Goal: Use online tool/utility: Utilize a website feature to perform a specific function

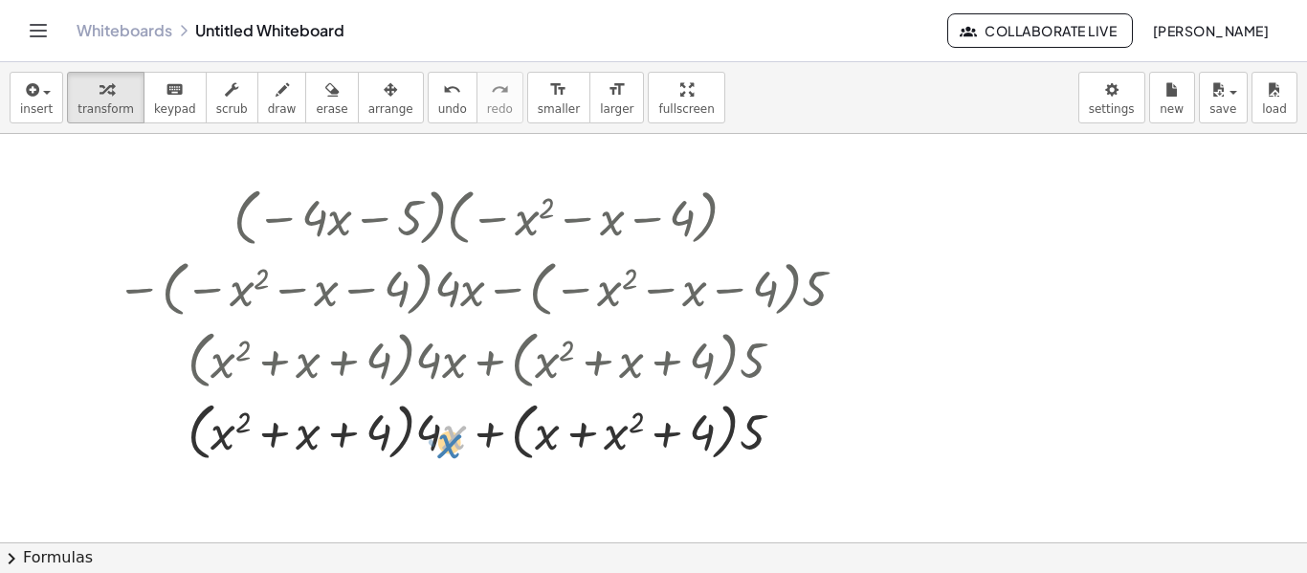
drag, startPoint x: 445, startPoint y: 432, endPoint x: 441, endPoint y: 444, distance: 12.1
click at [441, 444] on div at bounding box center [485, 430] width 756 height 73
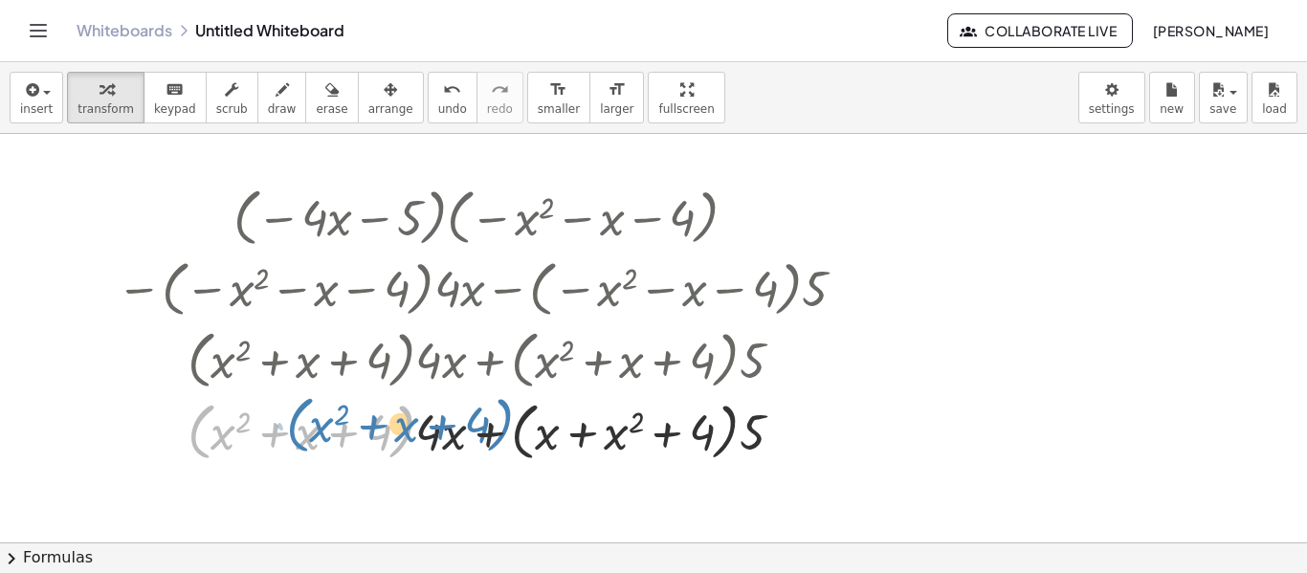
drag, startPoint x: 404, startPoint y: 432, endPoint x: 502, endPoint y: 427, distance: 98.7
click at [502, 427] on div at bounding box center [485, 430] width 756 height 73
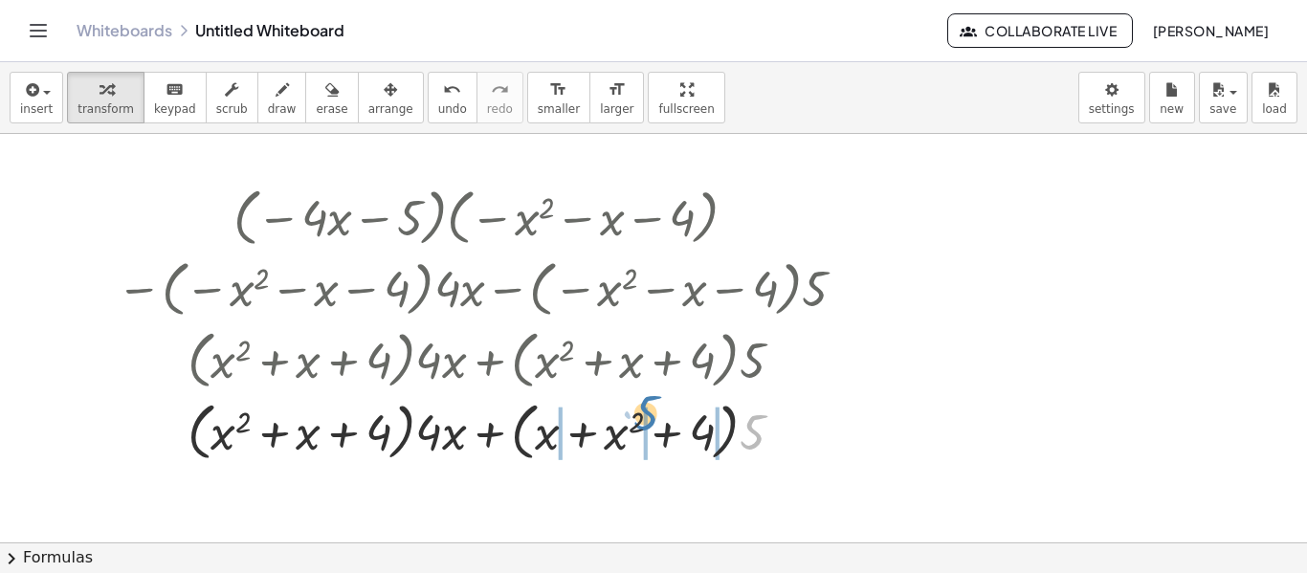
drag, startPoint x: 760, startPoint y: 433, endPoint x: 653, endPoint y: 414, distance: 107.9
click at [653, 414] on div at bounding box center [485, 430] width 756 height 73
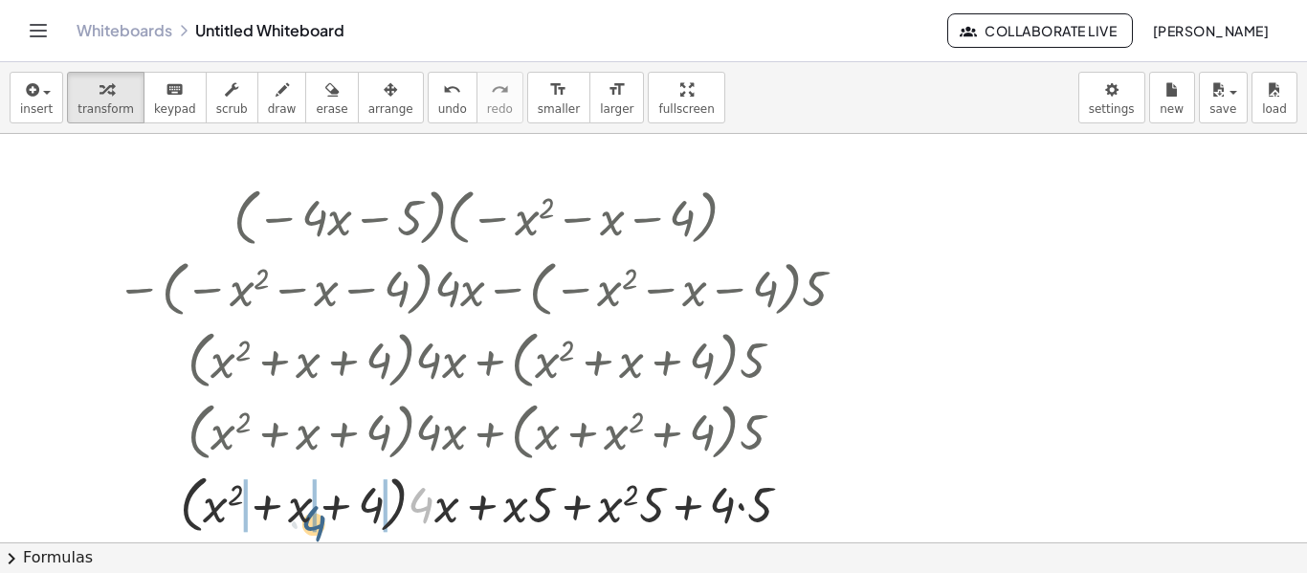
drag, startPoint x: 428, startPoint y: 504, endPoint x: 309, endPoint y: 527, distance: 120.8
click at [309, 527] on div at bounding box center [485, 503] width 756 height 73
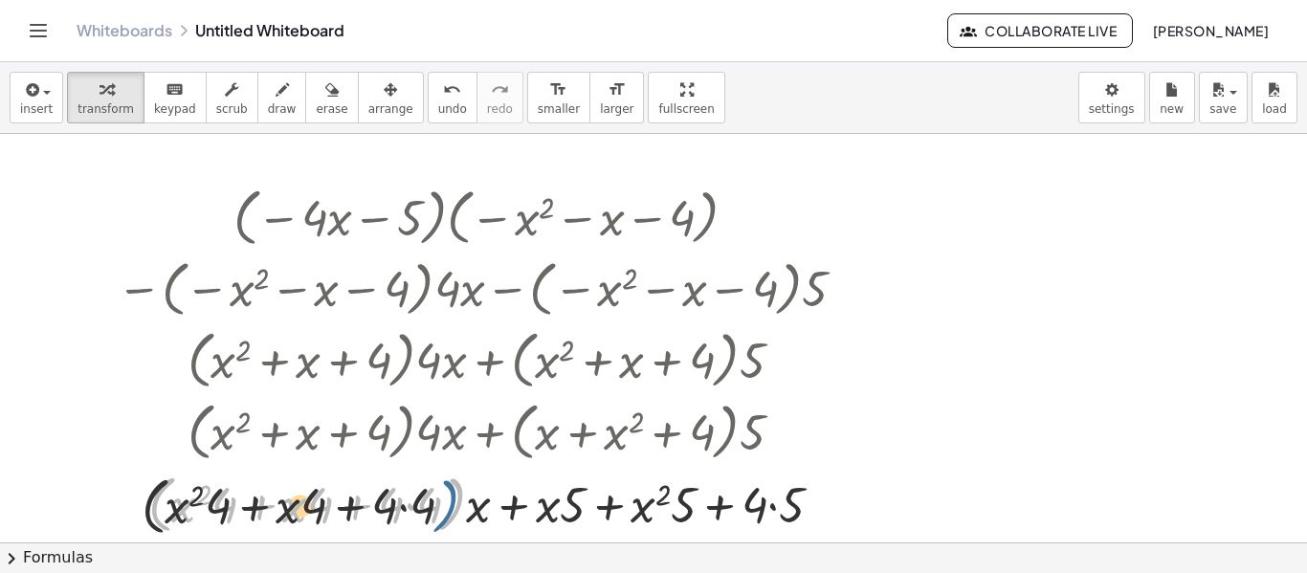
drag, startPoint x: 461, startPoint y: 499, endPoint x: 443, endPoint y: 500, distance: 18.2
click at [443, 500] on div at bounding box center [485, 503] width 756 height 73
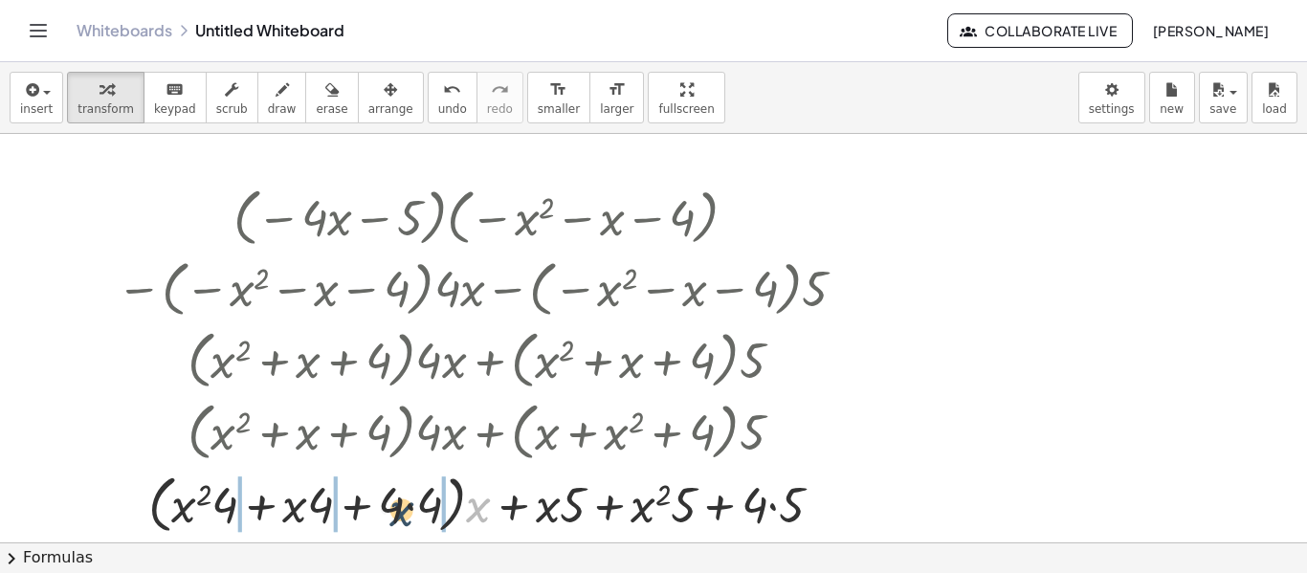
drag, startPoint x: 483, startPoint y: 507, endPoint x: 402, endPoint y: 513, distance: 81.5
click at [402, 513] on div at bounding box center [485, 503] width 756 height 73
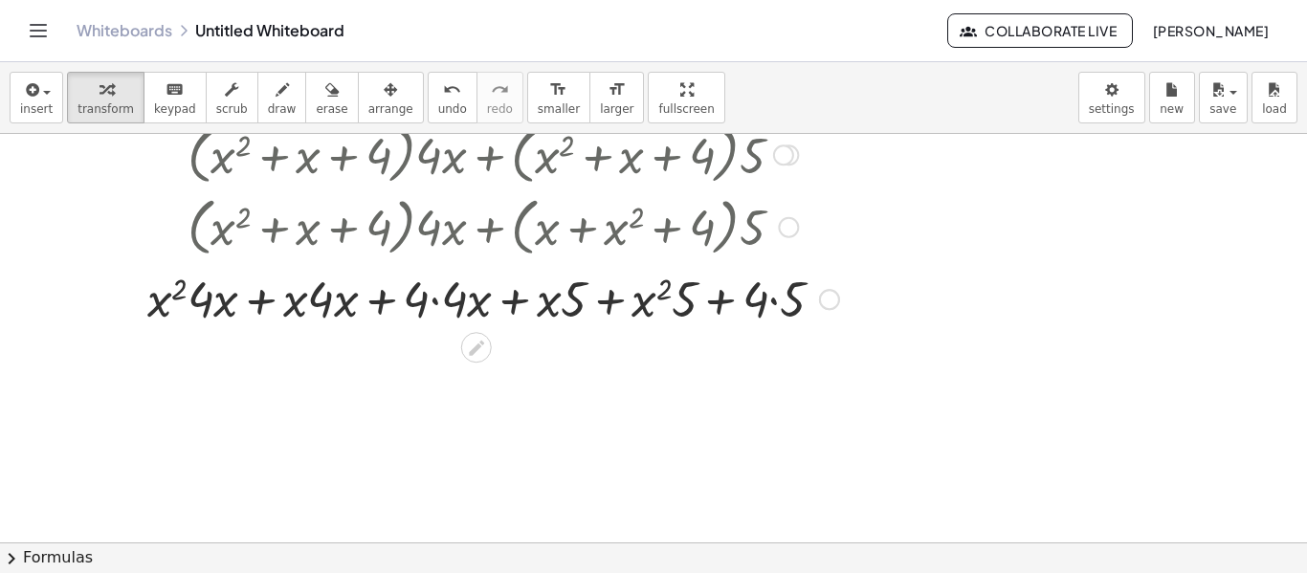
scroll to position [219, 0]
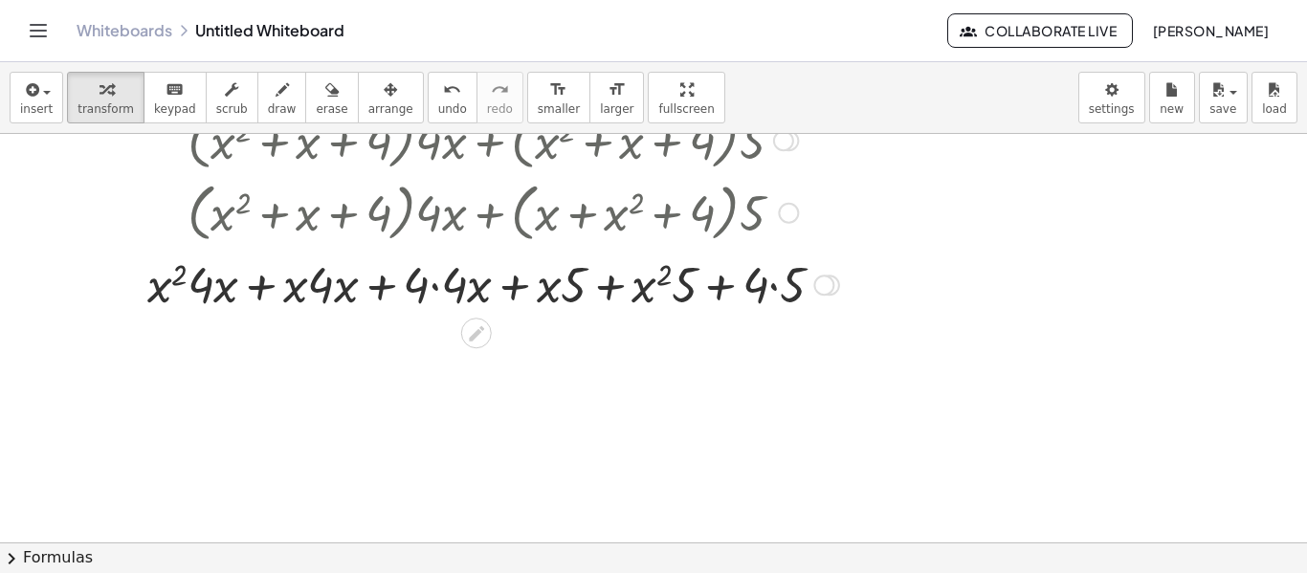
click at [340, 287] on div at bounding box center [485, 283] width 756 height 65
click at [785, 289] on div at bounding box center [485, 283] width 756 height 65
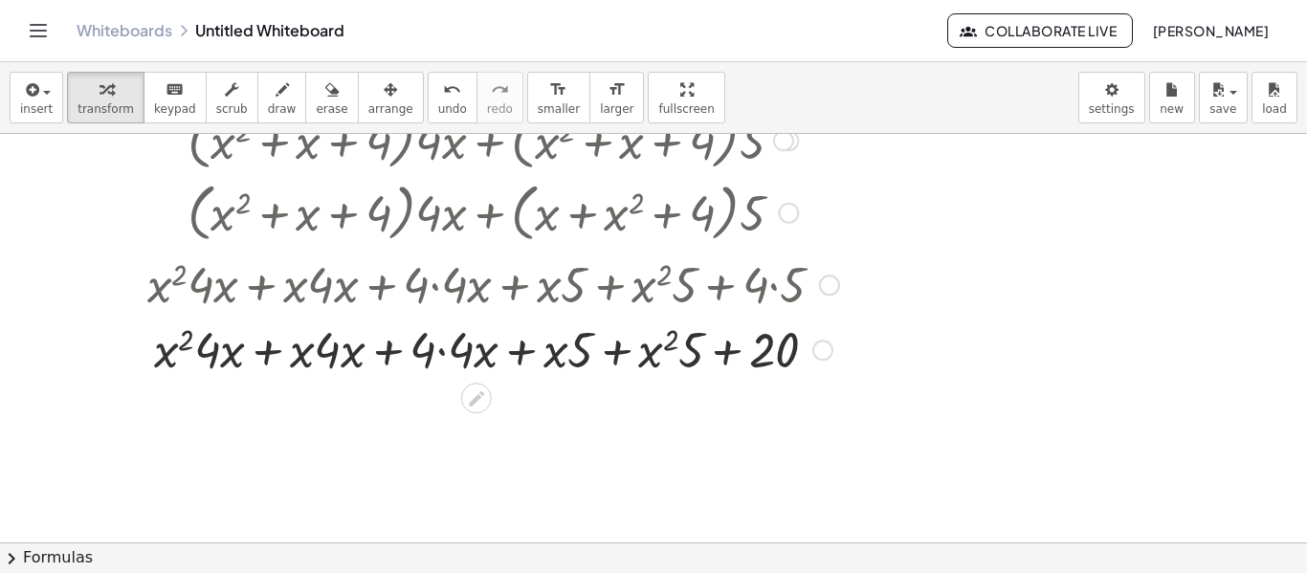
click at [684, 345] on div at bounding box center [485, 348] width 756 height 65
click at [546, 358] on div at bounding box center [485, 348] width 756 height 65
click at [424, 355] on div at bounding box center [485, 348] width 756 height 65
click at [439, 355] on div at bounding box center [485, 348] width 756 height 65
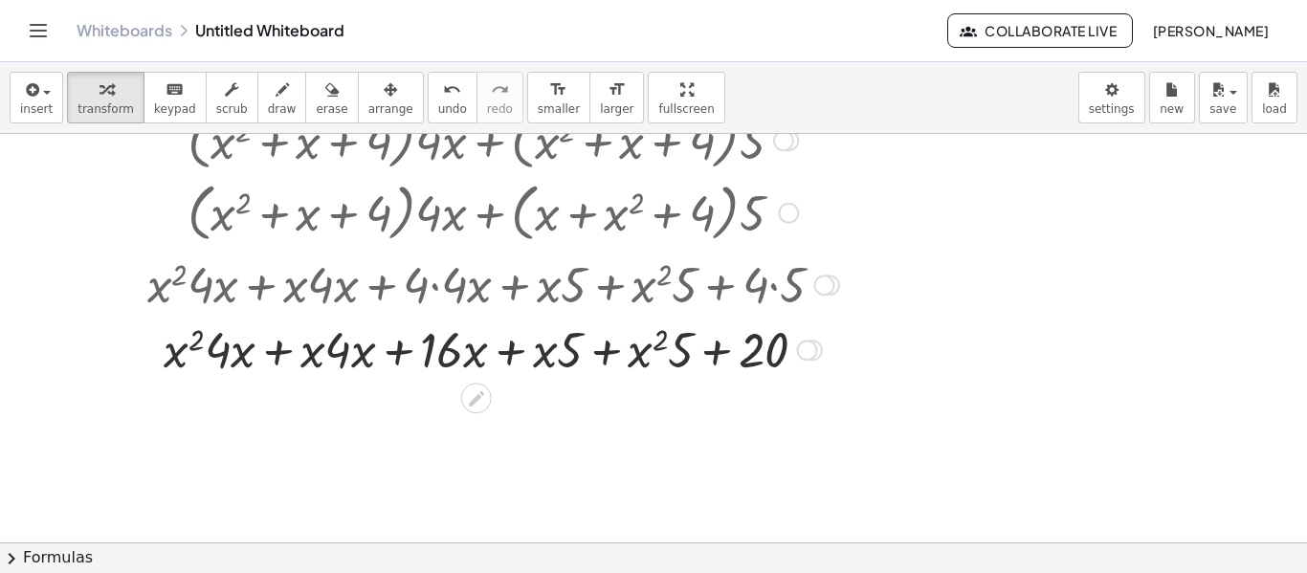
click at [345, 349] on div at bounding box center [485, 348] width 756 height 65
click at [365, 352] on div at bounding box center [485, 348] width 756 height 65
drag, startPoint x: 365, startPoint y: 352, endPoint x: 309, endPoint y: 355, distance: 55.6
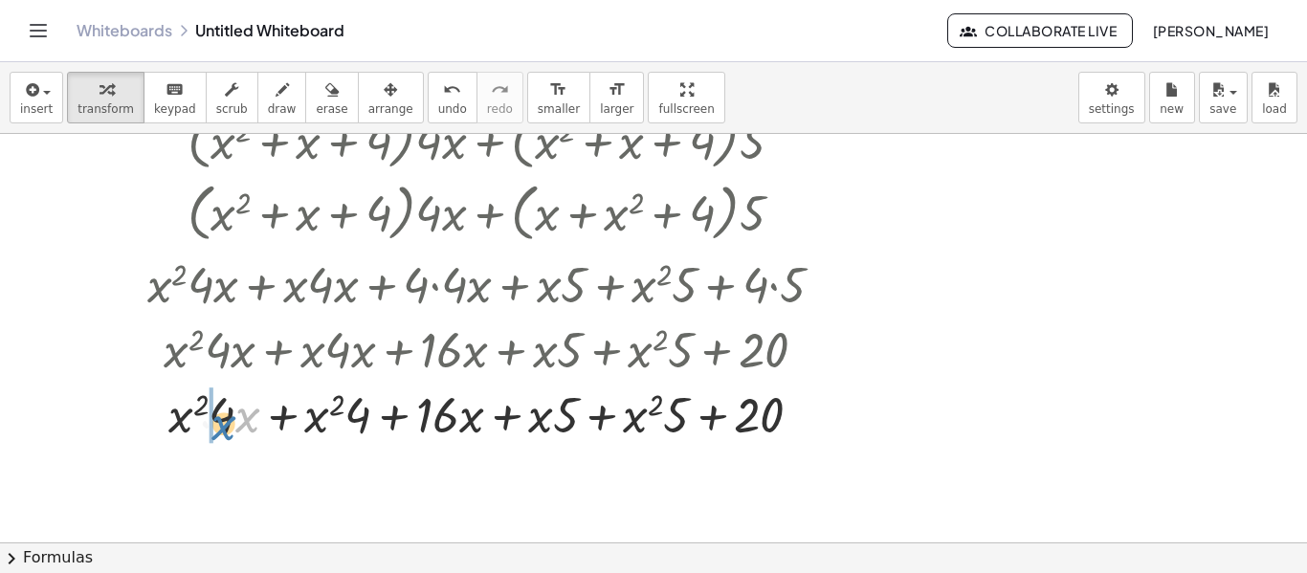
drag, startPoint x: 249, startPoint y: 411, endPoint x: 221, endPoint y: 420, distance: 29.1
click at [221, 420] on div at bounding box center [485, 413] width 756 height 65
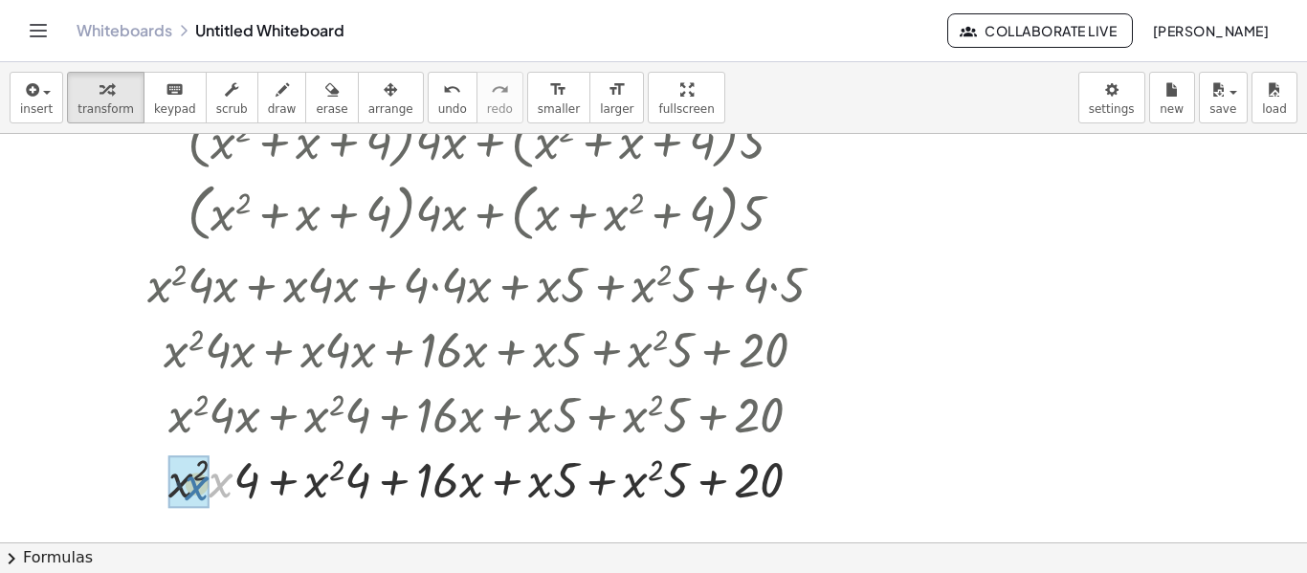
drag, startPoint x: 220, startPoint y: 480, endPoint x: 192, endPoint y: 483, distance: 27.9
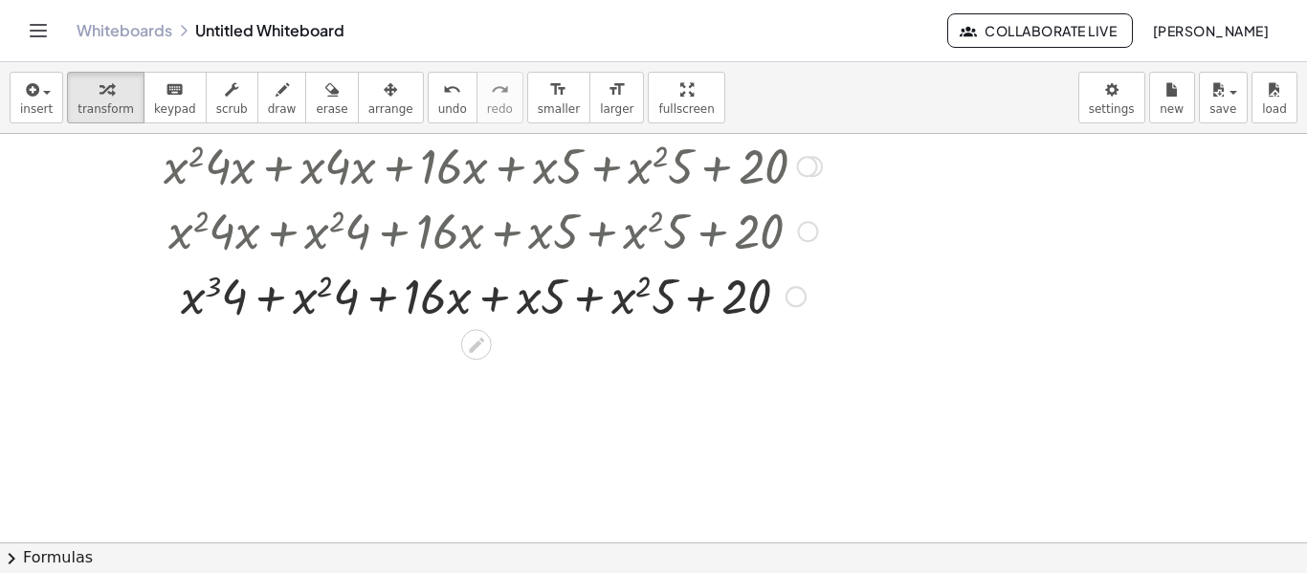
scroll to position [408, 0]
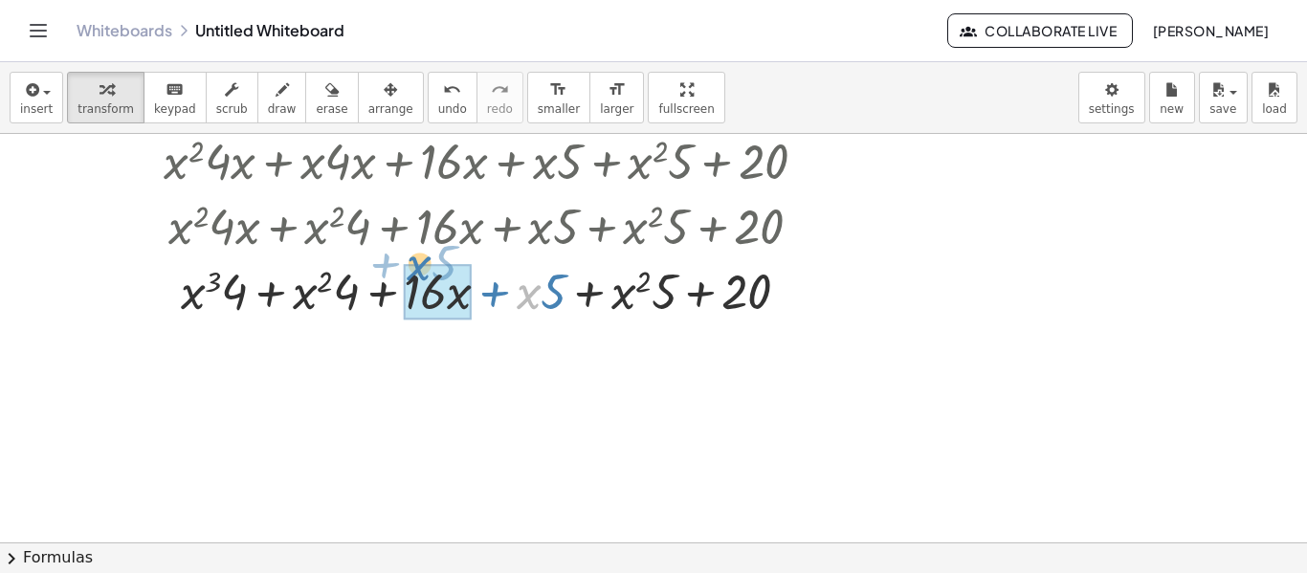
drag, startPoint x: 537, startPoint y: 286, endPoint x: 428, endPoint y: 257, distance: 112.8
click at [428, 257] on div at bounding box center [485, 289] width 756 height 65
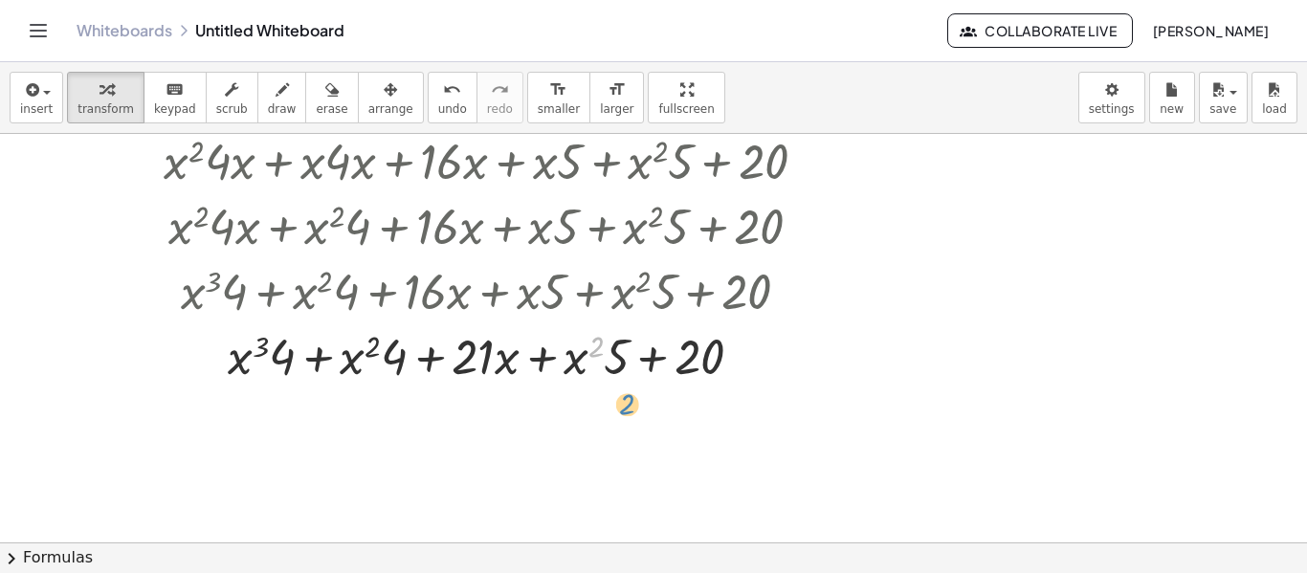
drag, startPoint x: 594, startPoint y: 351, endPoint x: 662, endPoint y: 398, distance: 82.5
drag, startPoint x: 613, startPoint y: 366, endPoint x: 550, endPoint y: 400, distance: 71.5
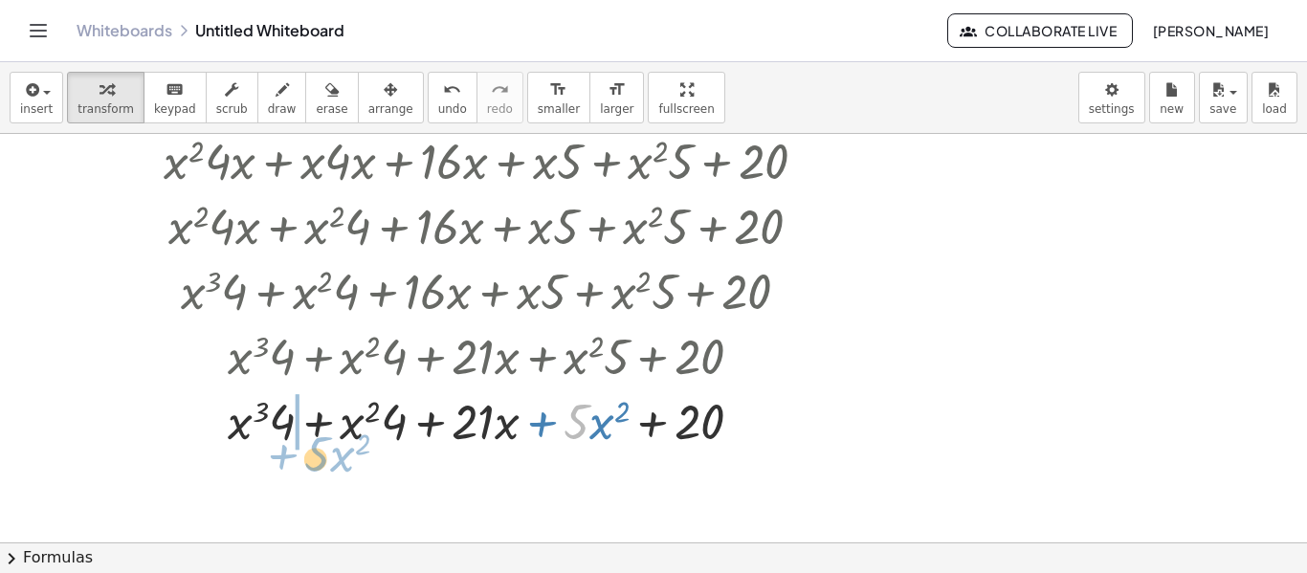
drag, startPoint x: 581, startPoint y: 436, endPoint x: 325, endPoint y: 465, distance: 257.1
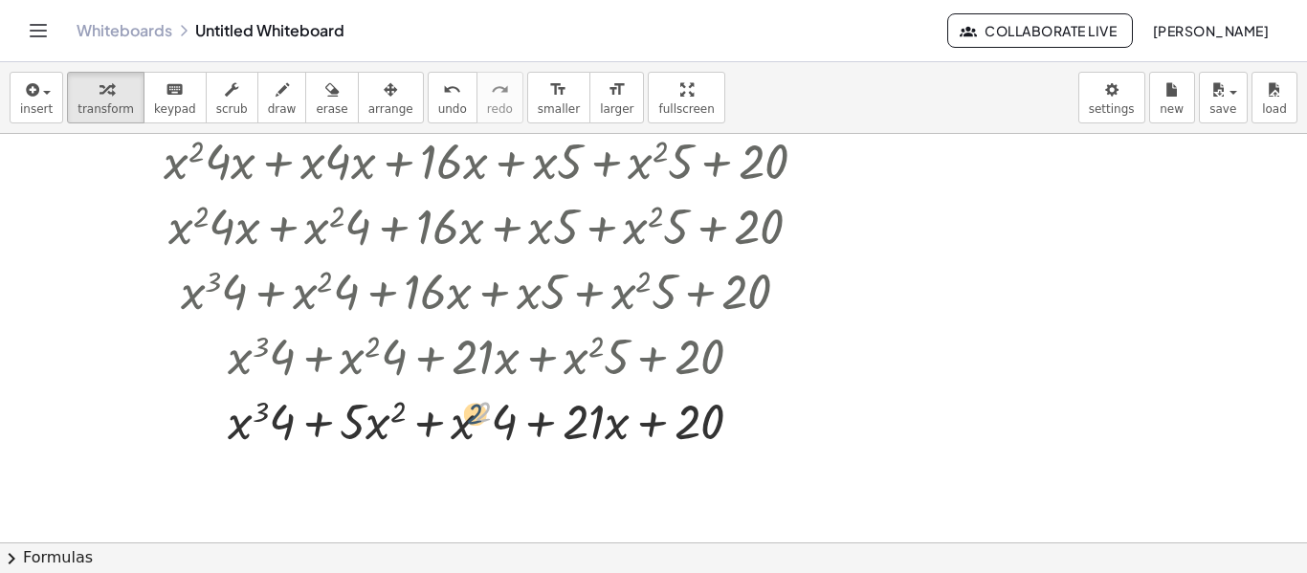
drag, startPoint x: 489, startPoint y: 417, endPoint x: 456, endPoint y: 420, distance: 32.7
click at [456, 420] on div at bounding box center [485, 419] width 756 height 65
drag, startPoint x: 458, startPoint y: 428, endPoint x: 376, endPoint y: 431, distance: 82.3
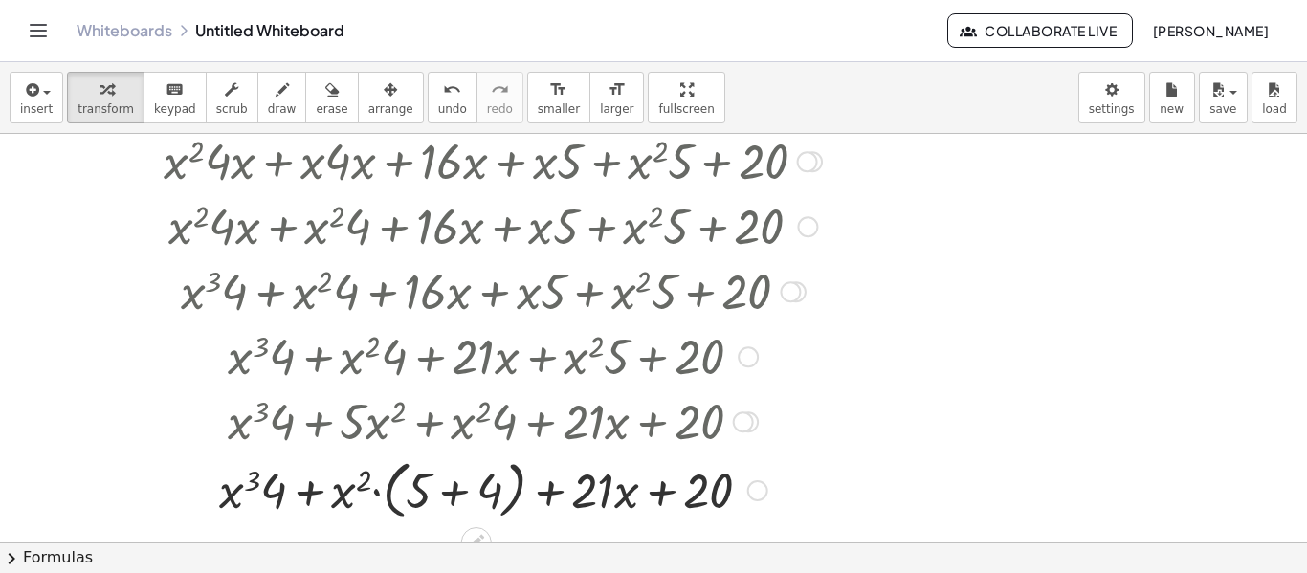
click at [470, 497] on div at bounding box center [485, 489] width 756 height 73
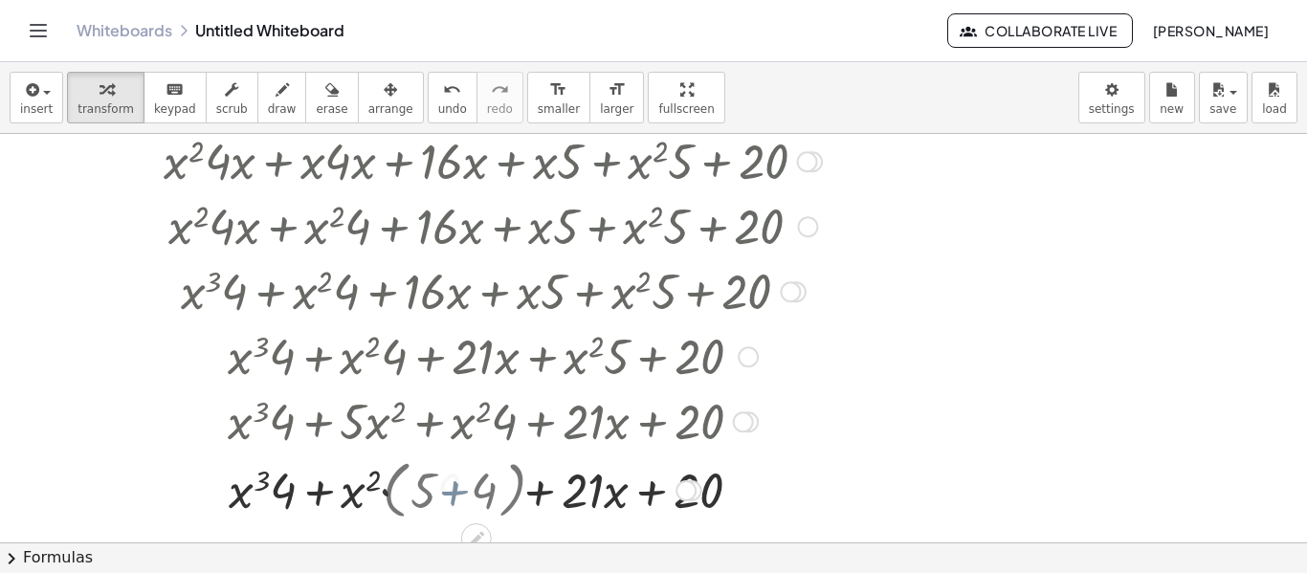
click at [470, 497] on div at bounding box center [485, 488] width 756 height 65
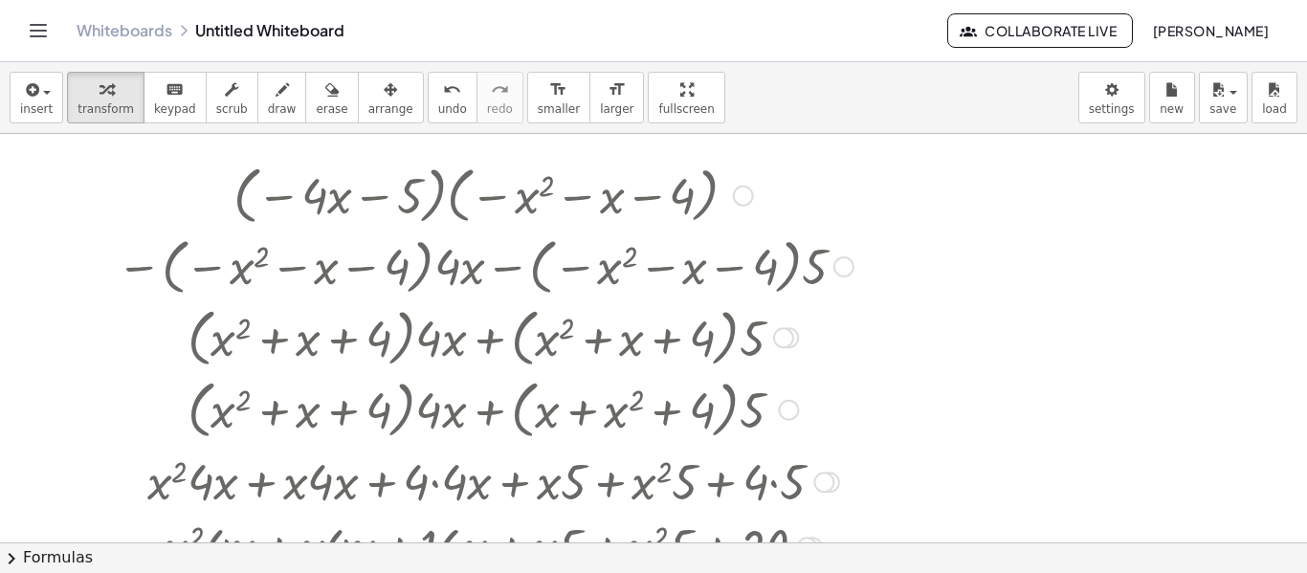
scroll to position [0, 0]
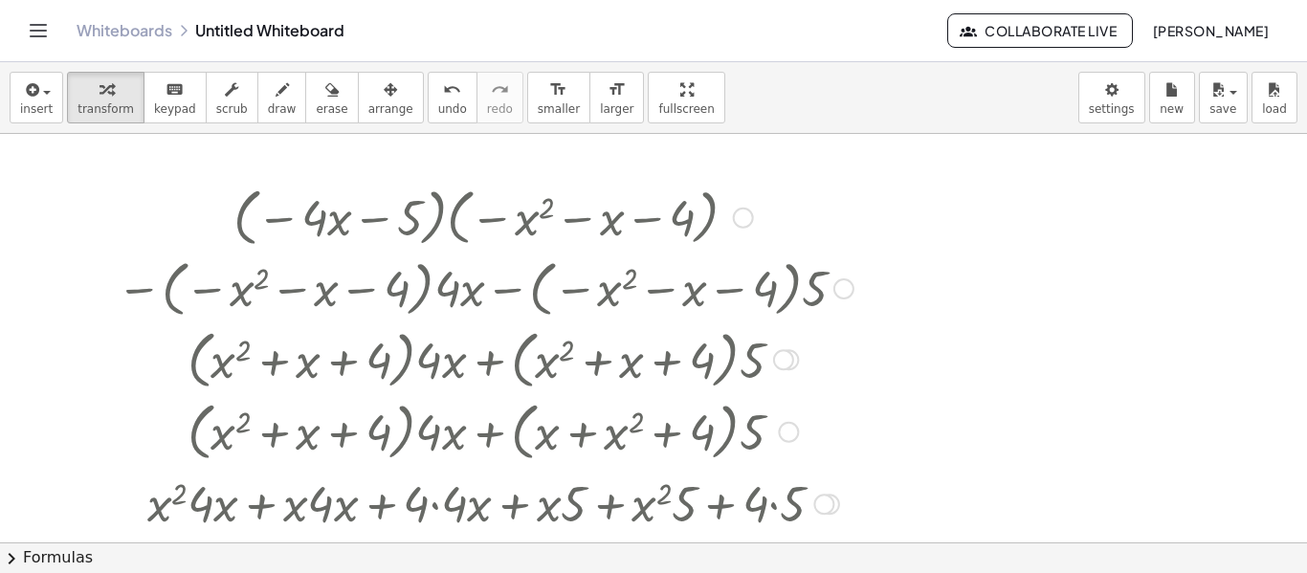
click at [738, 212] on div at bounding box center [743, 218] width 21 height 21
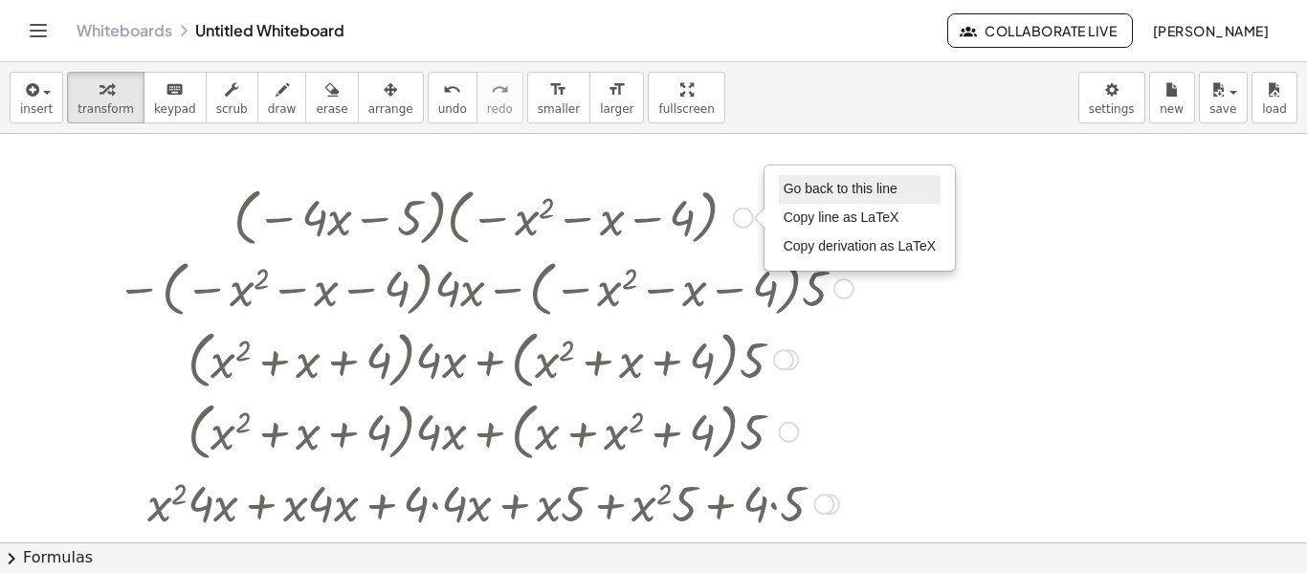
click at [804, 194] on span "Go back to this line" at bounding box center [841, 188] width 114 height 15
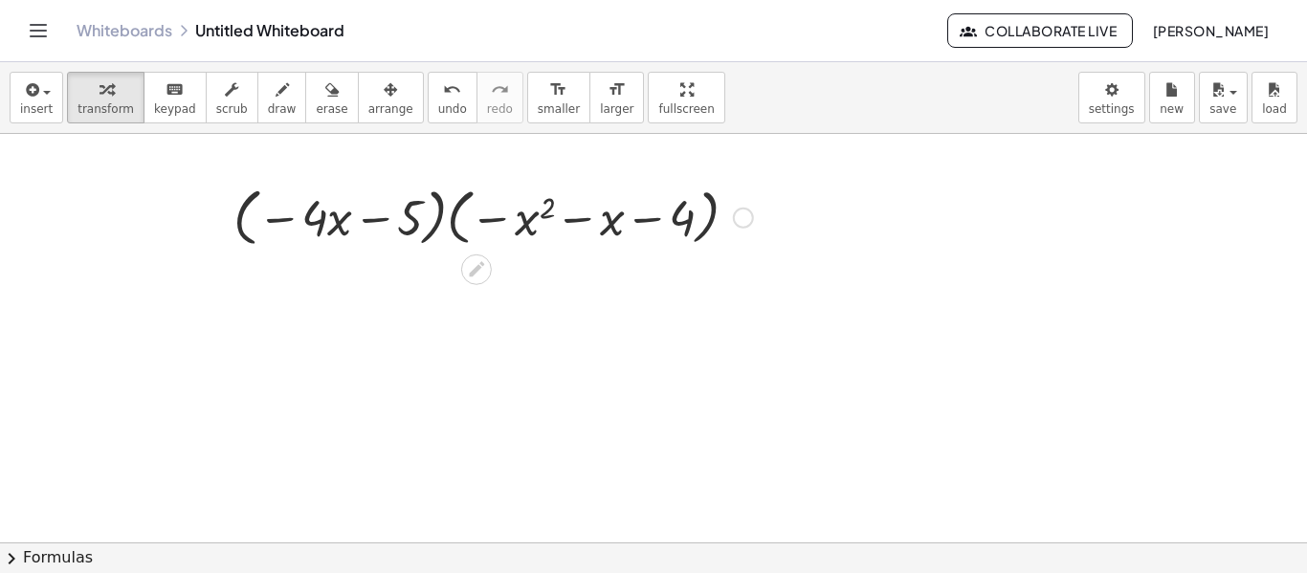
click at [657, 218] on div at bounding box center [493, 216] width 539 height 73
click at [646, 221] on div at bounding box center [493, 216] width 539 height 73
click at [652, 217] on div at bounding box center [493, 216] width 539 height 73
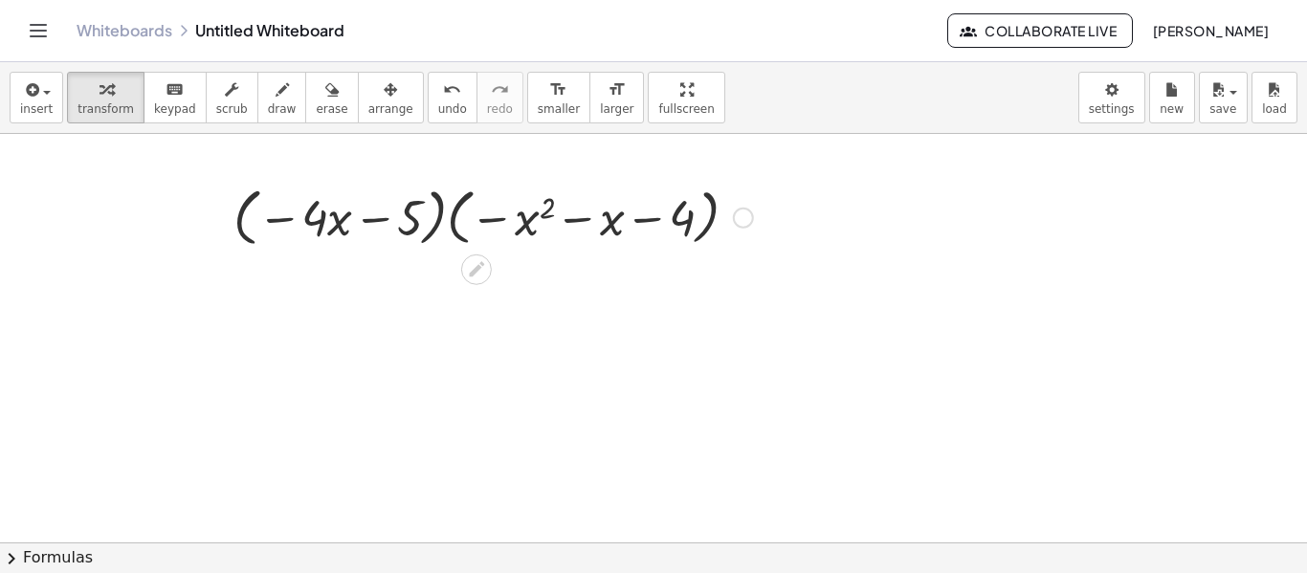
click at [736, 219] on div "Go back to this line Copy line as LaTeX Copy derivation as LaTeX" at bounding box center [743, 218] width 21 height 21
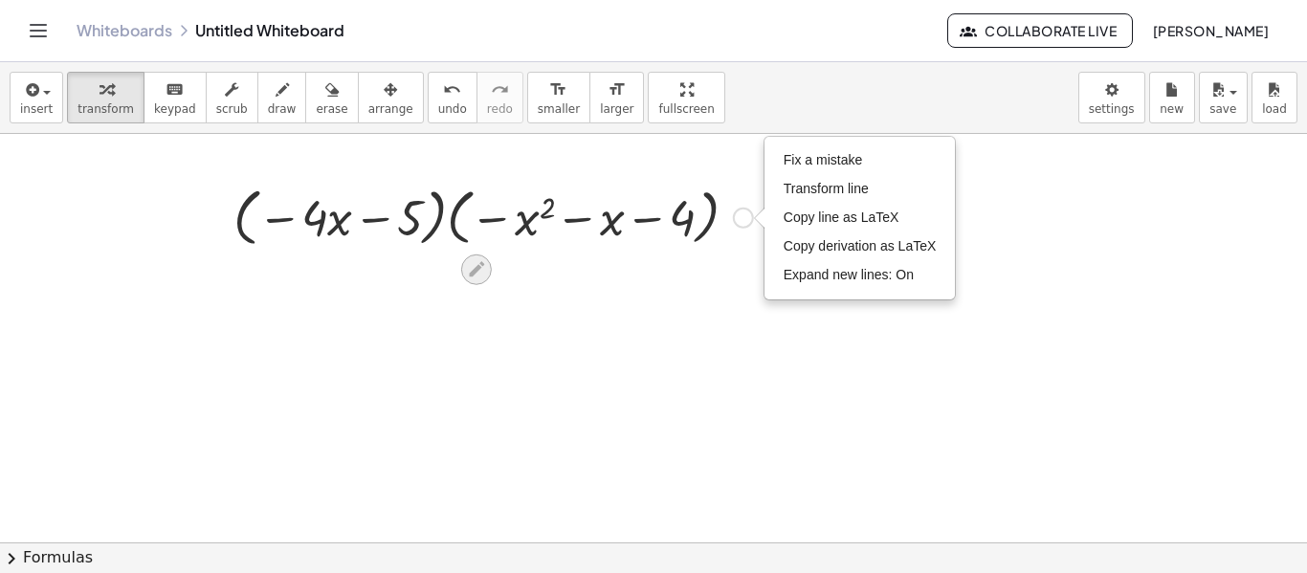
click at [484, 271] on icon at bounding box center [476, 269] width 20 height 20
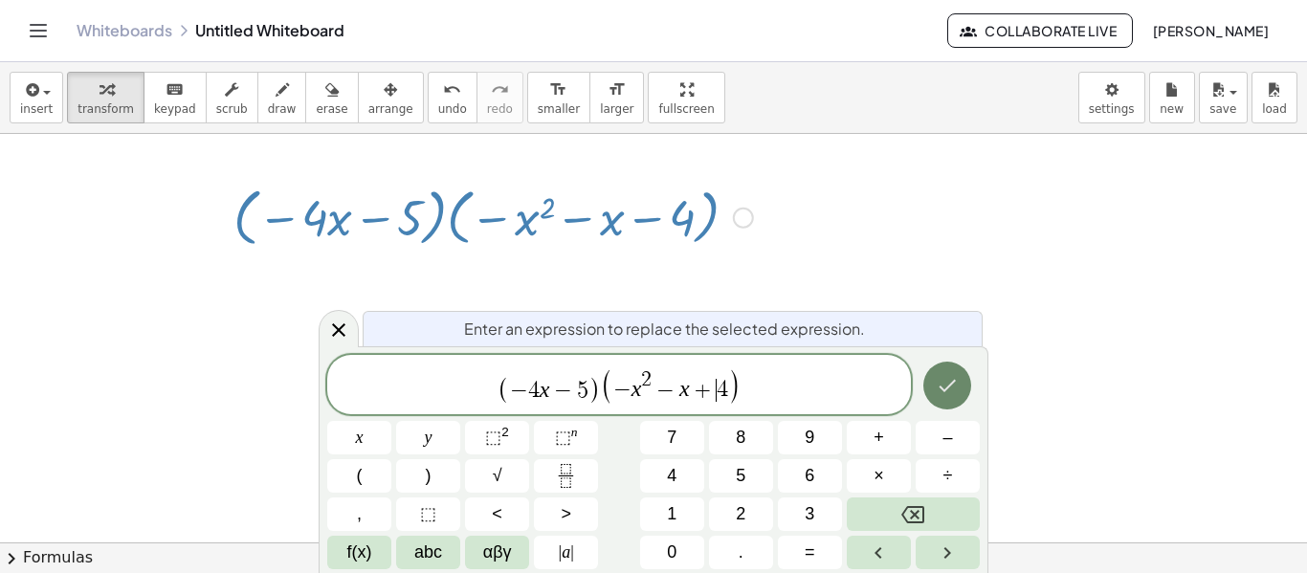
click at [962, 381] on button "Done" at bounding box center [947, 386] width 48 height 48
click at [953, 382] on icon "Done" at bounding box center [948, 385] width 17 height 12
click at [953, 382] on div at bounding box center [653, 542] width 1307 height 817
click at [953, 382] on icon "Done" at bounding box center [947, 385] width 23 height 23
click at [951, 377] on div at bounding box center [653, 542] width 1307 height 817
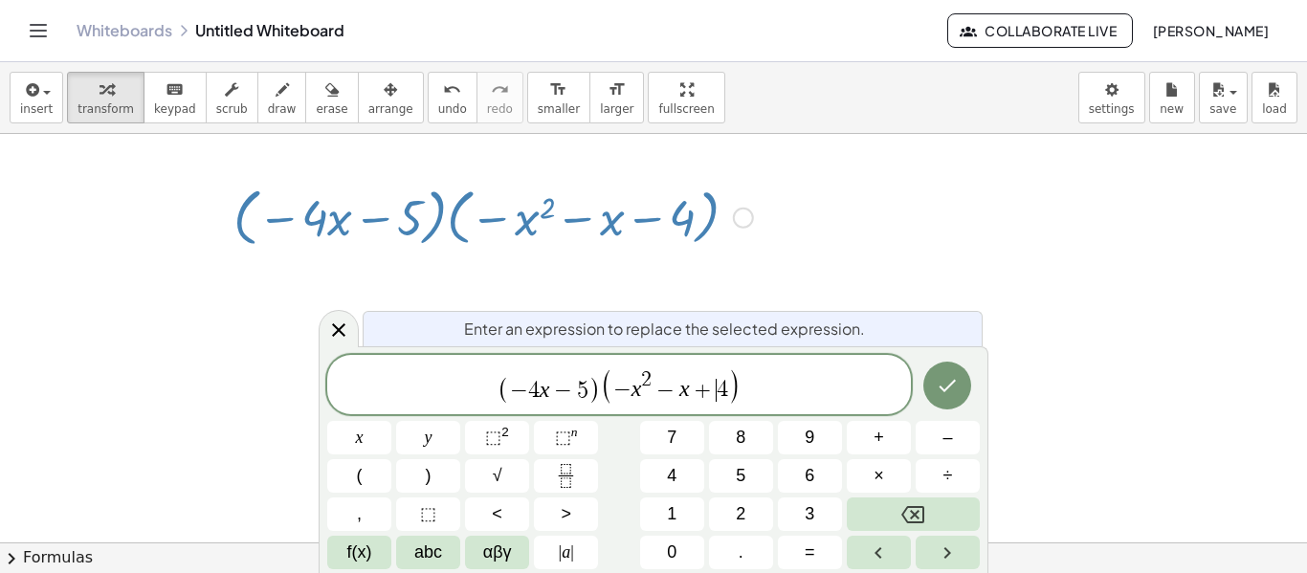
click at [780, 380] on span "( − 4 x − 5 ) ( − x 2 − x + ​ 4 )" at bounding box center [619, 385] width 584 height 39
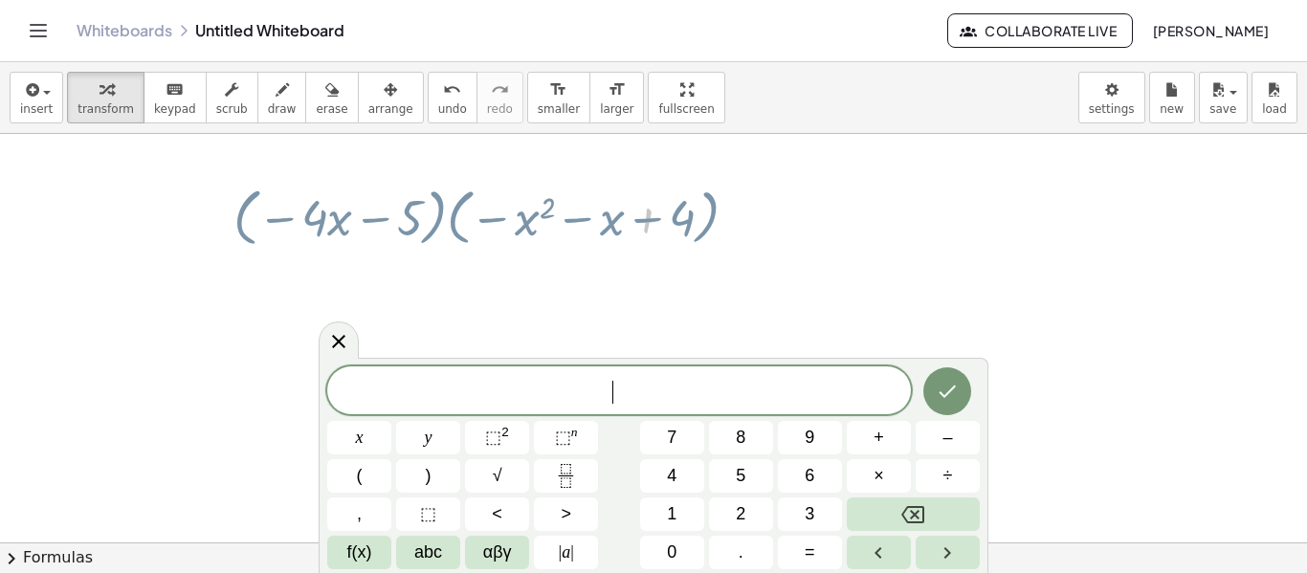
click at [728, 382] on span "​" at bounding box center [619, 392] width 584 height 27
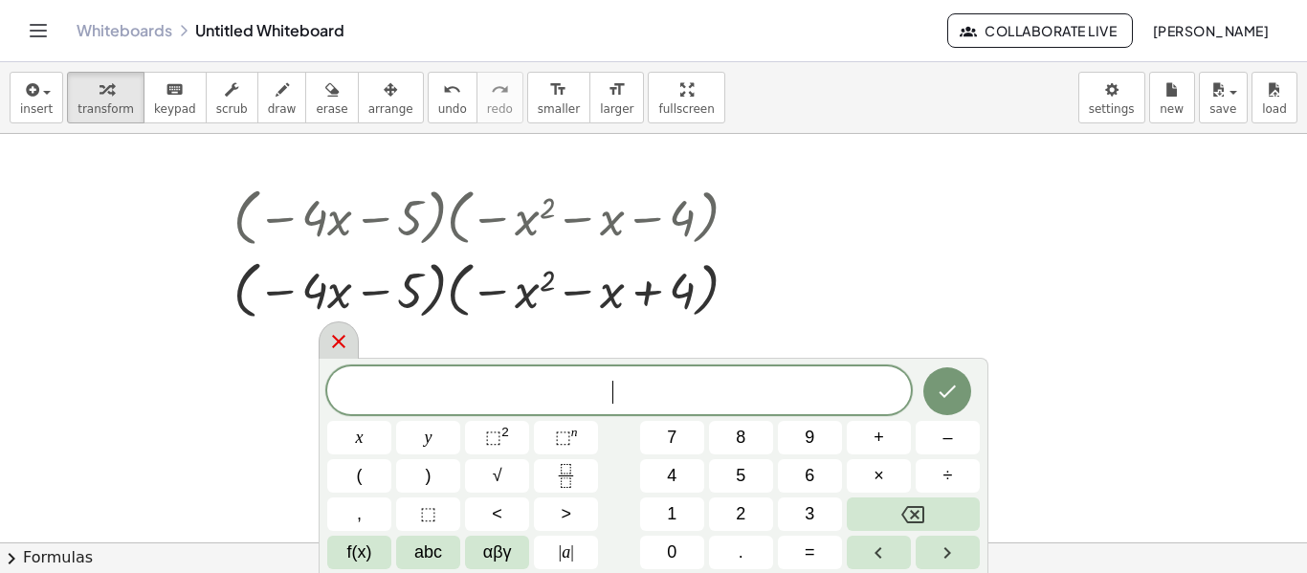
click at [353, 338] on div at bounding box center [339, 339] width 40 height 37
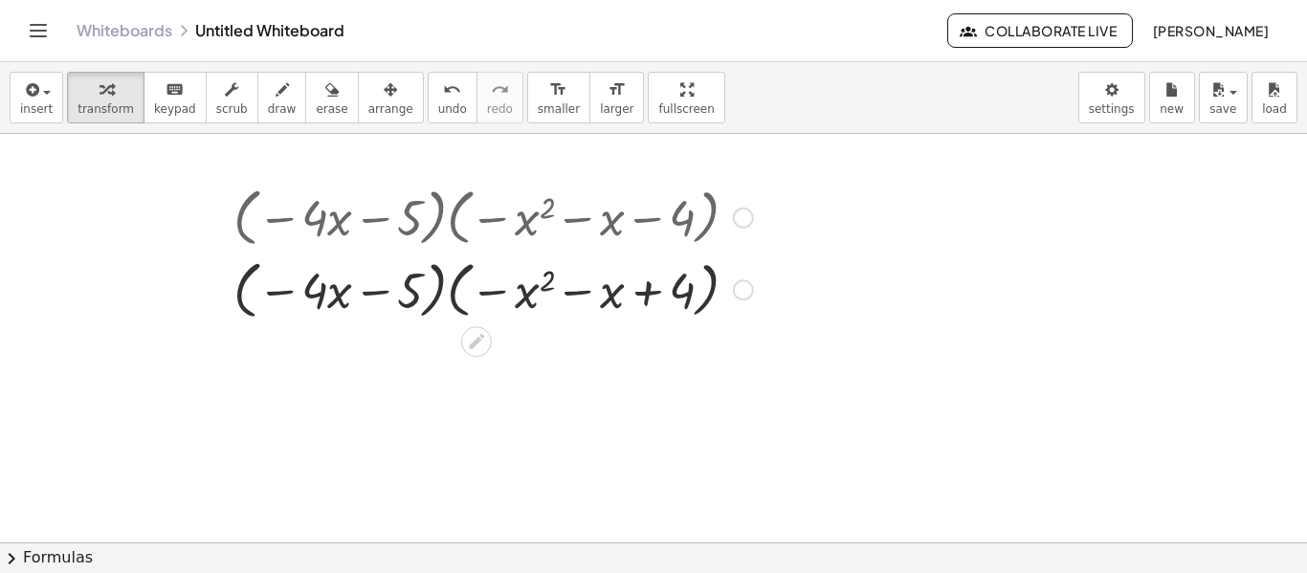
click at [741, 219] on div at bounding box center [743, 218] width 21 height 21
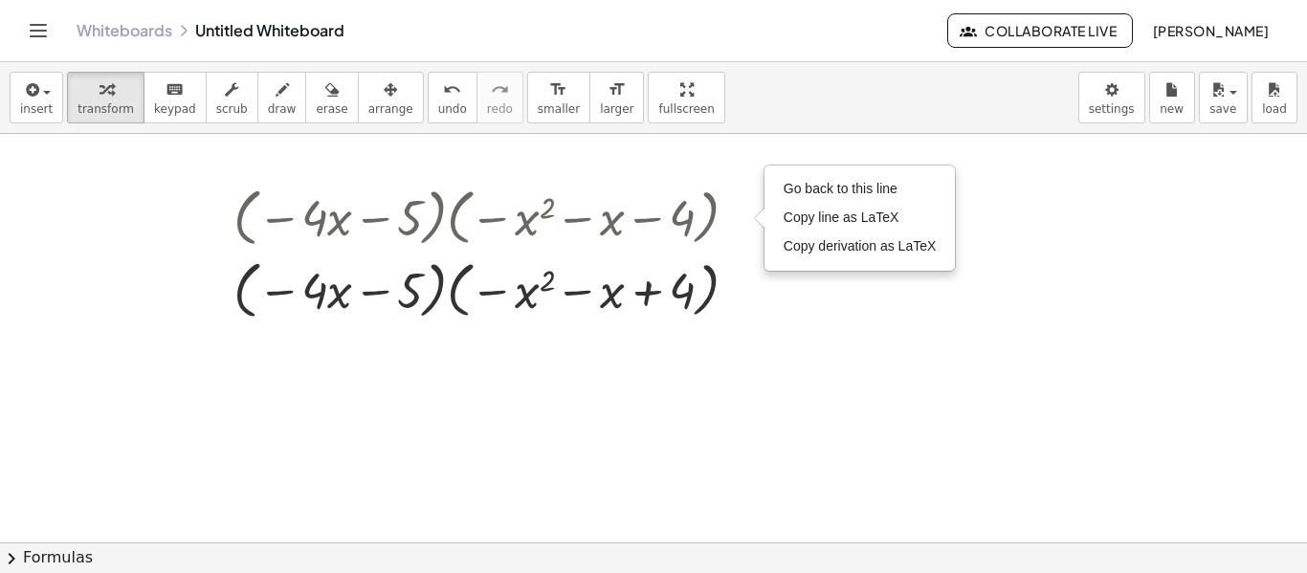
click at [906, 346] on div at bounding box center [653, 542] width 1307 height 817
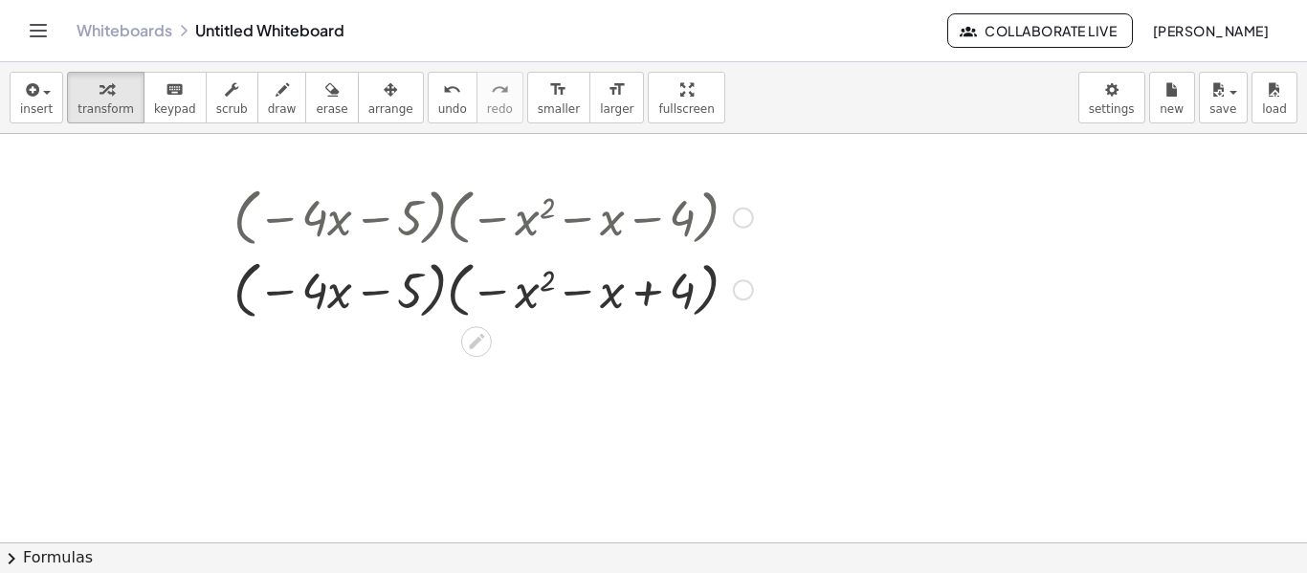
click at [424, 309] on div at bounding box center [493, 289] width 539 height 73
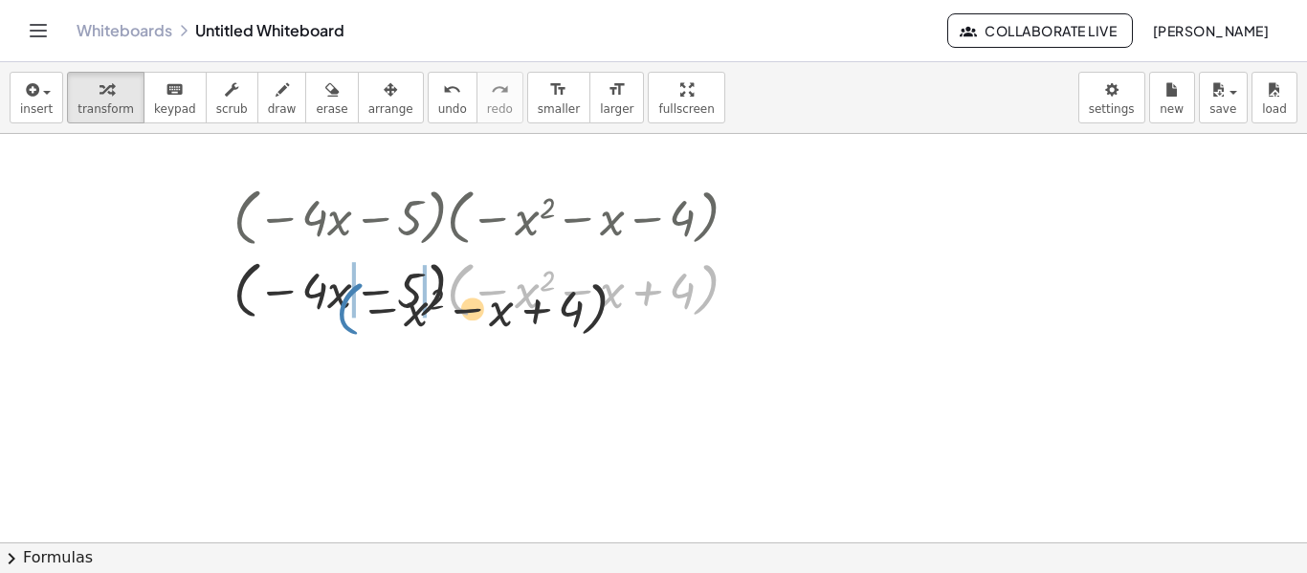
drag, startPoint x: 461, startPoint y: 306, endPoint x: 302, endPoint y: 332, distance: 160.9
click at [302, 332] on div "· ( − · 4 · x − 5 ) · ( − x 2 − x − 4 ) Go back to this line Copy line as LaTeX…" at bounding box center [653, 542] width 1307 height 817
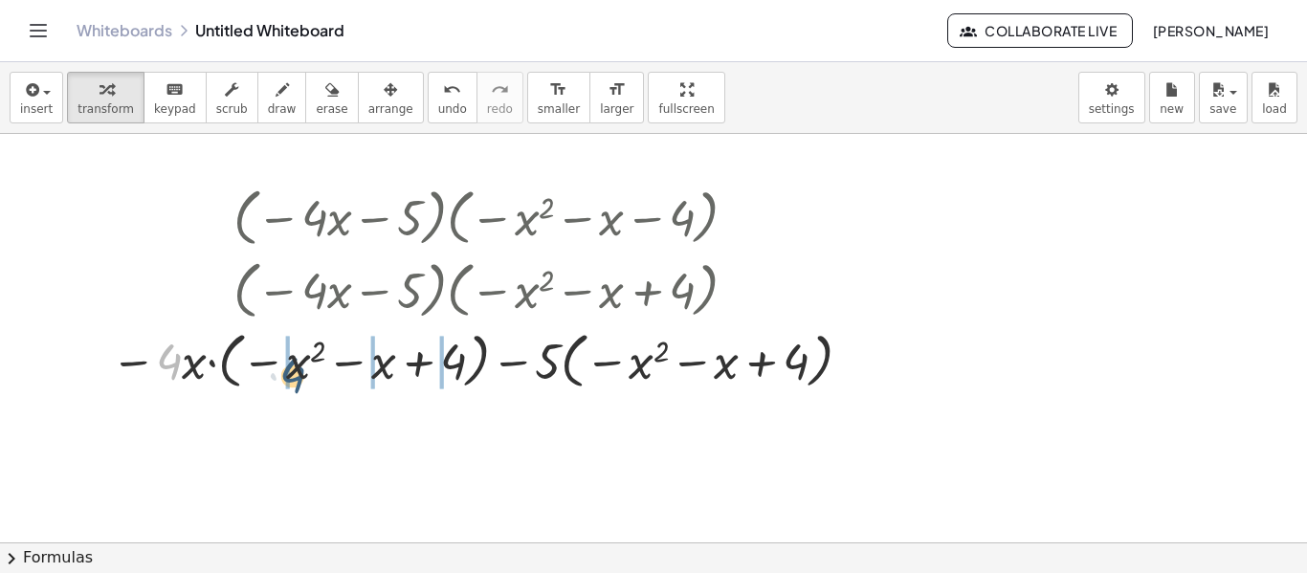
drag, startPoint x: 168, startPoint y: 365, endPoint x: 293, endPoint y: 379, distance: 125.2
click at [293, 379] on div at bounding box center [484, 359] width 767 height 70
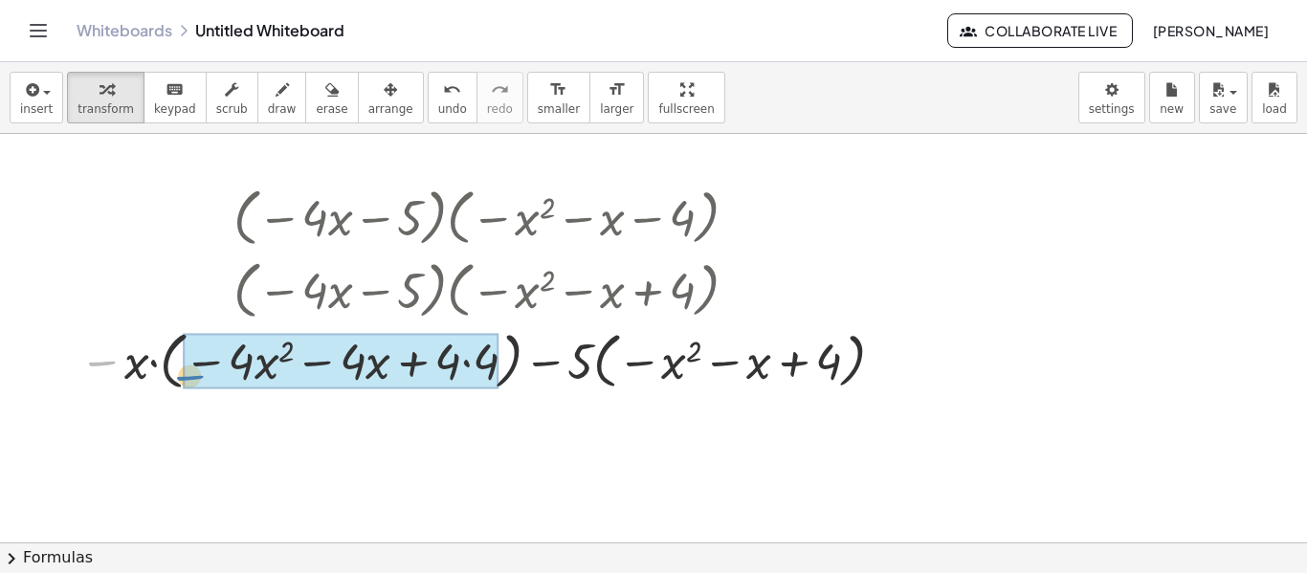
drag, startPoint x: 107, startPoint y: 365, endPoint x: 245, endPoint y: 378, distance: 138.3
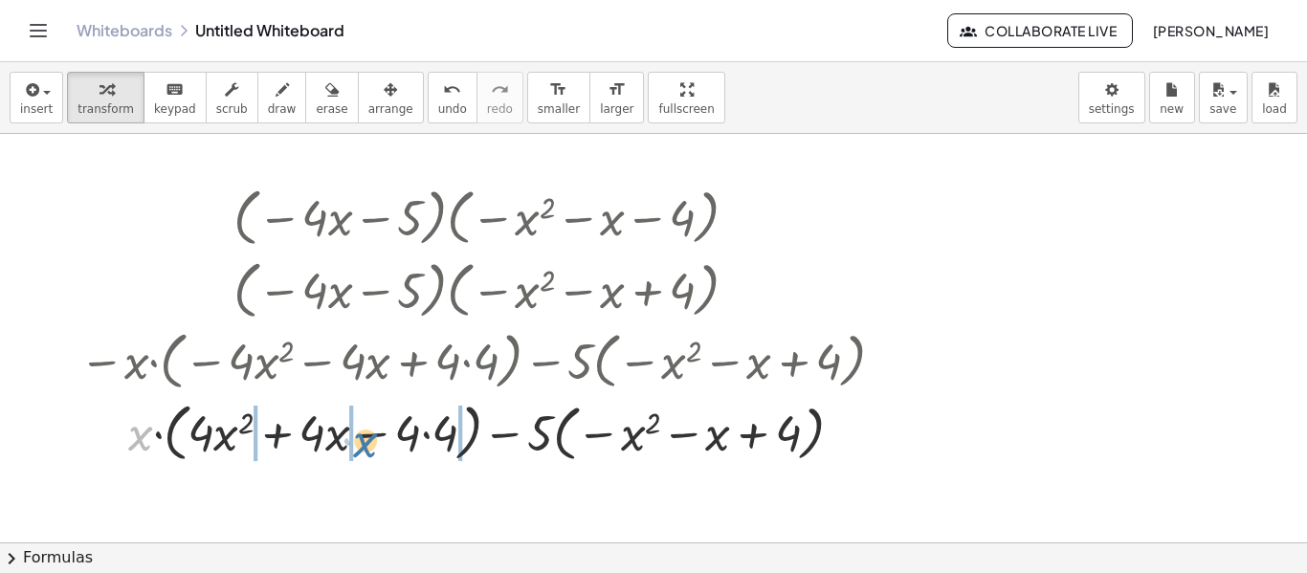
drag, startPoint x: 144, startPoint y: 437, endPoint x: 375, endPoint y: 443, distance: 231.6
click at [375, 443] on div at bounding box center [485, 431] width 831 height 73
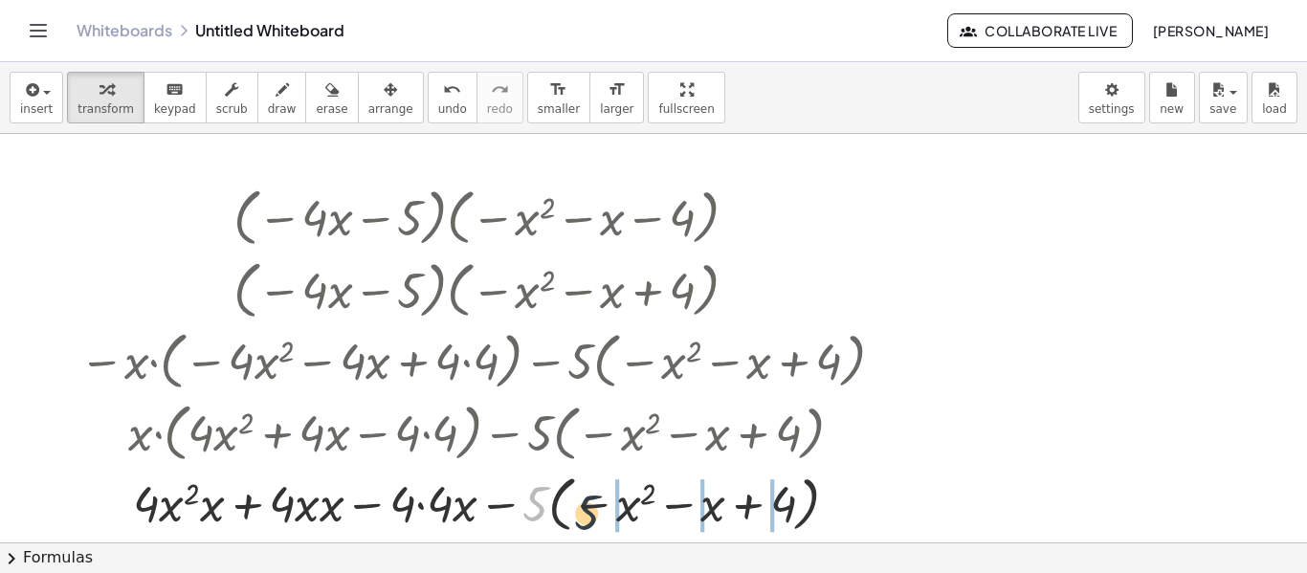
drag, startPoint x: 535, startPoint y: 506, endPoint x: 599, endPoint y: 517, distance: 65.0
click at [599, 517] on div at bounding box center [485, 503] width 831 height 70
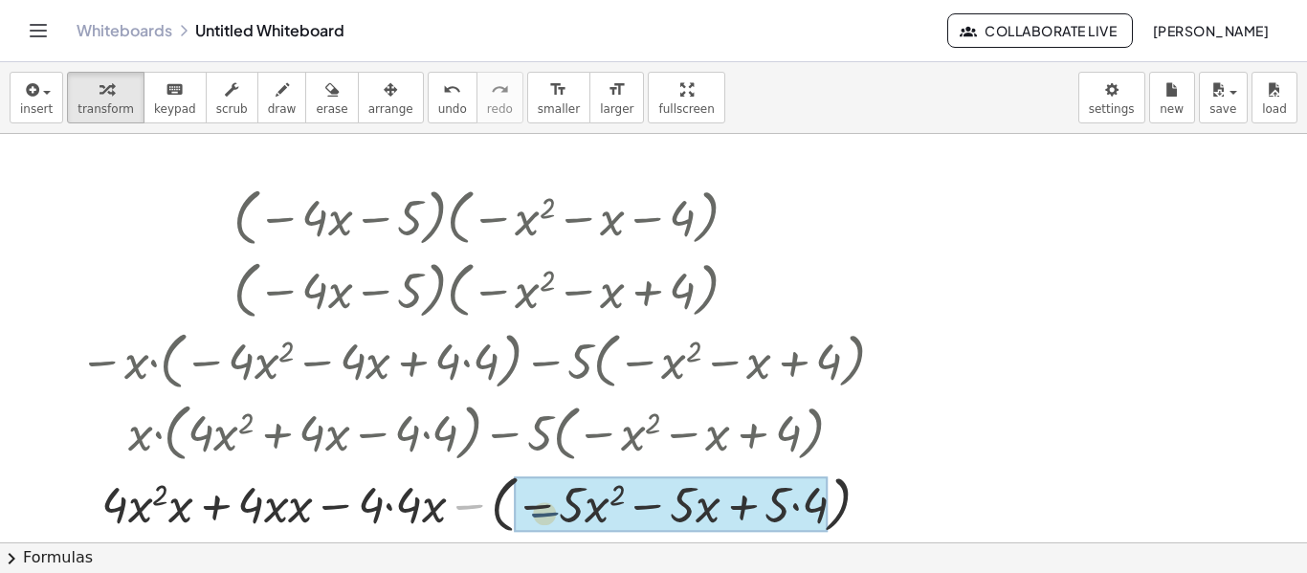
drag, startPoint x: 468, startPoint y: 505, endPoint x: 544, endPoint y: 513, distance: 76.9
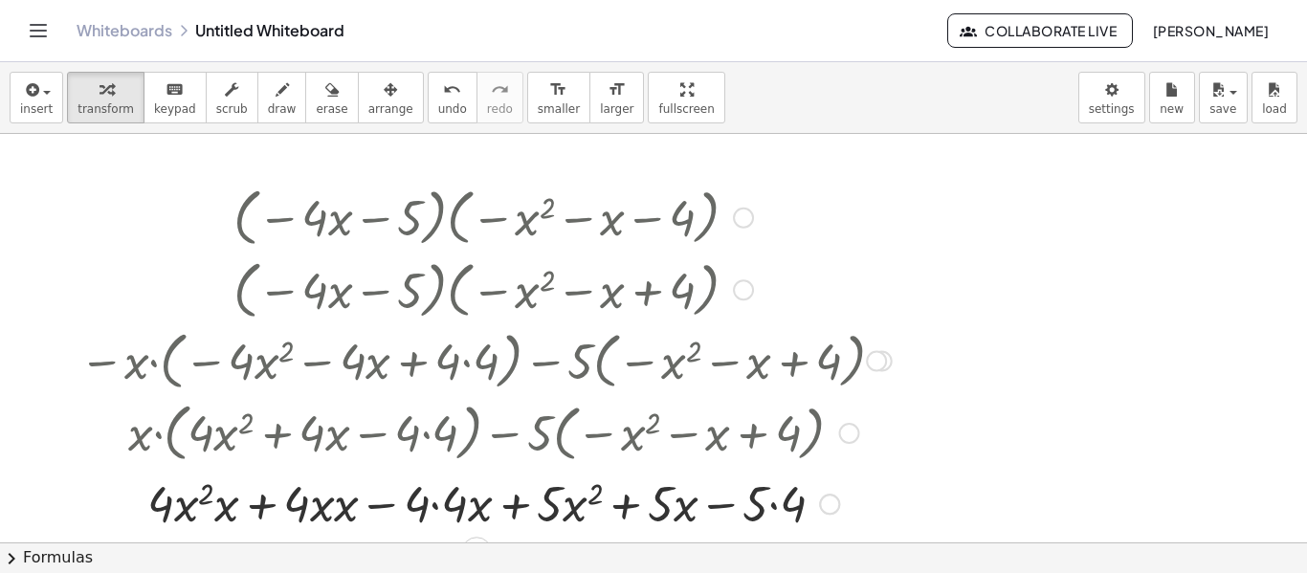
click at [334, 499] on div at bounding box center [485, 502] width 831 height 65
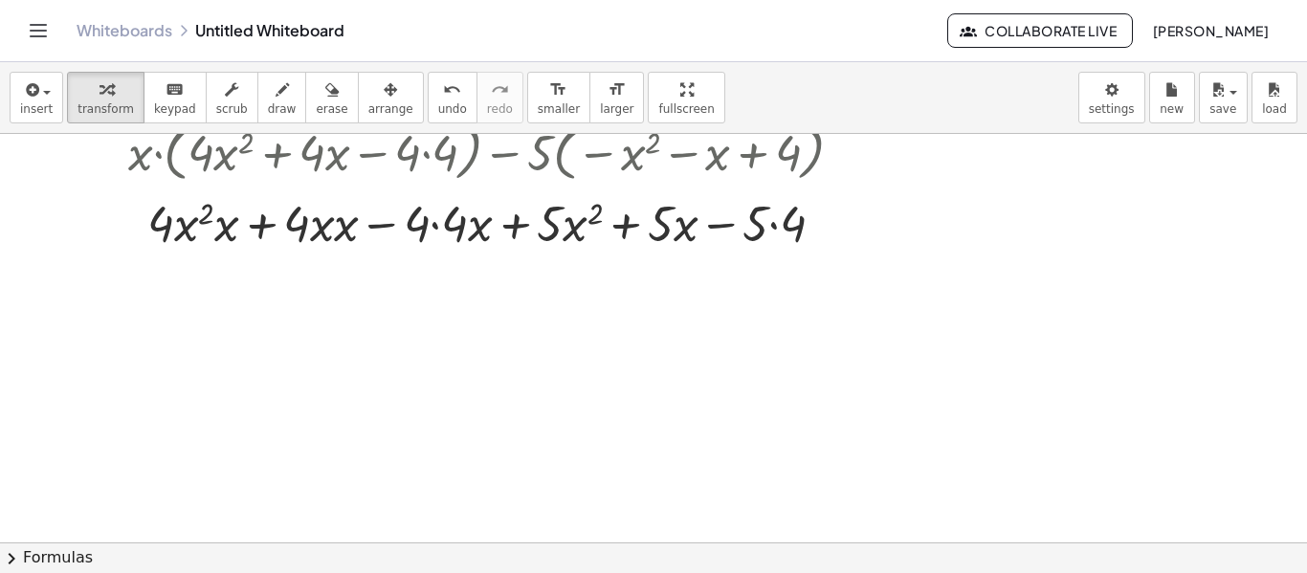
scroll to position [278, 0]
click at [339, 230] on div at bounding box center [485, 223] width 831 height 65
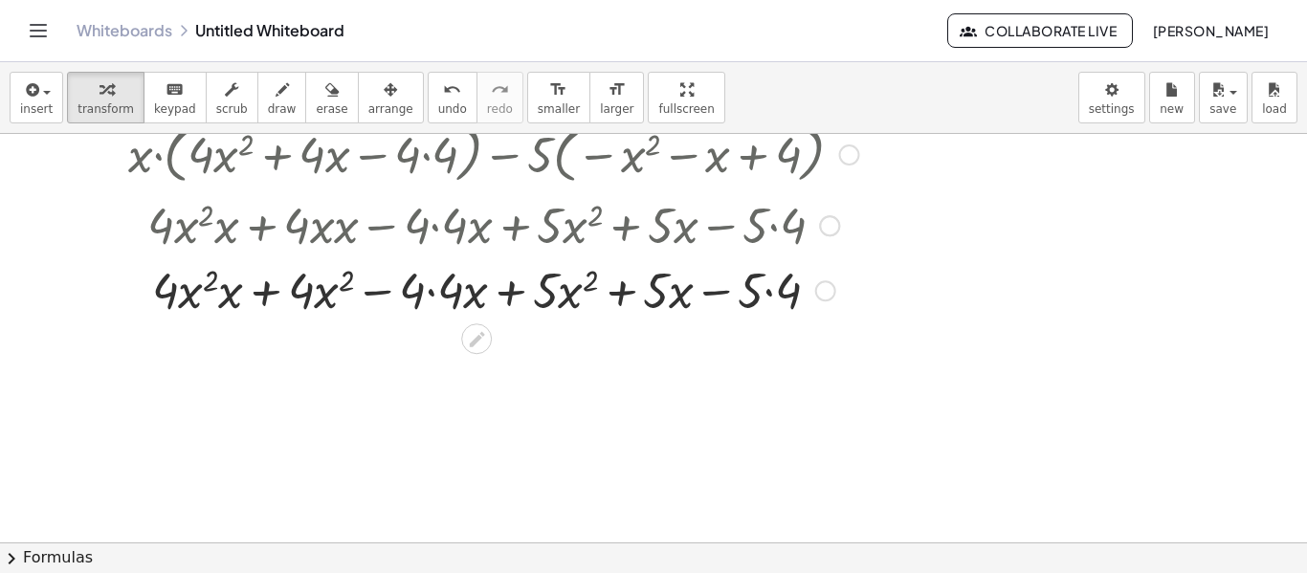
click at [226, 299] on div at bounding box center [485, 288] width 831 height 65
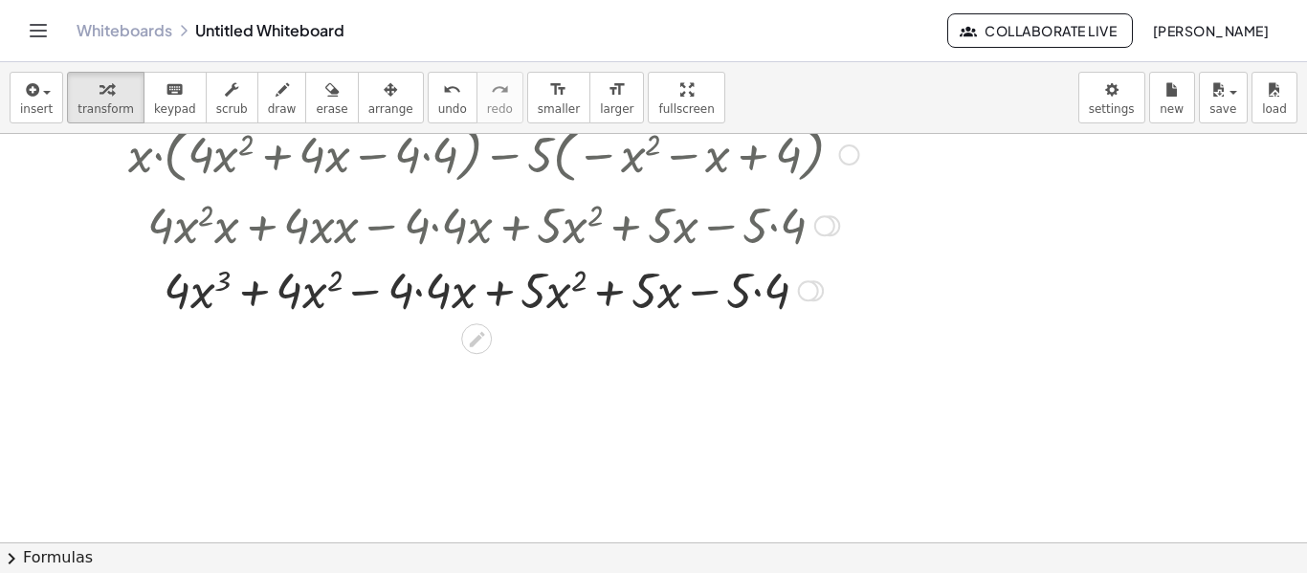
click at [444, 301] on div at bounding box center [485, 288] width 831 height 65
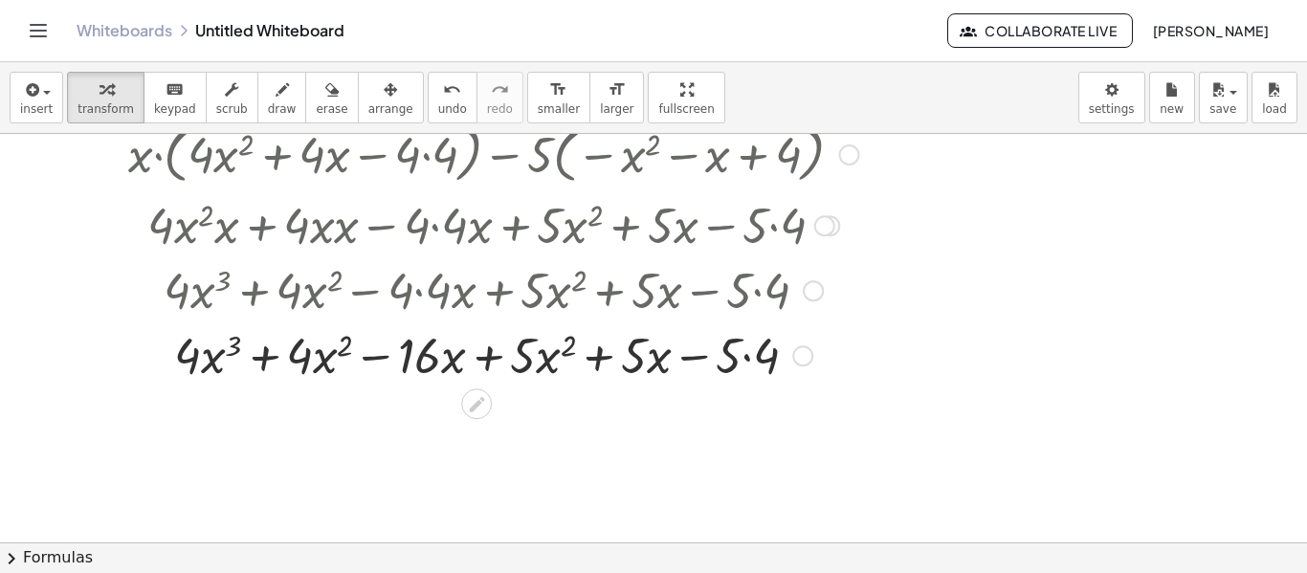
click at [564, 350] on div at bounding box center [485, 353] width 831 height 65
click at [739, 354] on div at bounding box center [485, 353] width 831 height 65
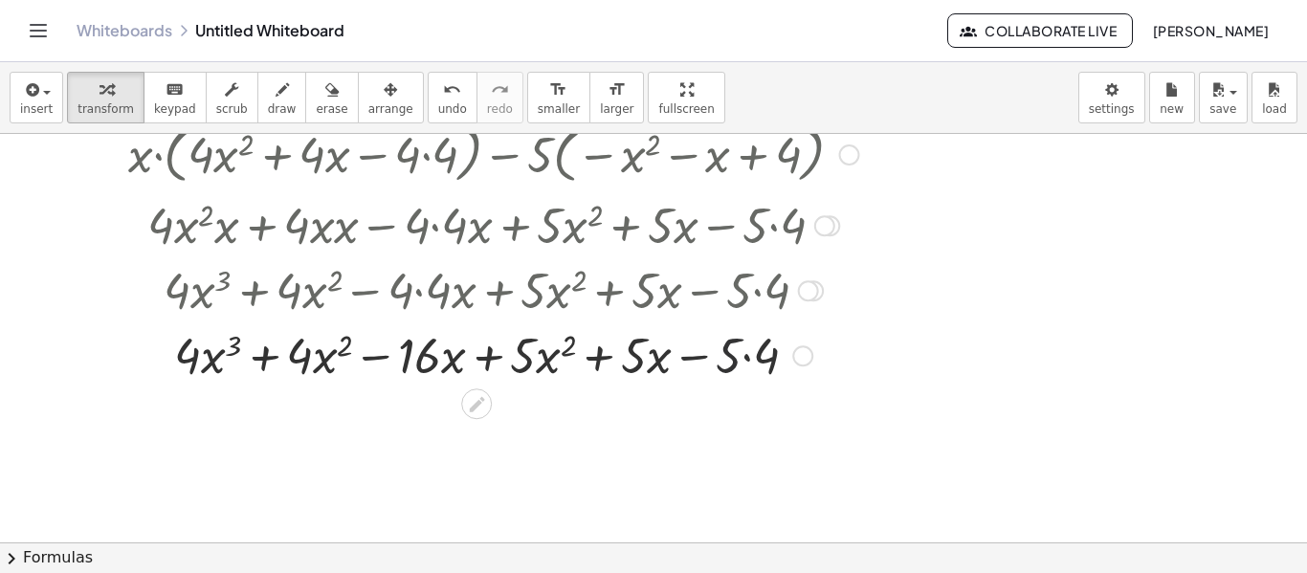
click at [754, 358] on div at bounding box center [485, 353] width 831 height 65
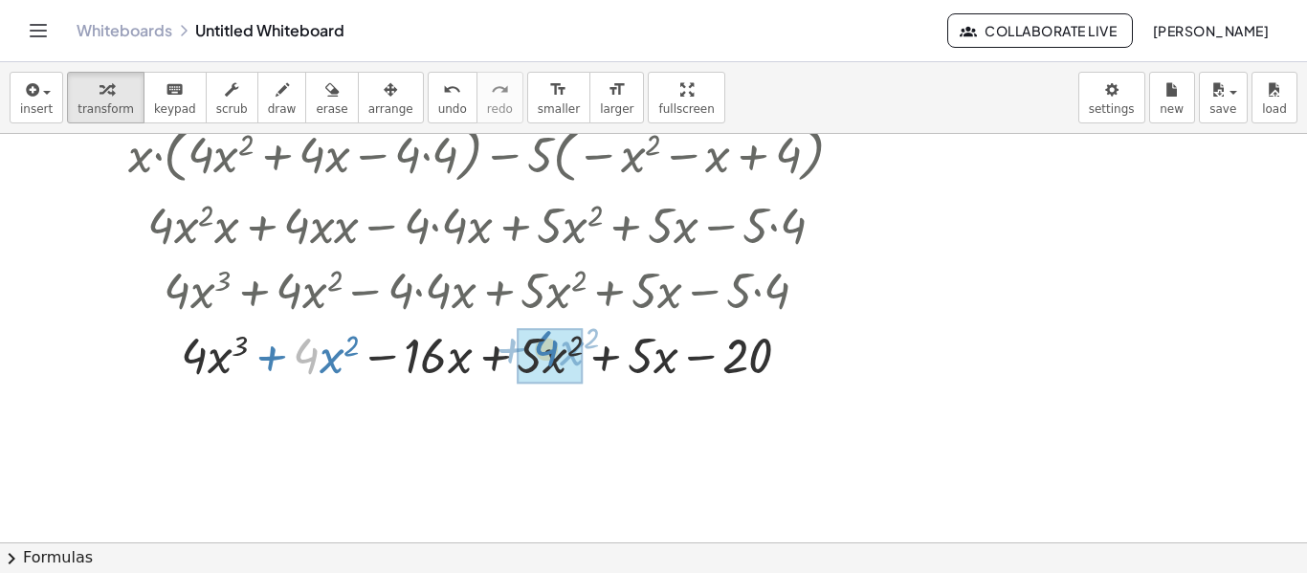
drag, startPoint x: 316, startPoint y: 353, endPoint x: 557, endPoint y: 345, distance: 241.2
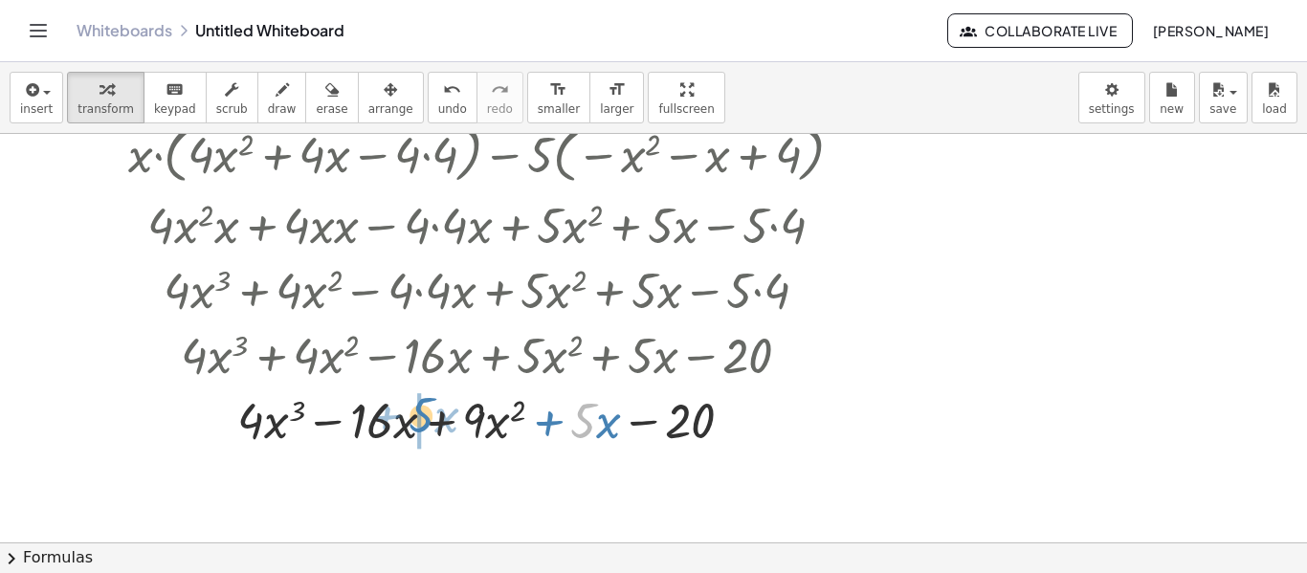
drag, startPoint x: 586, startPoint y: 418, endPoint x: 424, endPoint y: 412, distance: 162.7
click at [424, 412] on div at bounding box center [485, 419] width 831 height 65
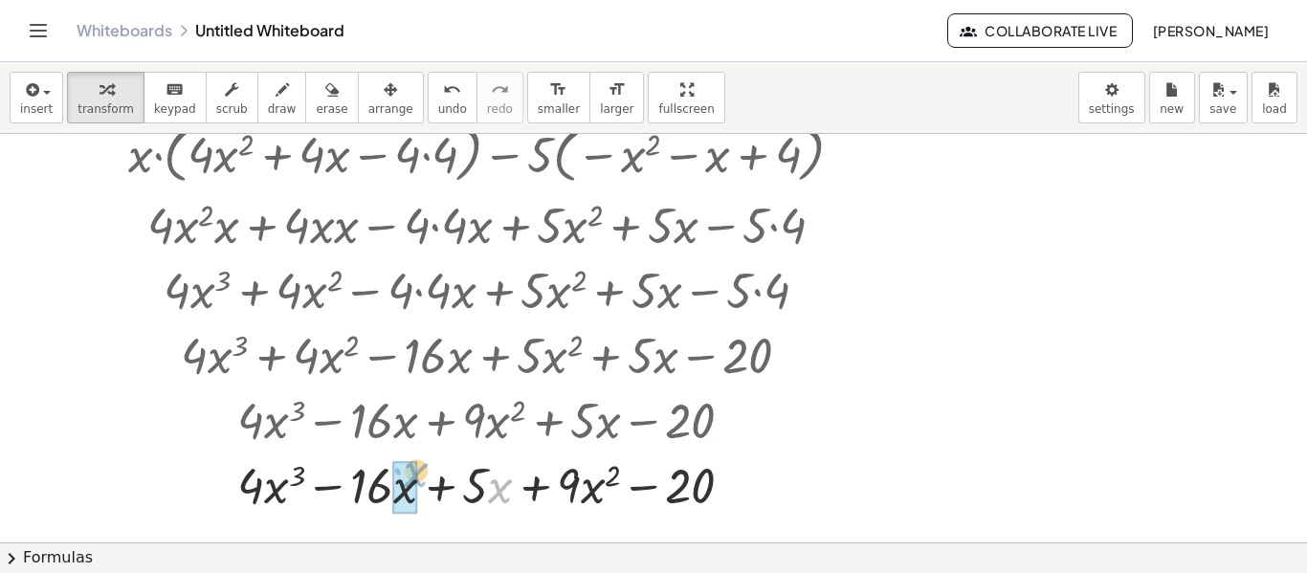
drag, startPoint x: 498, startPoint y: 482, endPoint x: 412, endPoint y: 466, distance: 87.6
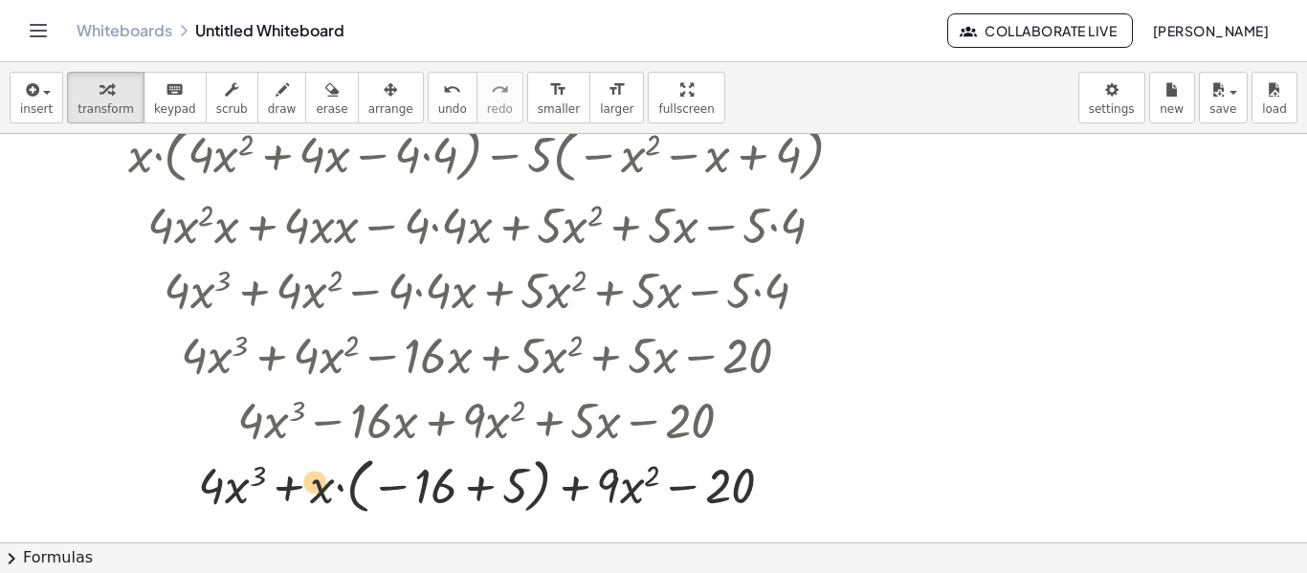
click at [311, 482] on div at bounding box center [485, 485] width 831 height 70
click at [468, 486] on div at bounding box center [485, 485] width 831 height 70
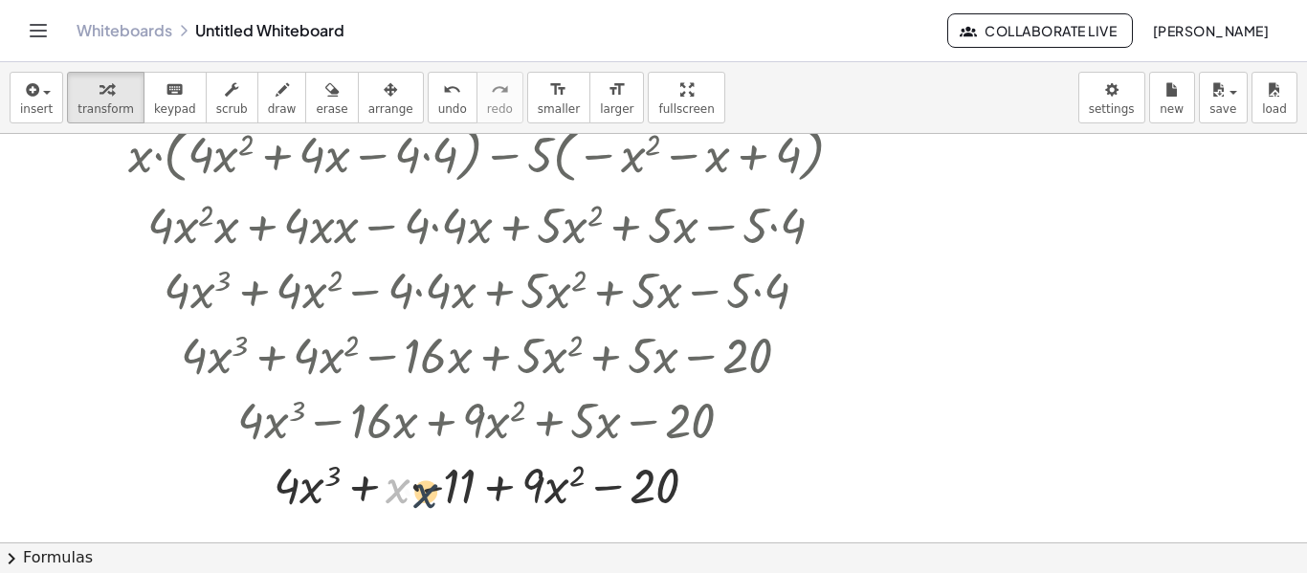
drag, startPoint x: 389, startPoint y: 490, endPoint x: 422, endPoint y: 496, distance: 33.0
click at [422, 496] on div at bounding box center [485, 484] width 831 height 65
drag, startPoint x: 423, startPoint y: 488, endPoint x: 356, endPoint y: 492, distance: 67.1
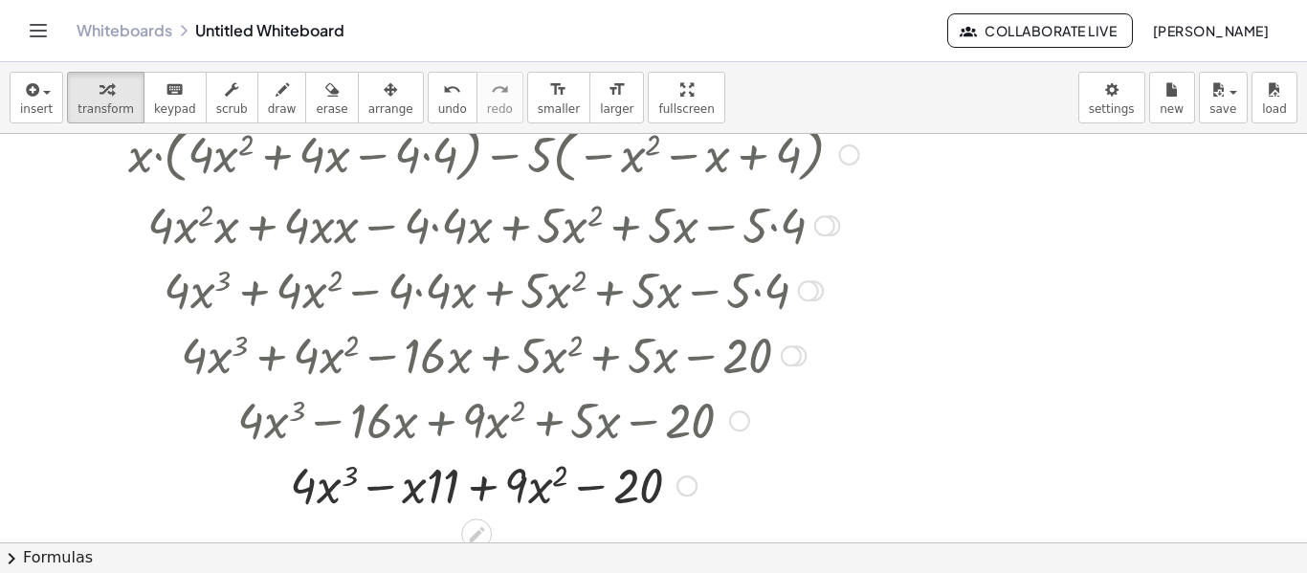
click at [803, 283] on div at bounding box center [808, 290] width 21 height 21
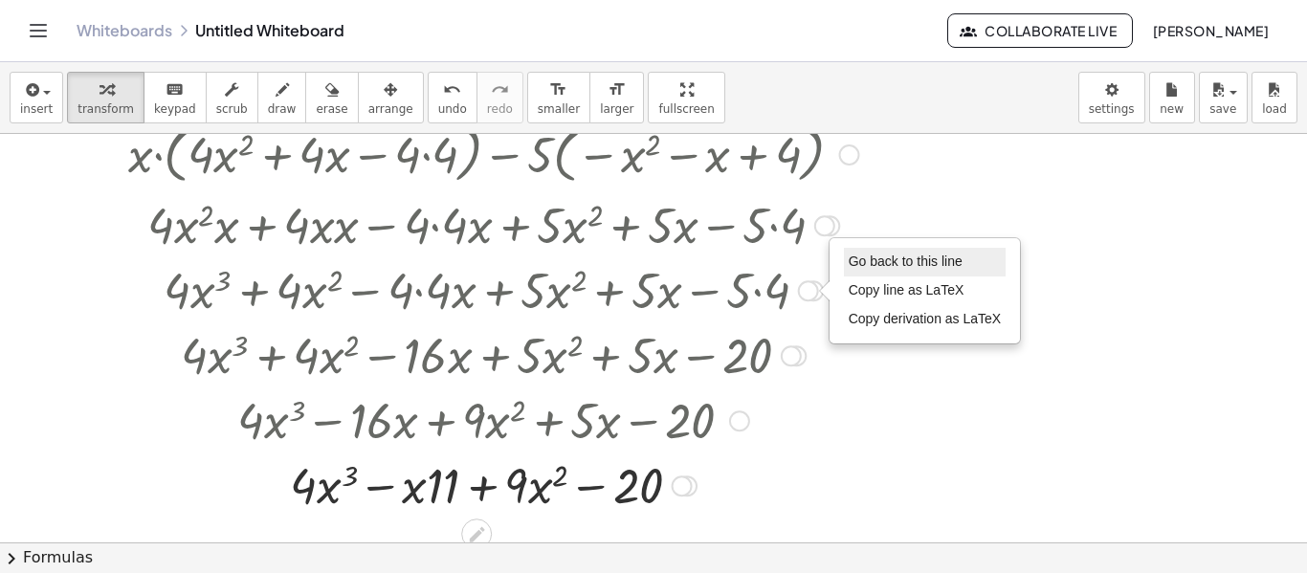
click at [856, 268] on span "Go back to this line" at bounding box center [906, 261] width 114 height 15
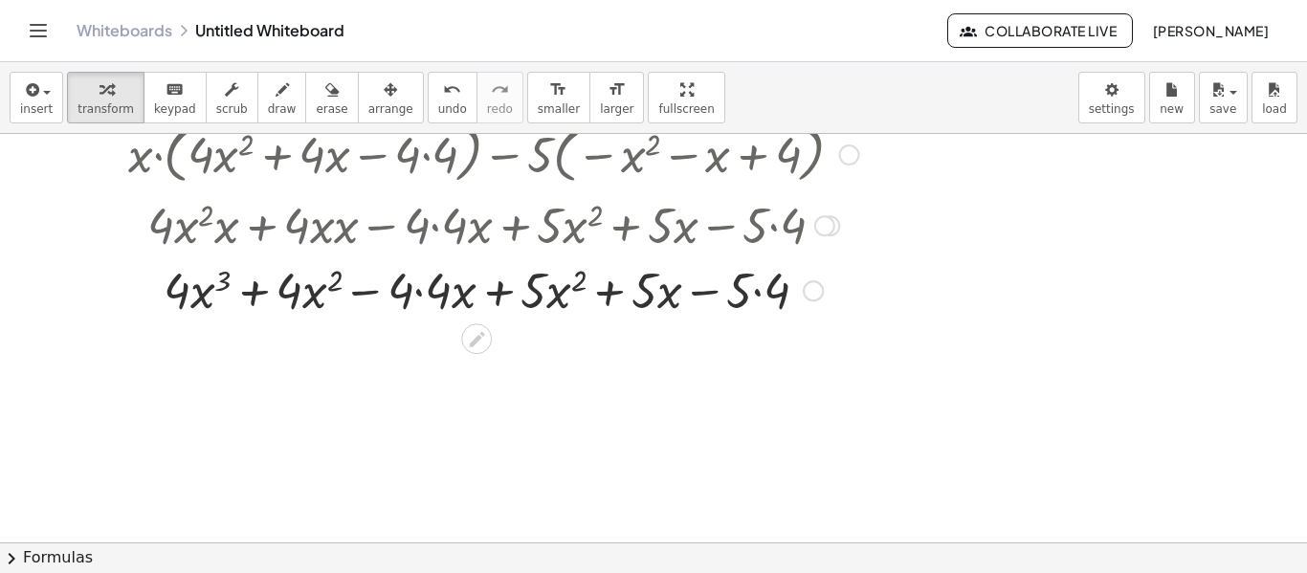
click at [428, 284] on div at bounding box center [485, 288] width 831 height 65
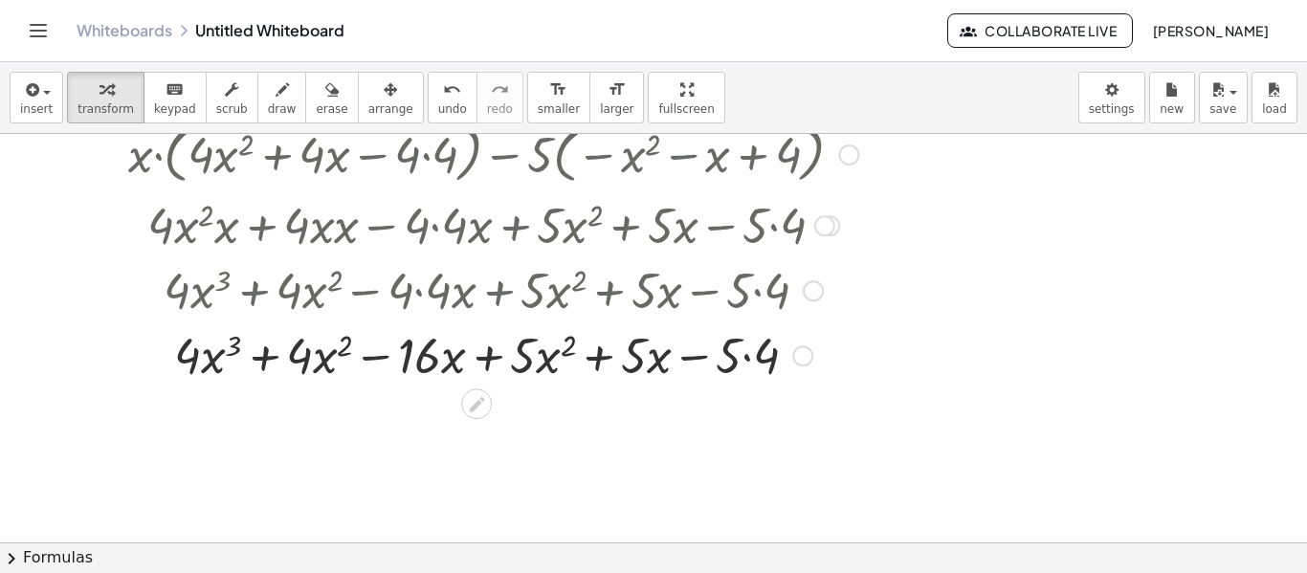
click at [741, 360] on div at bounding box center [485, 353] width 831 height 65
click at [746, 355] on div at bounding box center [485, 353] width 831 height 65
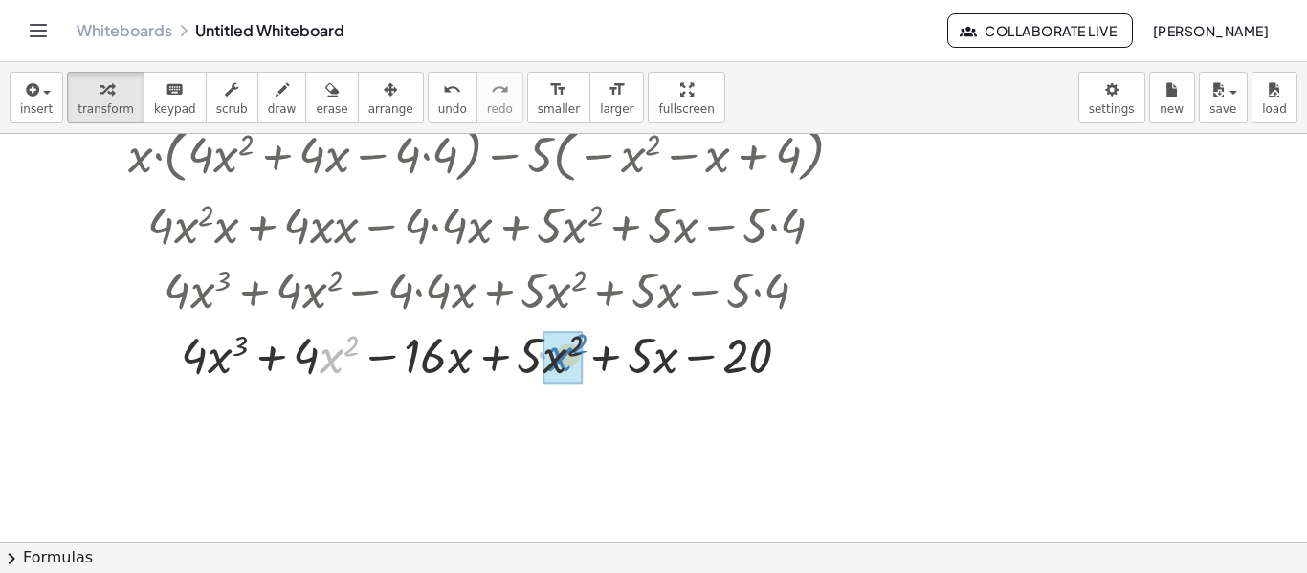
drag, startPoint x: 340, startPoint y: 352, endPoint x: 568, endPoint y: 350, distance: 228.7
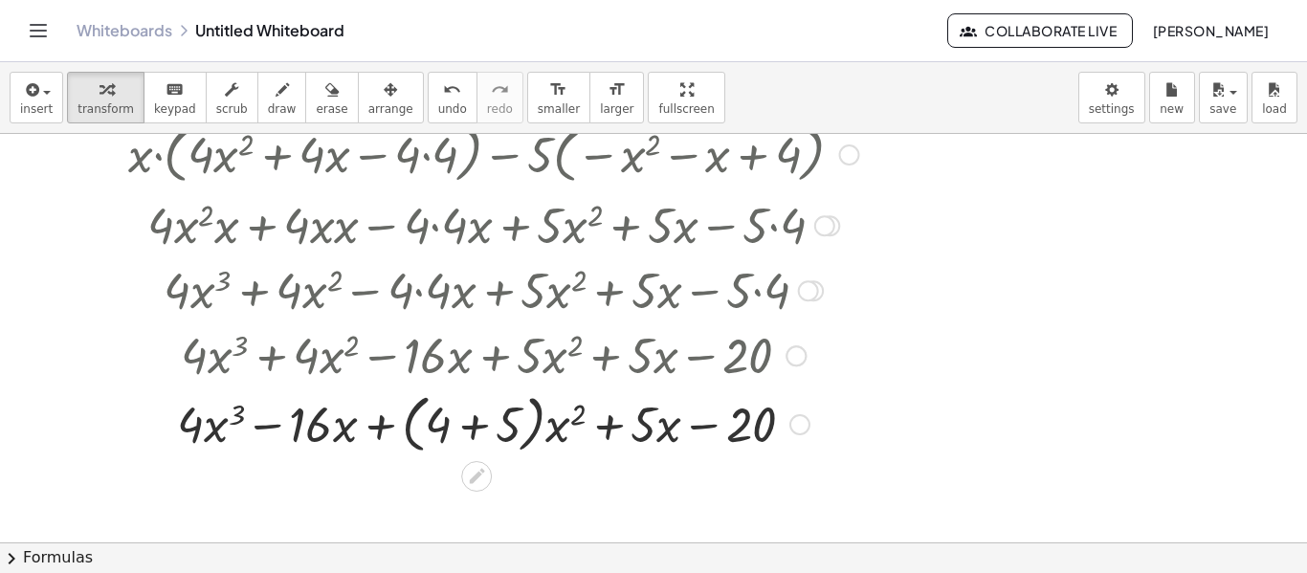
click at [433, 423] on div at bounding box center [485, 423] width 831 height 73
click at [477, 430] on div at bounding box center [485, 423] width 831 height 73
click at [477, 430] on div at bounding box center [485, 422] width 831 height 65
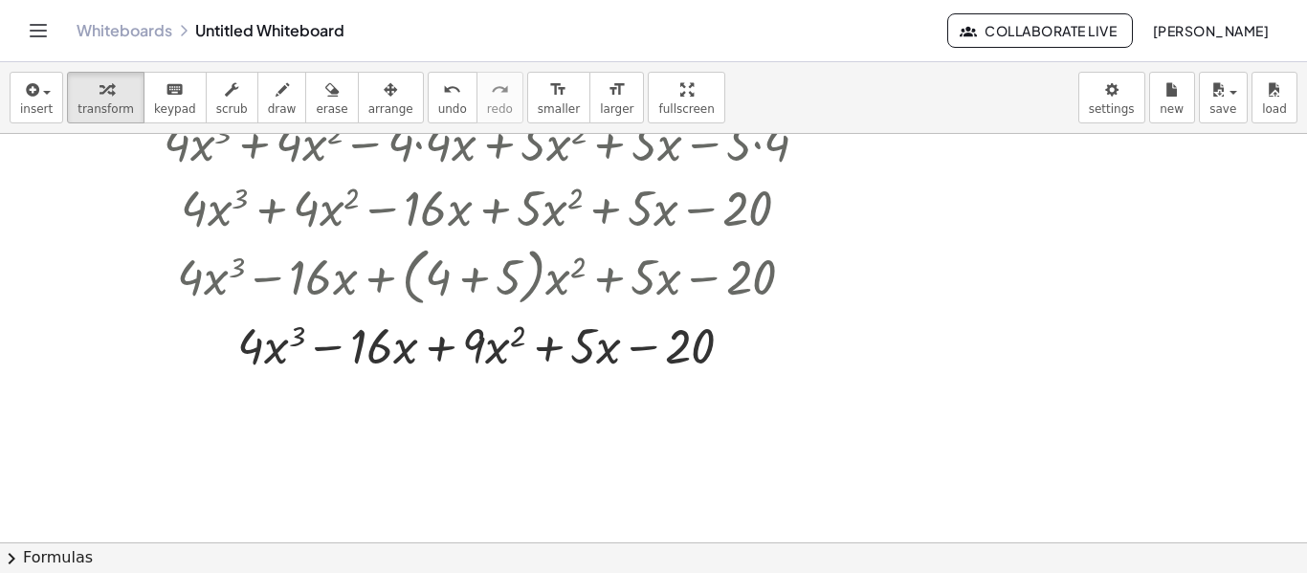
scroll to position [431, 0]
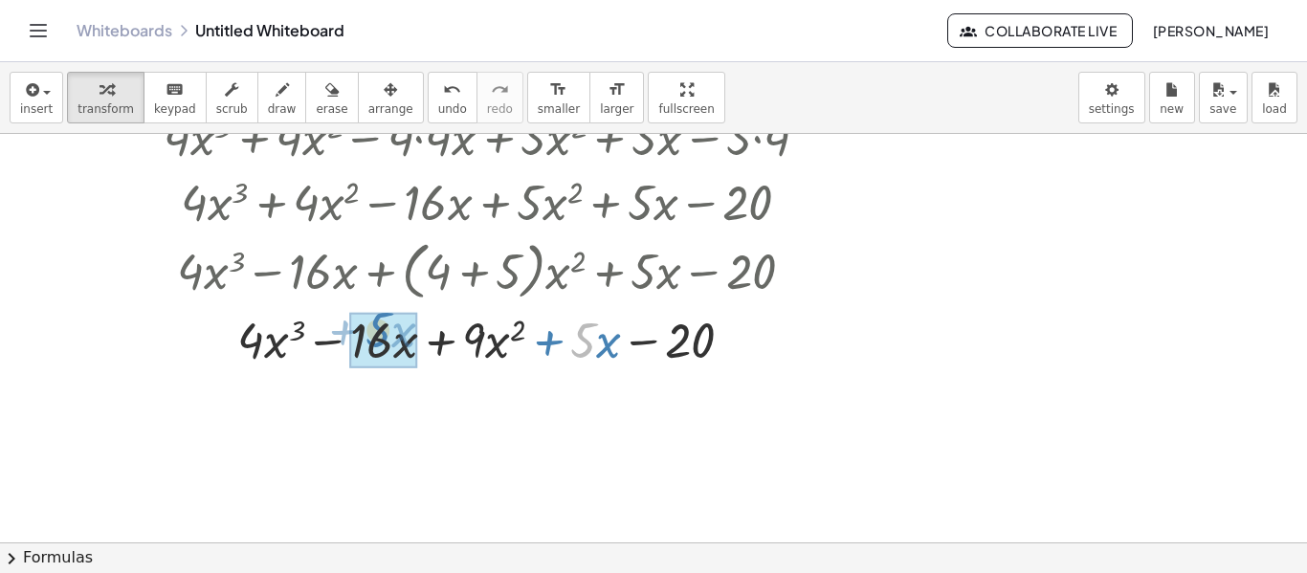
drag, startPoint x: 586, startPoint y: 340, endPoint x: 381, endPoint y: 330, distance: 205.0
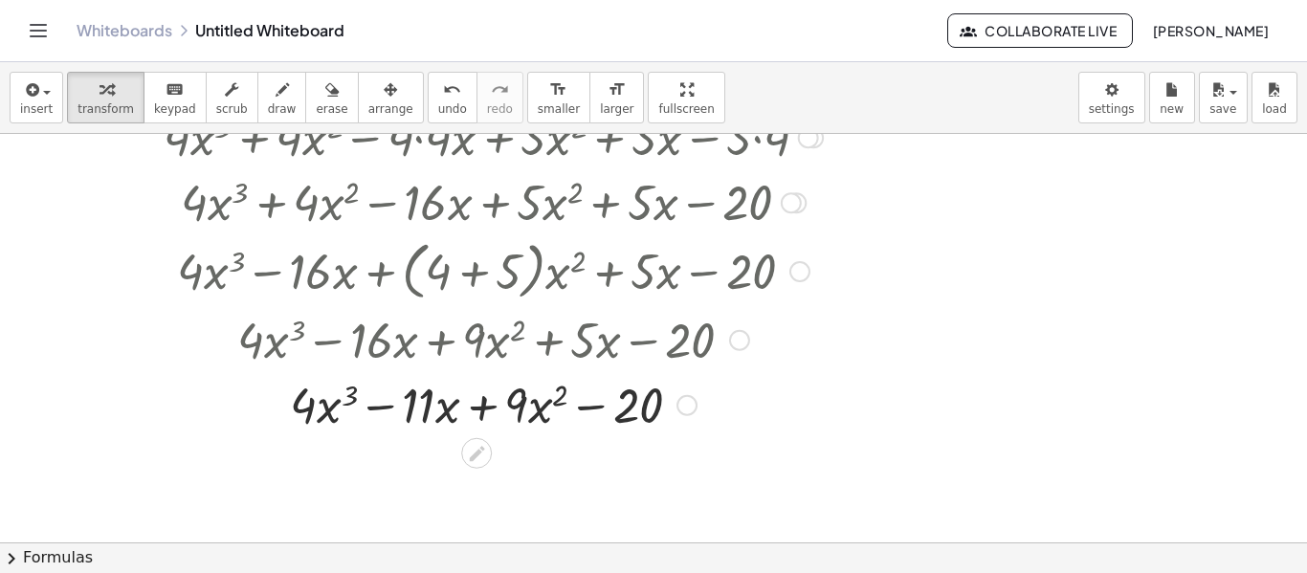
click at [688, 412] on div at bounding box center [686, 405] width 21 height 21
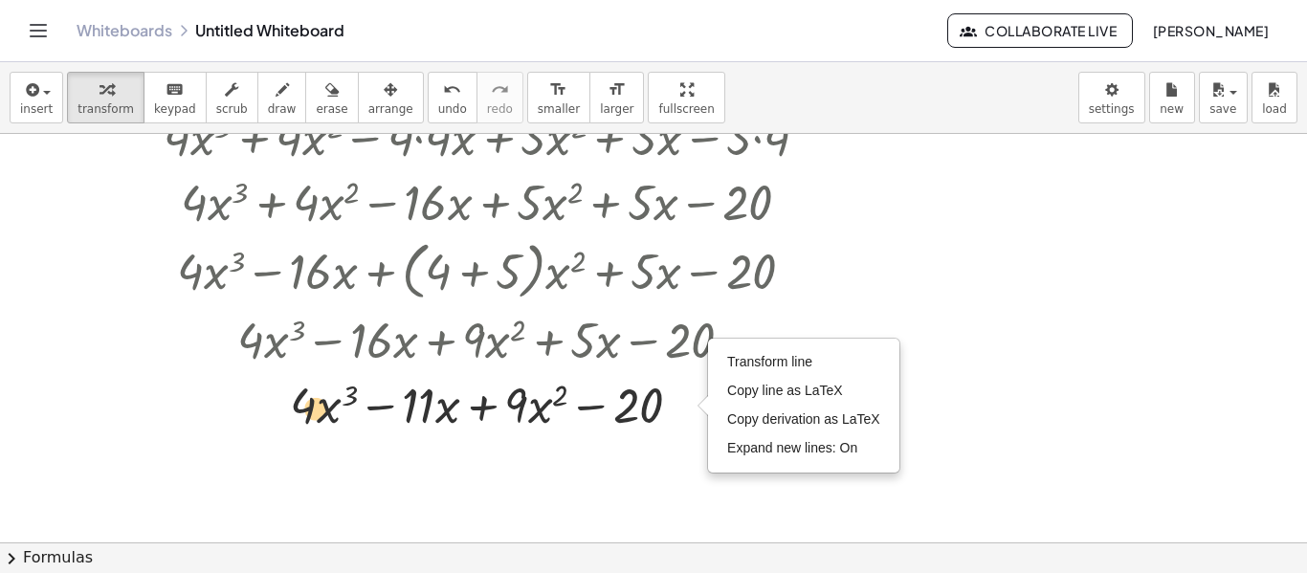
drag, startPoint x: 297, startPoint y: 411, endPoint x: 309, endPoint y: 414, distance: 12.8
click at [309, 414] on div at bounding box center [485, 403] width 831 height 65
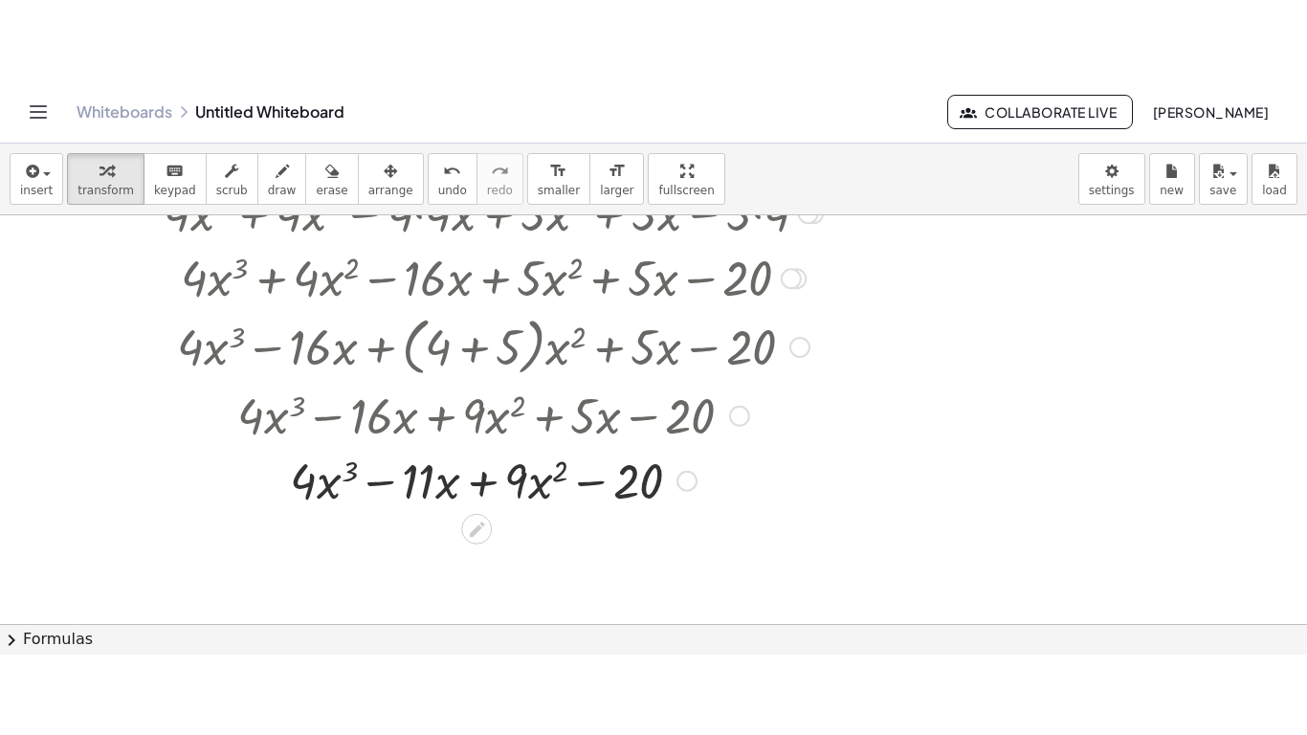
scroll to position [452, 0]
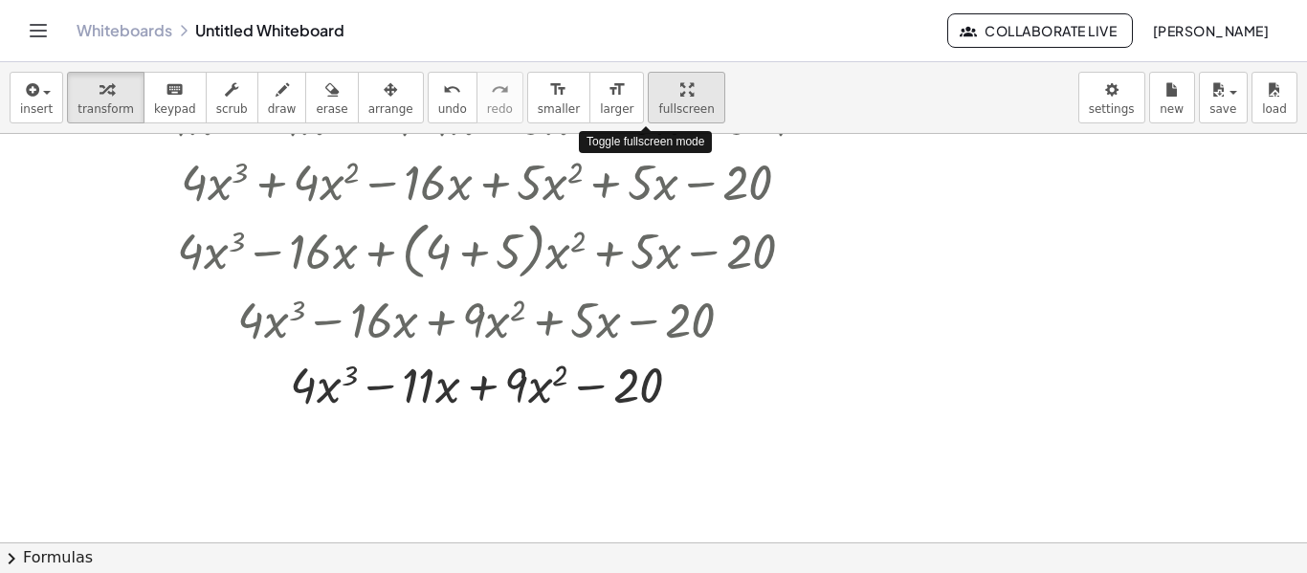
click at [658, 109] on span "fullscreen" at bounding box center [685, 108] width 55 height 13
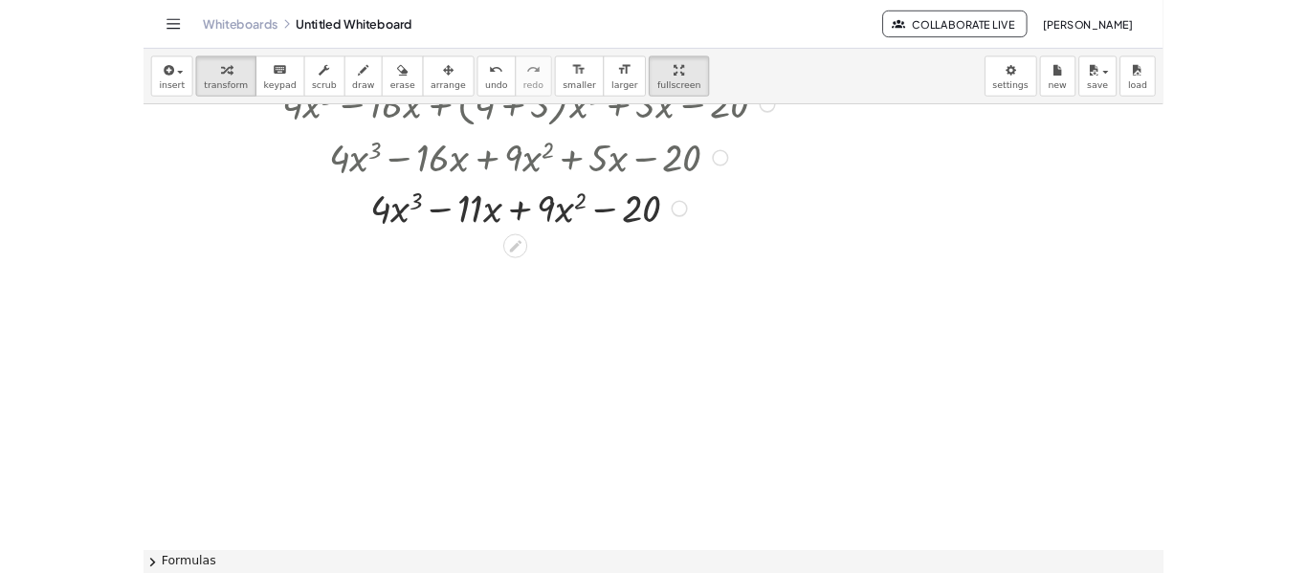
scroll to position [0, 0]
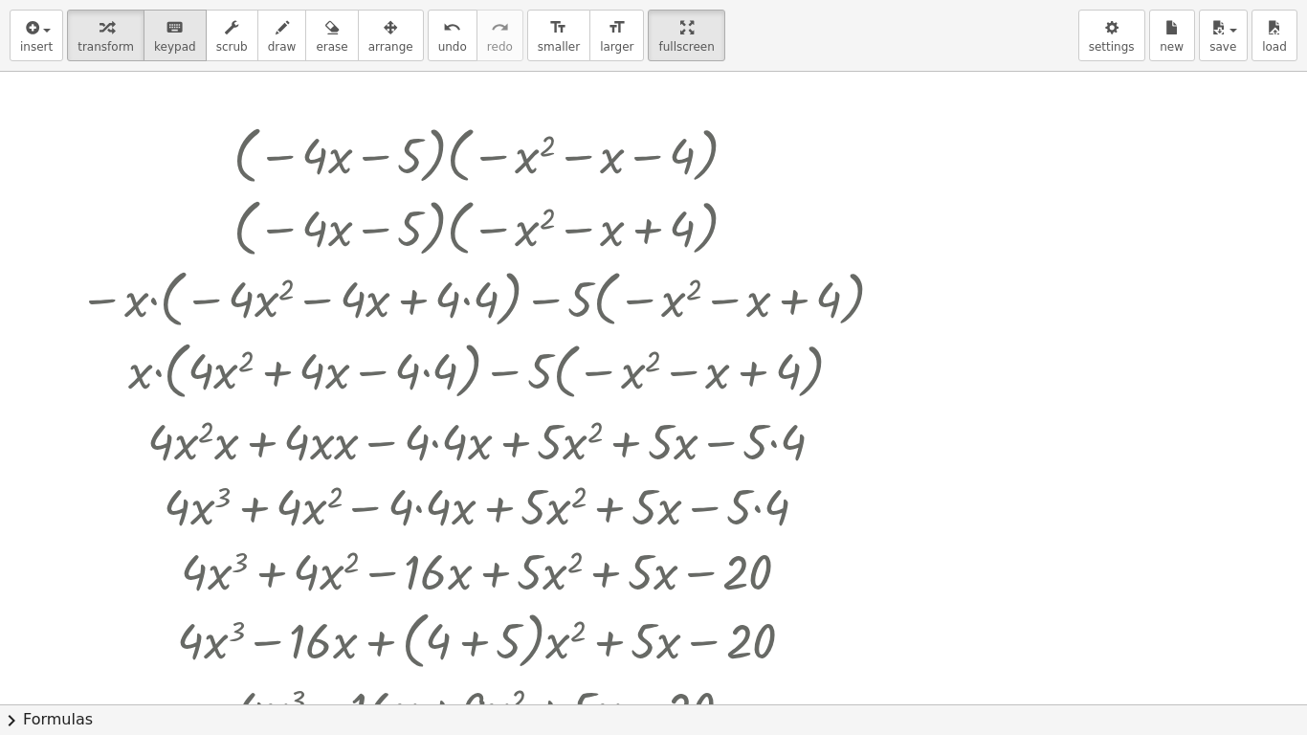
click at [171, 40] on span "keypad" at bounding box center [175, 46] width 42 height 13
click at [324, 26] on div "button" at bounding box center [332, 26] width 32 height 23
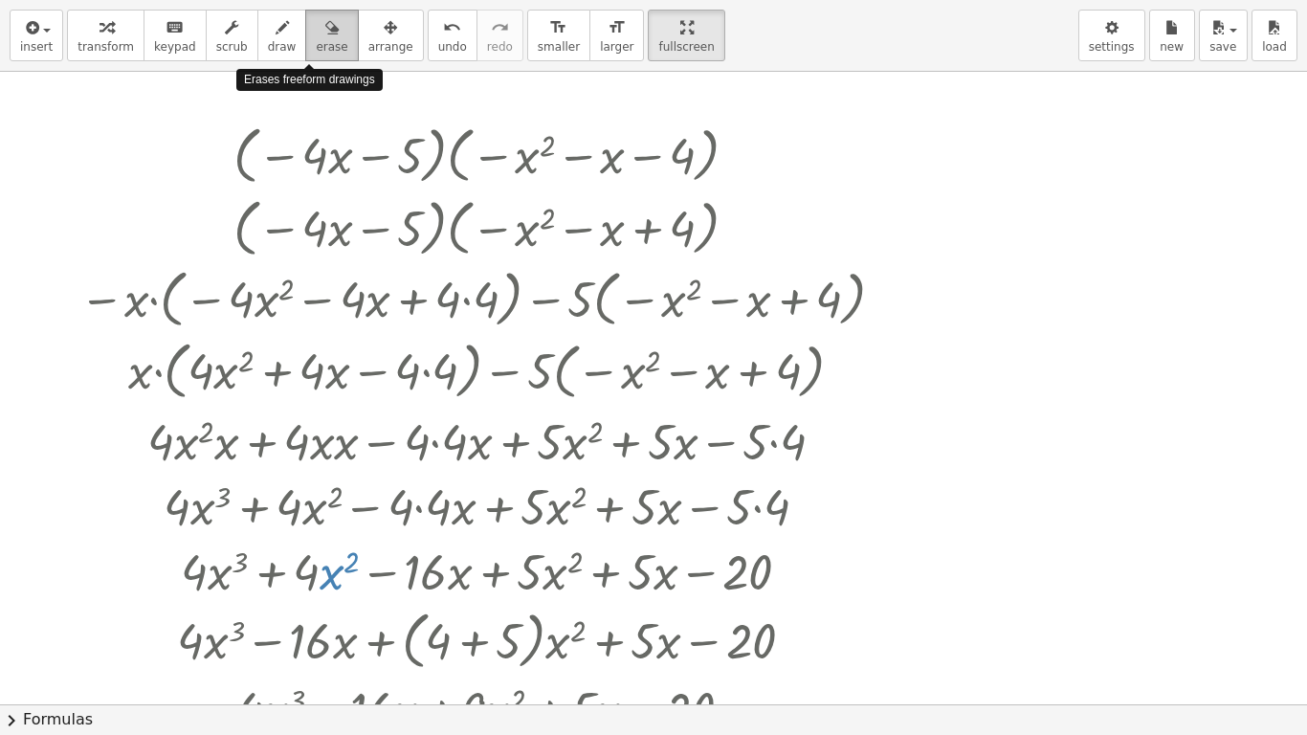
click at [324, 26] on div "button" at bounding box center [332, 26] width 32 height 23
click at [680, 37] on icon "button" at bounding box center [686, 27] width 13 height 23
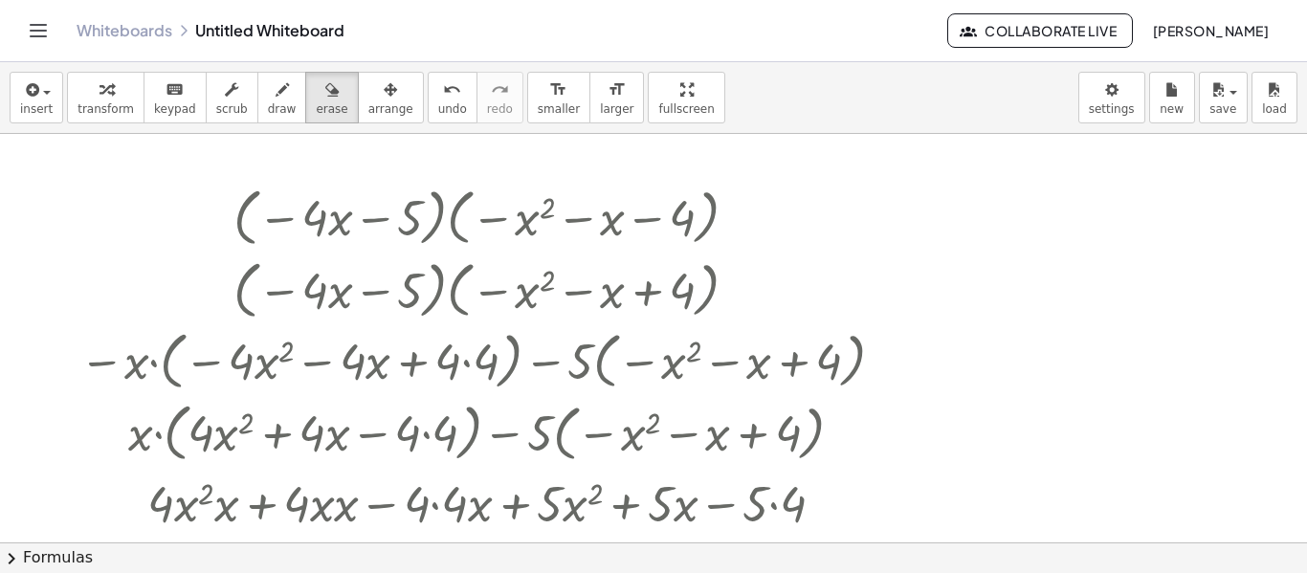
drag, startPoint x: 317, startPoint y: 104, endPoint x: 446, endPoint y: 386, distance: 309.5
click at [446, 386] on div "insert select one: Math Expression Function Text Youtube Video Graphing Geometr…" at bounding box center [653, 317] width 1307 height 511
click at [316, 110] on span "erase" at bounding box center [332, 108] width 32 height 13
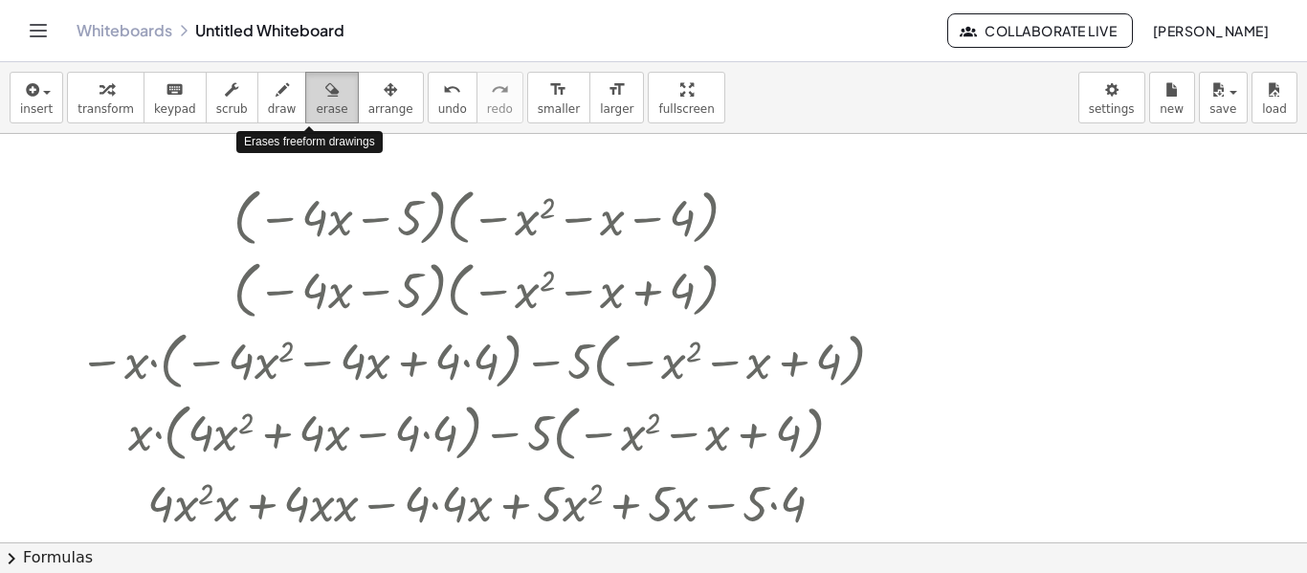
click at [316, 110] on span "erase" at bounding box center [332, 108] width 32 height 13
click at [268, 109] on span "draw" at bounding box center [282, 108] width 29 height 13
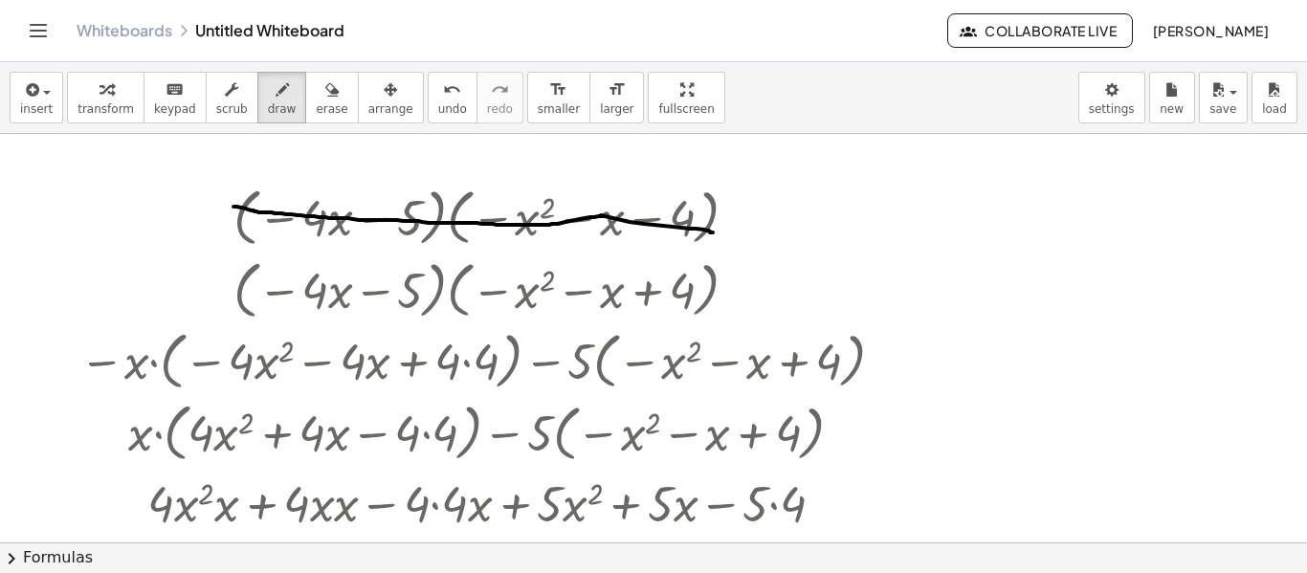
drag, startPoint x: 233, startPoint y: 207, endPoint x: 728, endPoint y: 234, distance: 495.4
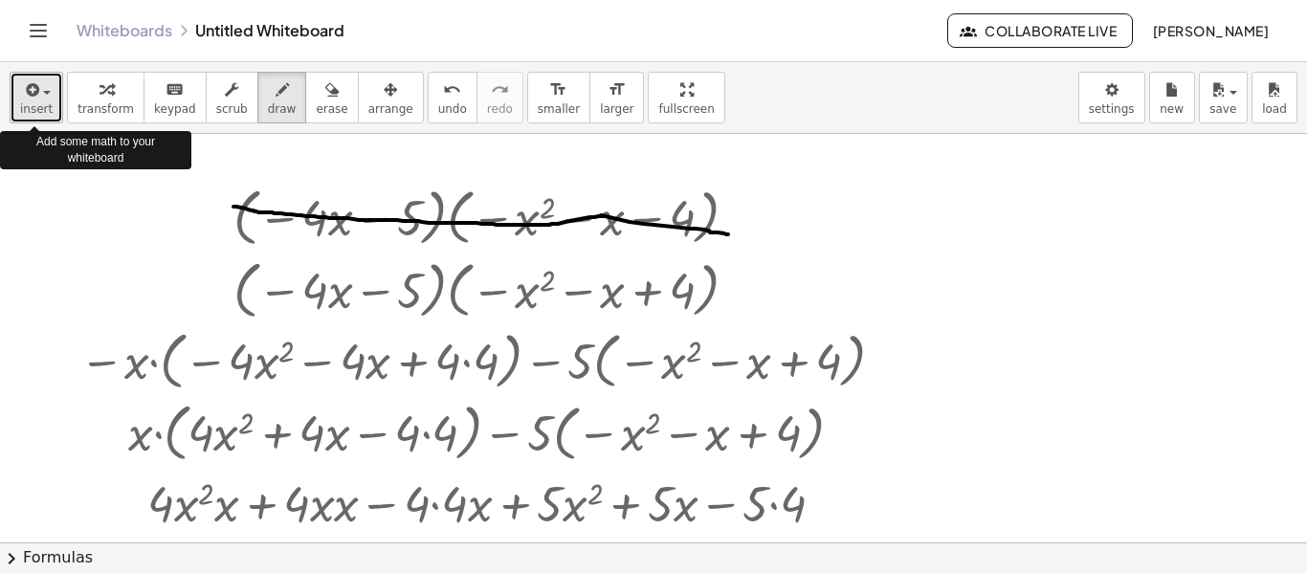
click at [57, 97] on button "insert" at bounding box center [37, 98] width 54 height 52
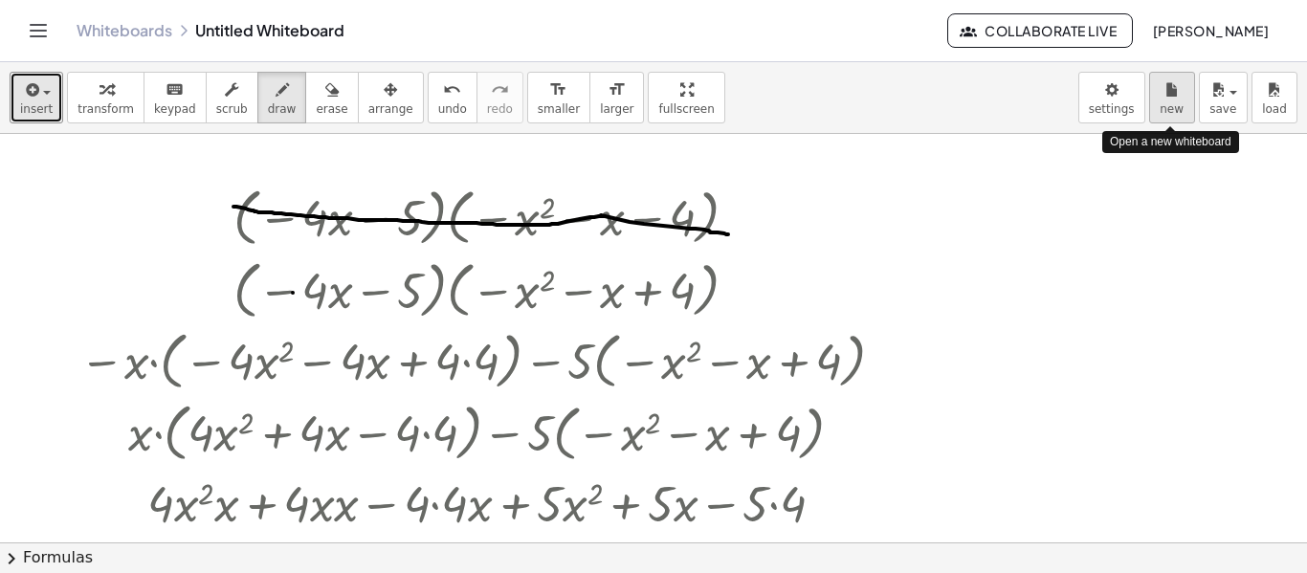
click at [1158, 106] on button "new" at bounding box center [1172, 98] width 46 height 52
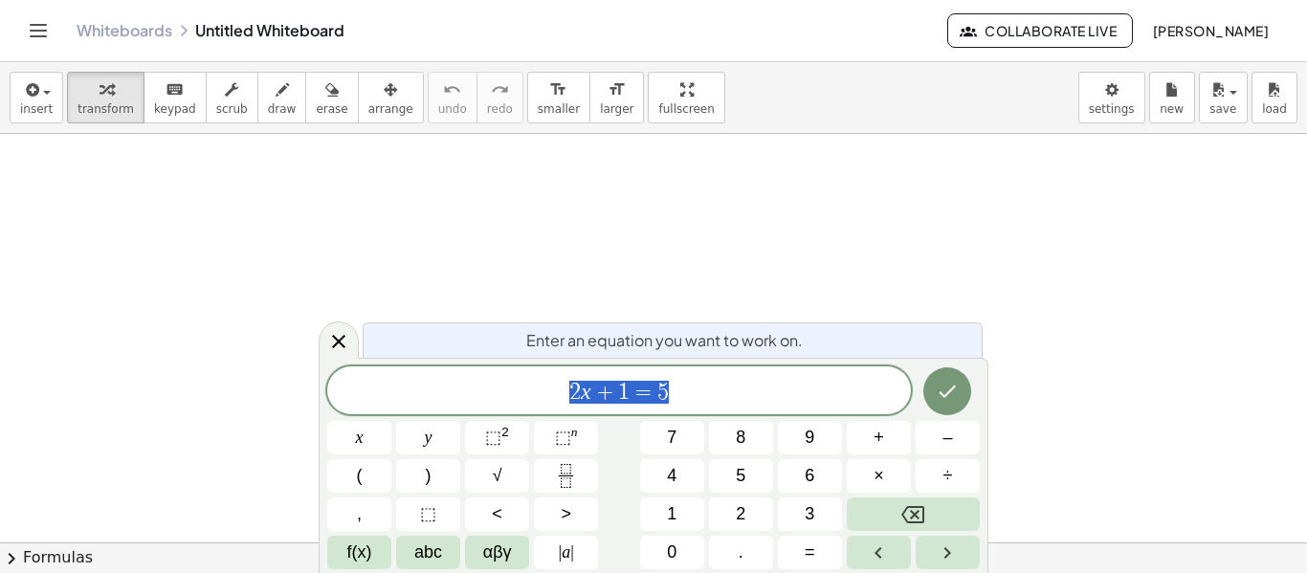
scroll to position [1, 0]
click at [723, 387] on span "2 x + 1 = 5" at bounding box center [619, 392] width 584 height 27
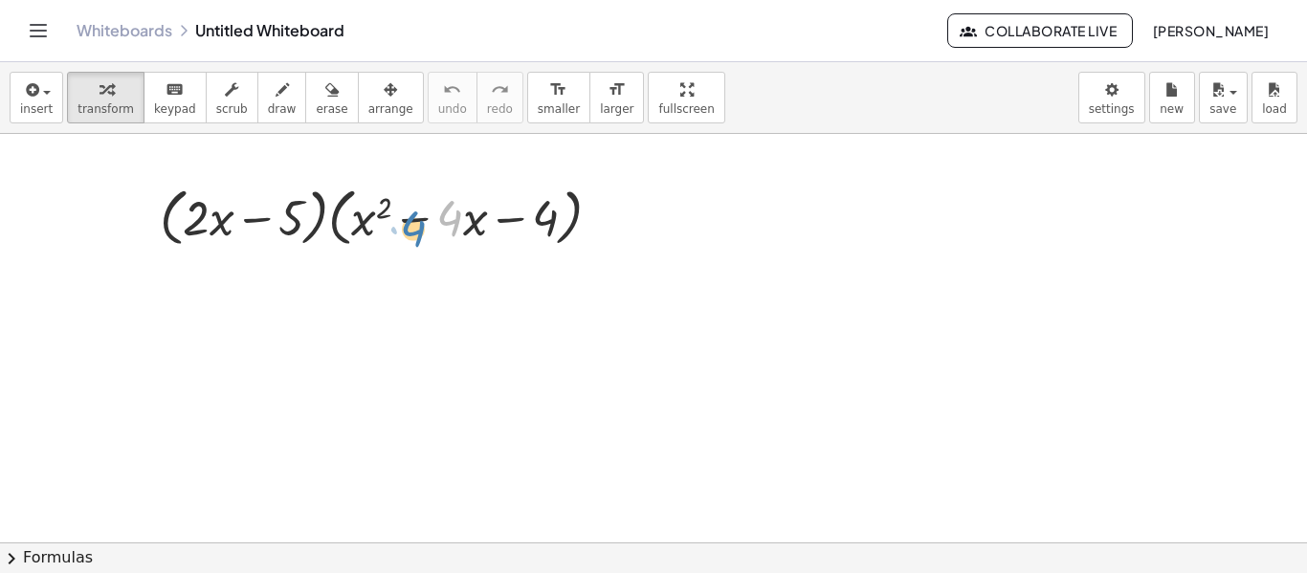
drag, startPoint x: 441, startPoint y: 231, endPoint x: 426, endPoint y: 239, distance: 17.6
click at [426, 239] on div at bounding box center [387, 216] width 475 height 73
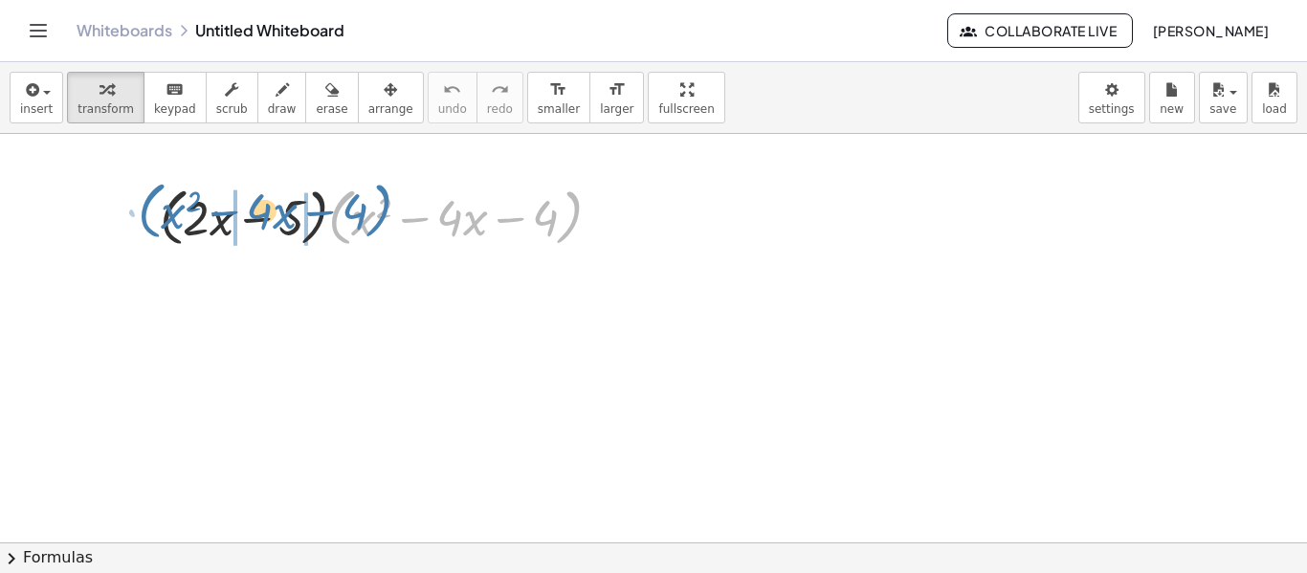
drag, startPoint x: 572, startPoint y: 226, endPoint x: 382, endPoint y: 219, distance: 190.5
click at [382, 219] on div at bounding box center [387, 216] width 475 height 73
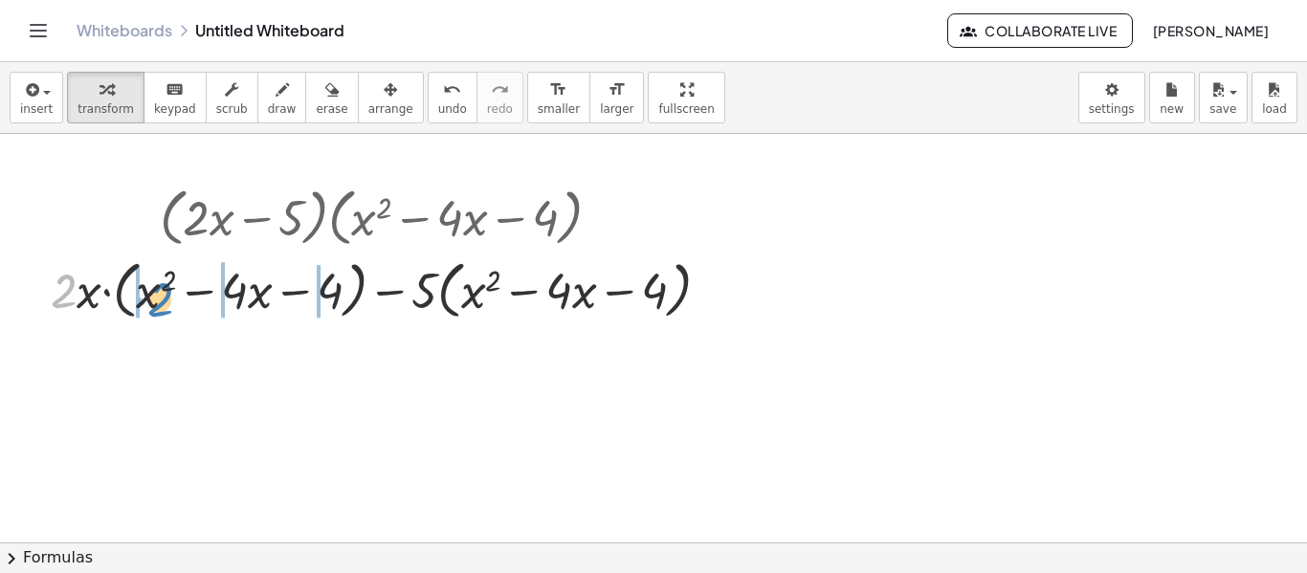
drag, startPoint x: 75, startPoint y: 299, endPoint x: 171, endPoint y: 306, distance: 96.9
click at [171, 306] on div at bounding box center [388, 289] width 694 height 73
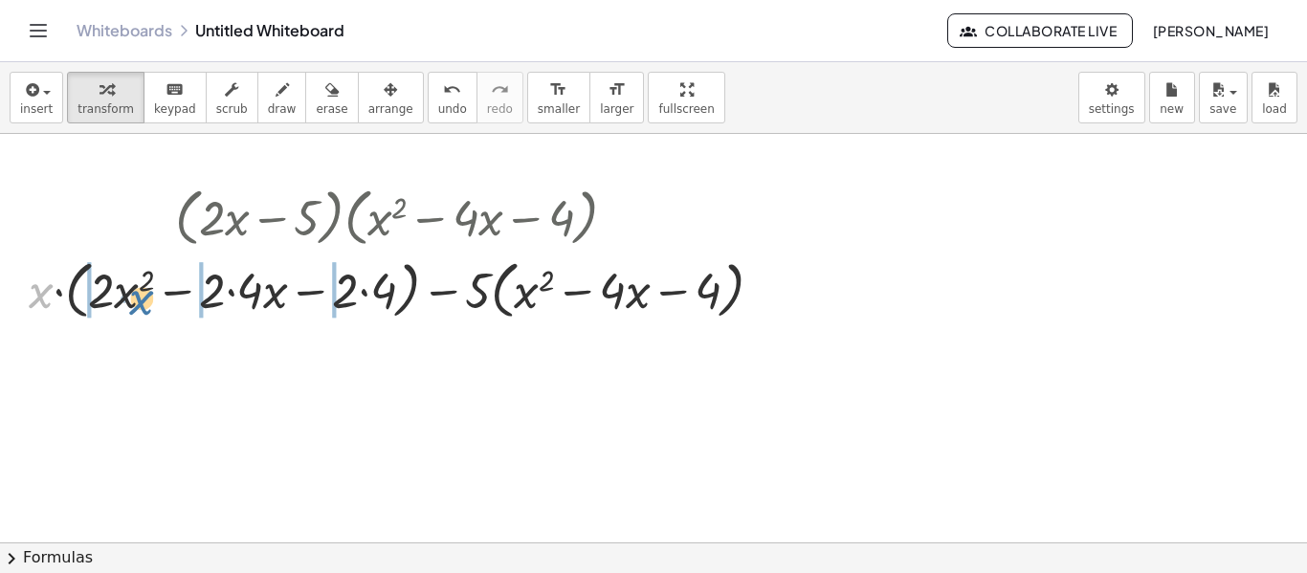
drag, startPoint x: 32, startPoint y: 299, endPoint x: 136, endPoint y: 306, distance: 104.6
click at [136, 306] on div at bounding box center [403, 289] width 769 height 73
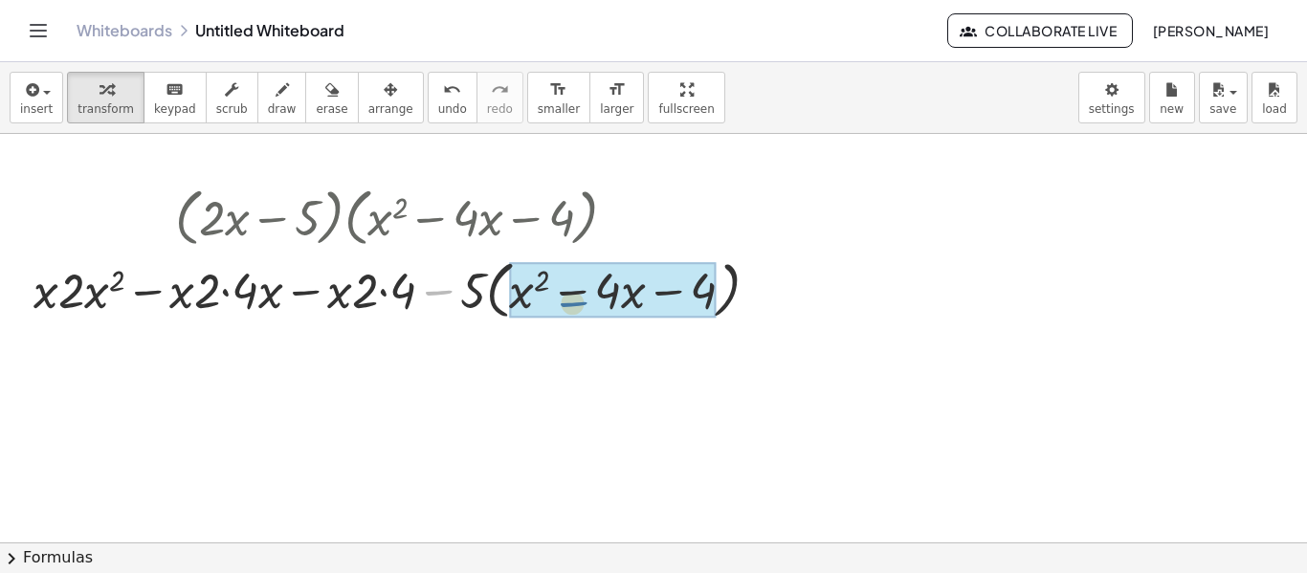
drag, startPoint x: 441, startPoint y: 293, endPoint x: 577, endPoint y: 304, distance: 136.3
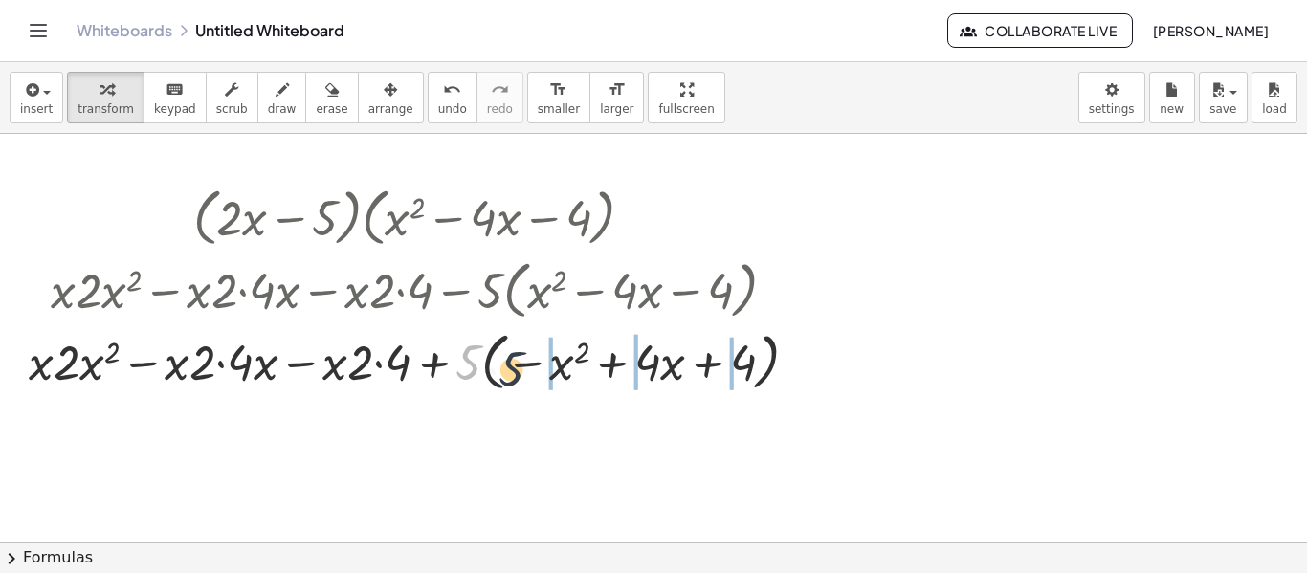
drag, startPoint x: 464, startPoint y: 364, endPoint x: 511, endPoint y: 369, distance: 47.2
click at [511, 369] on div at bounding box center [421, 360] width 804 height 73
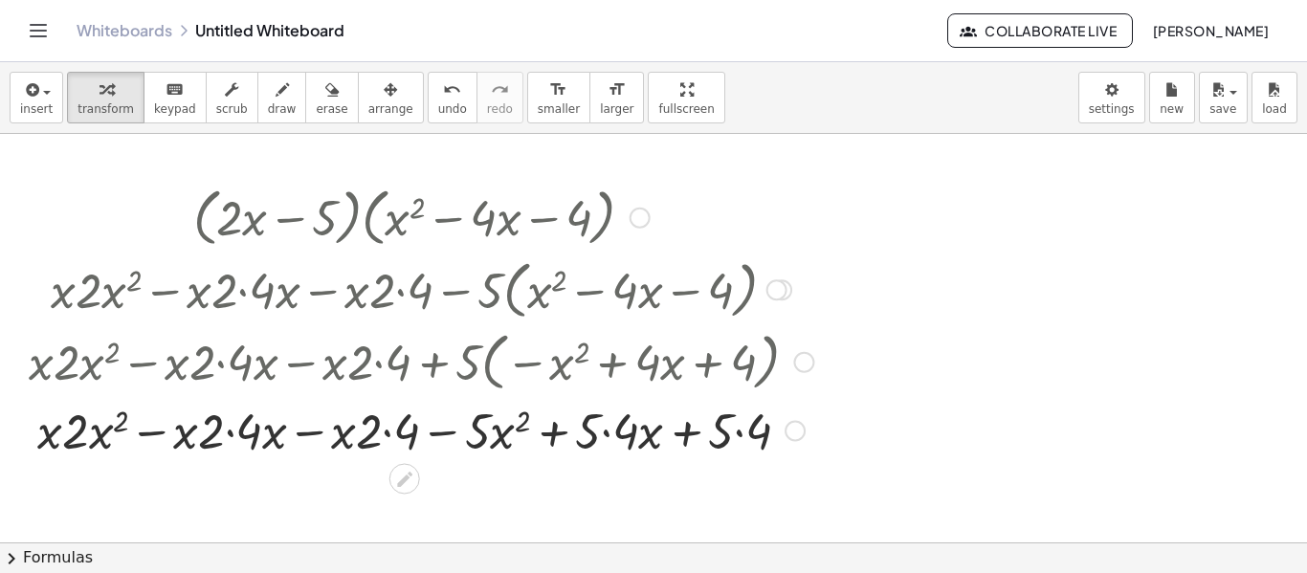
click at [379, 441] on div at bounding box center [421, 429] width 804 height 65
click at [387, 432] on div at bounding box center [421, 429] width 804 height 65
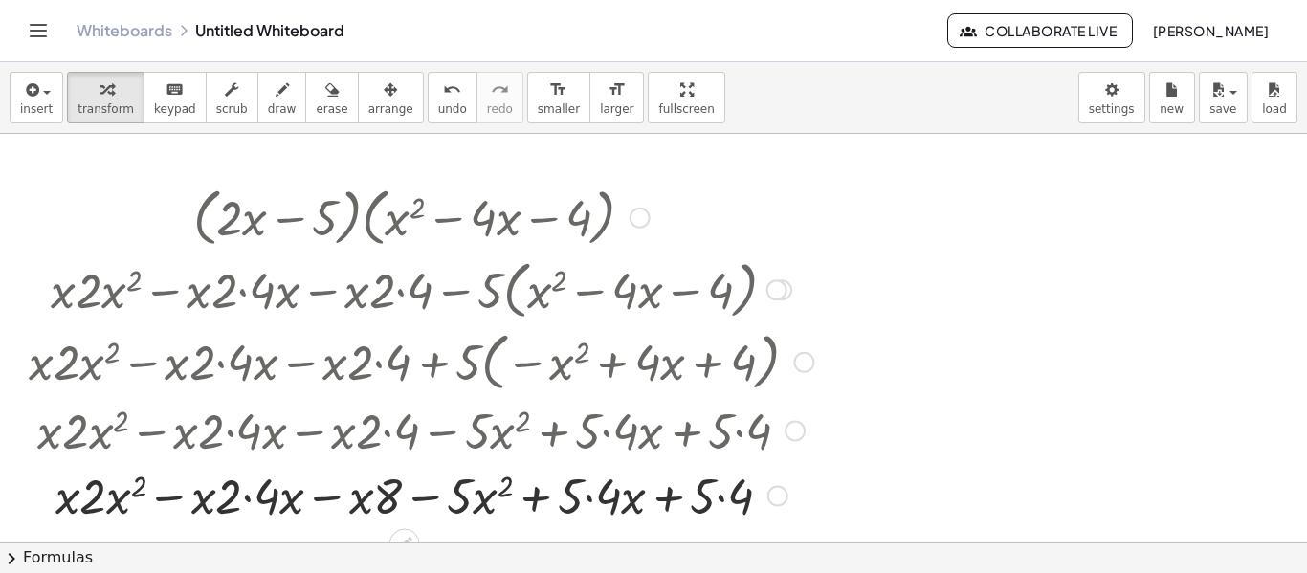
click at [239, 487] on div at bounding box center [421, 494] width 804 height 65
click at [246, 500] on div at bounding box center [421, 494] width 804 height 65
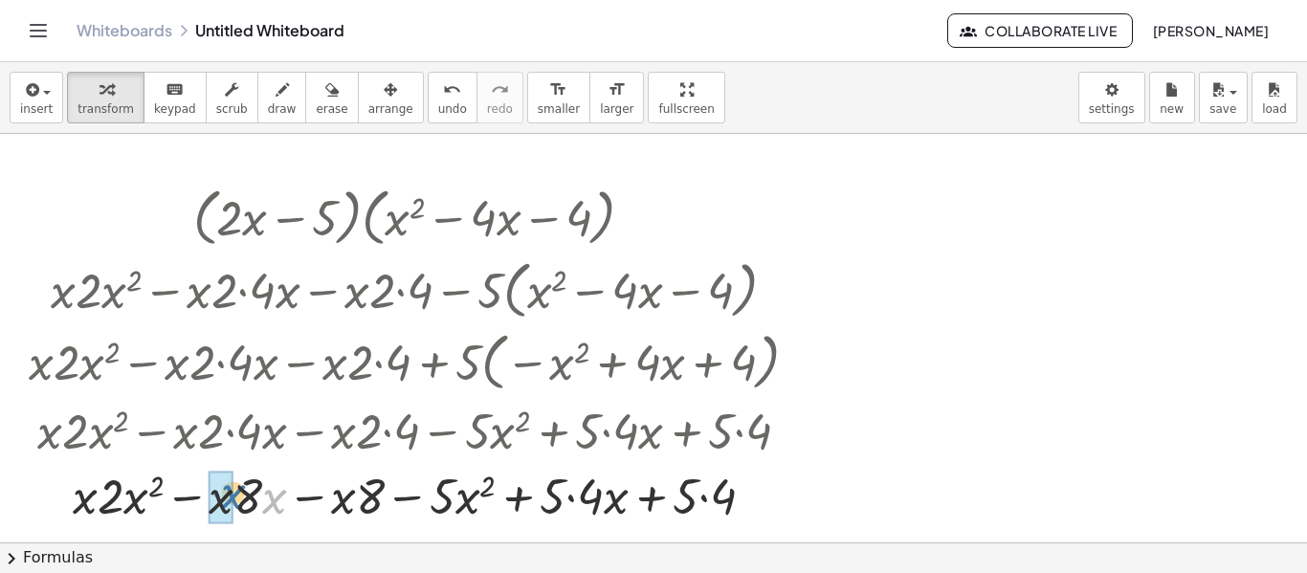
drag, startPoint x: 268, startPoint y: 504, endPoint x: 227, endPoint y: 501, distance: 41.2
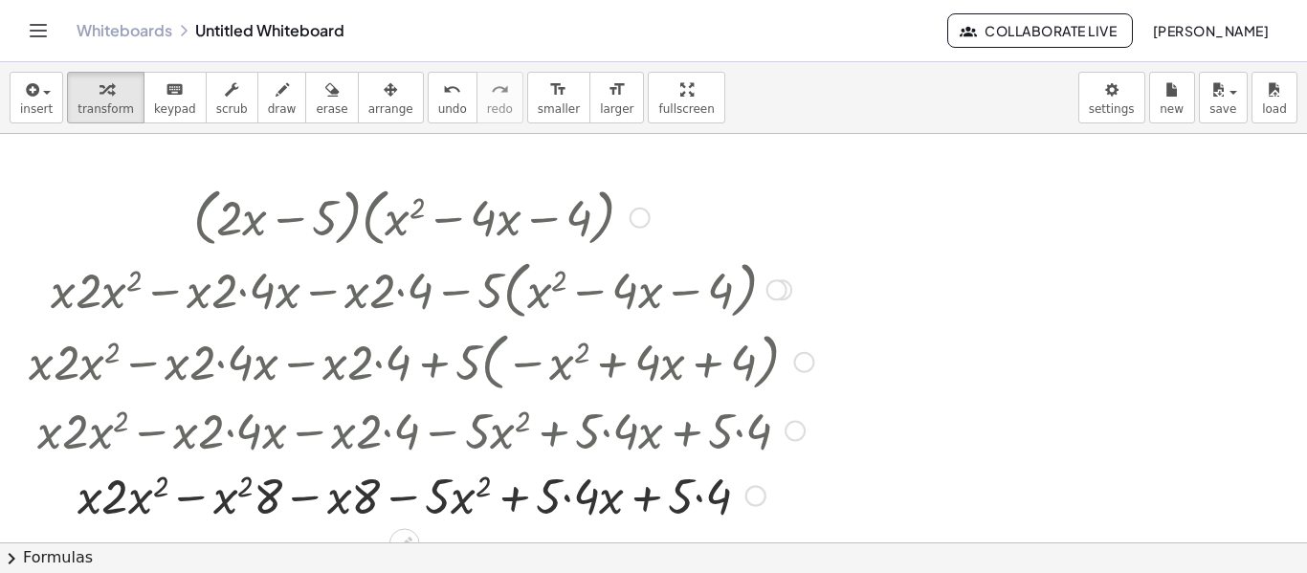
click at [562, 495] on div at bounding box center [421, 494] width 804 height 65
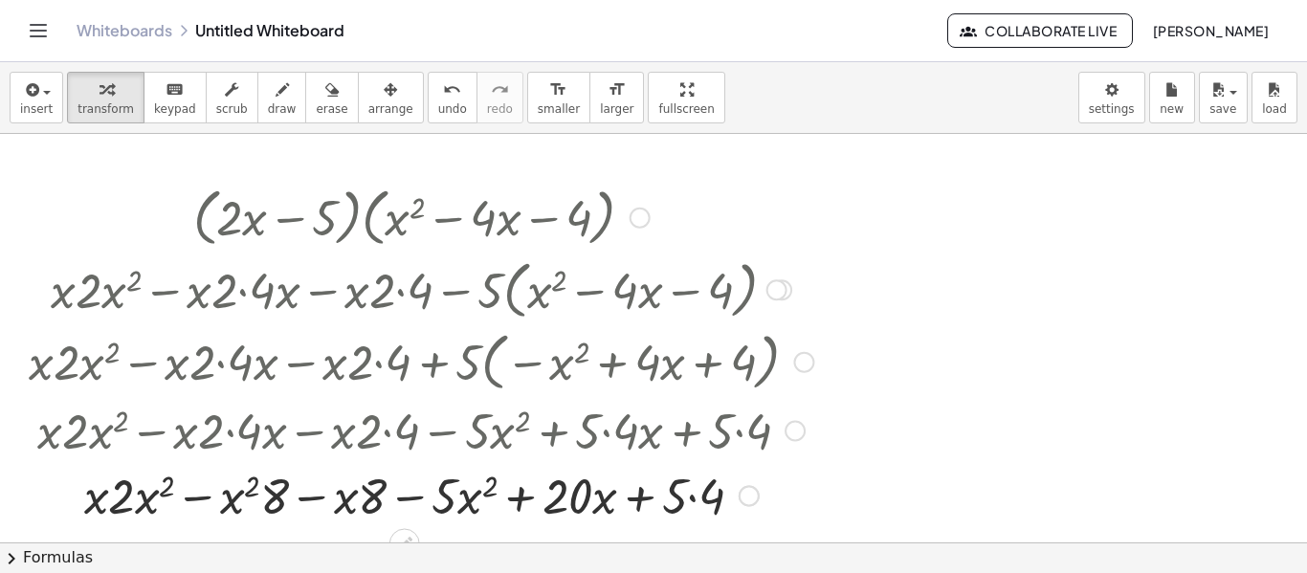
click at [700, 498] on div at bounding box center [421, 494] width 804 height 65
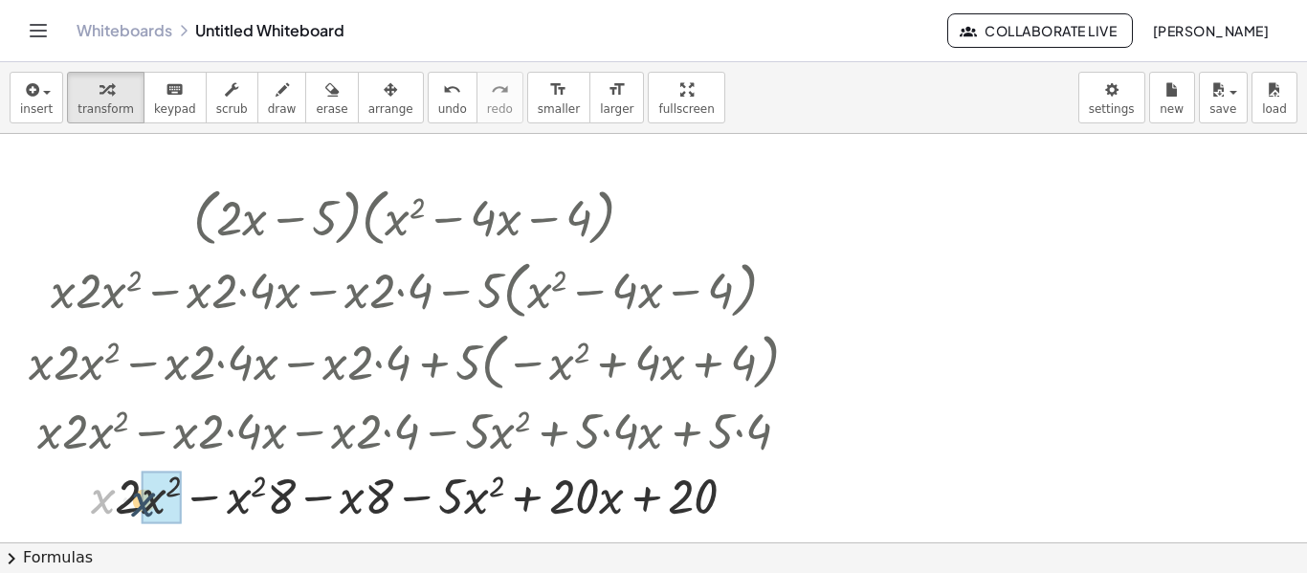
drag, startPoint x: 97, startPoint y: 505, endPoint x: 139, endPoint y: 509, distance: 42.3
click at [139, 509] on div at bounding box center [421, 494] width 804 height 65
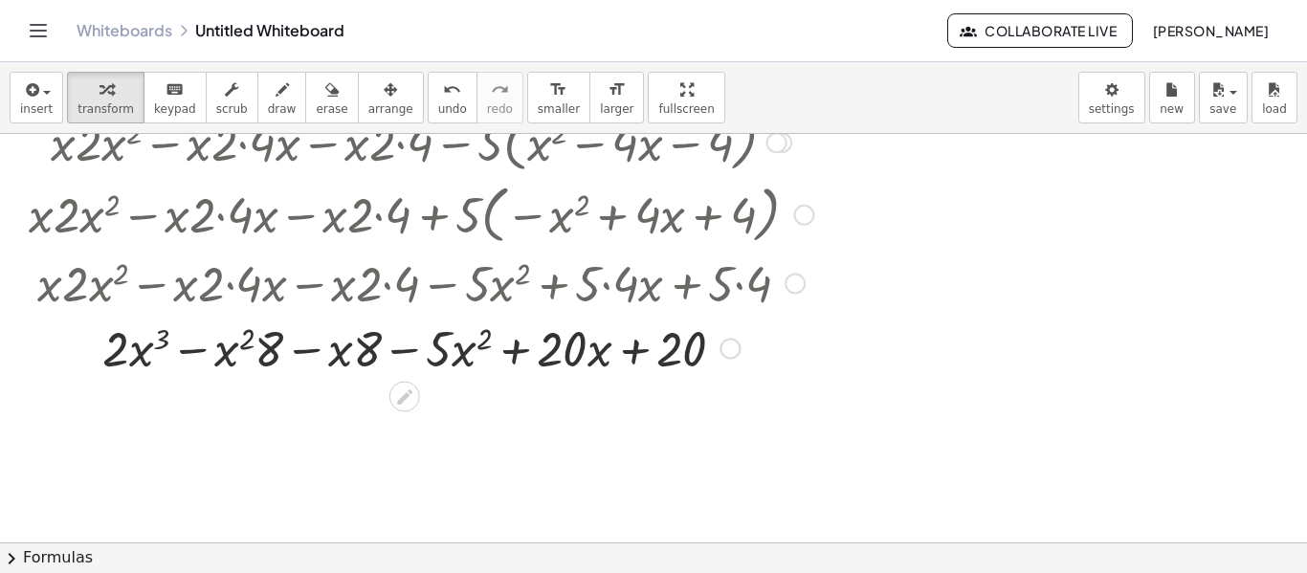
scroll to position [154, 0]
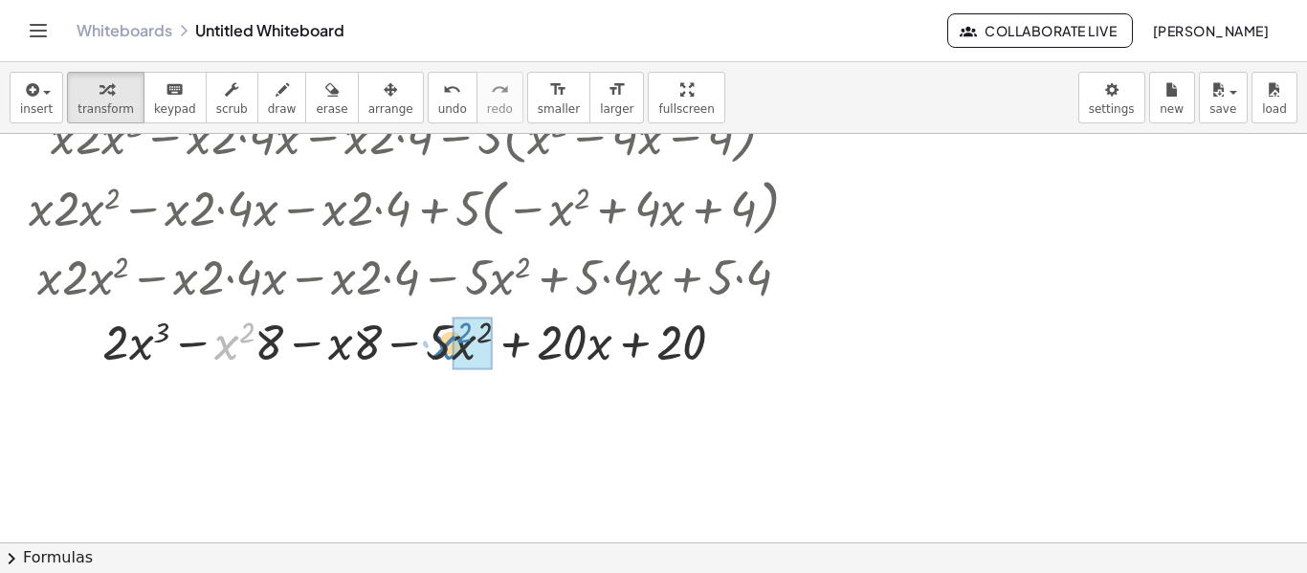
drag, startPoint x: 243, startPoint y: 351, endPoint x: 460, endPoint y: 351, distance: 217.2
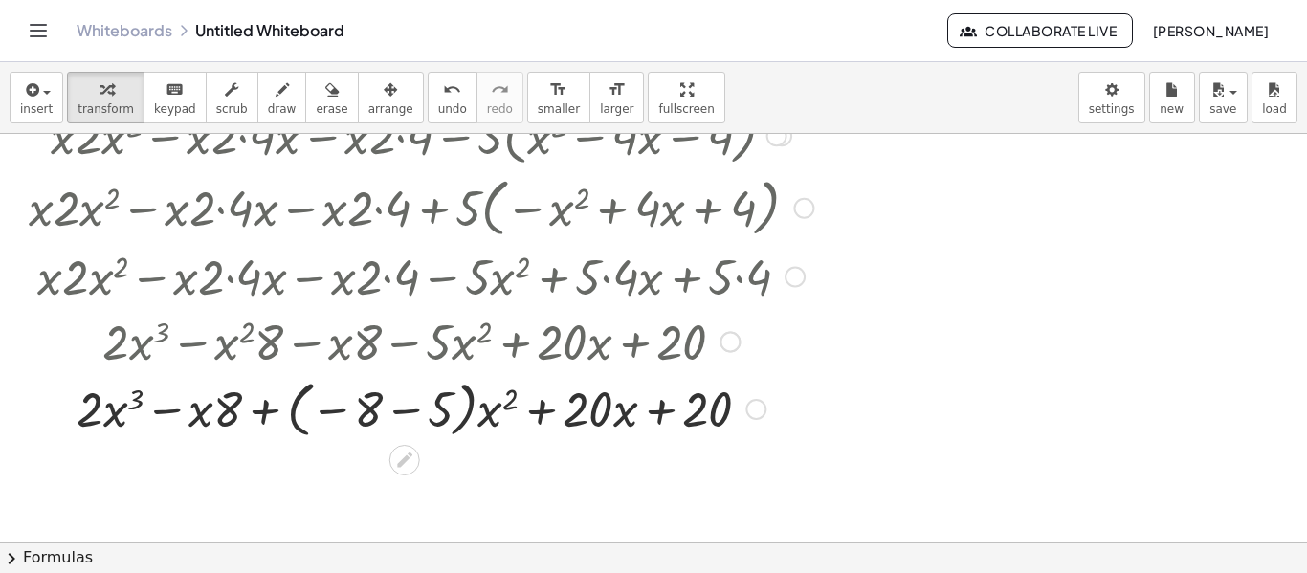
click at [397, 418] on div at bounding box center [421, 408] width 804 height 70
click at [397, 418] on div at bounding box center [421, 407] width 804 height 65
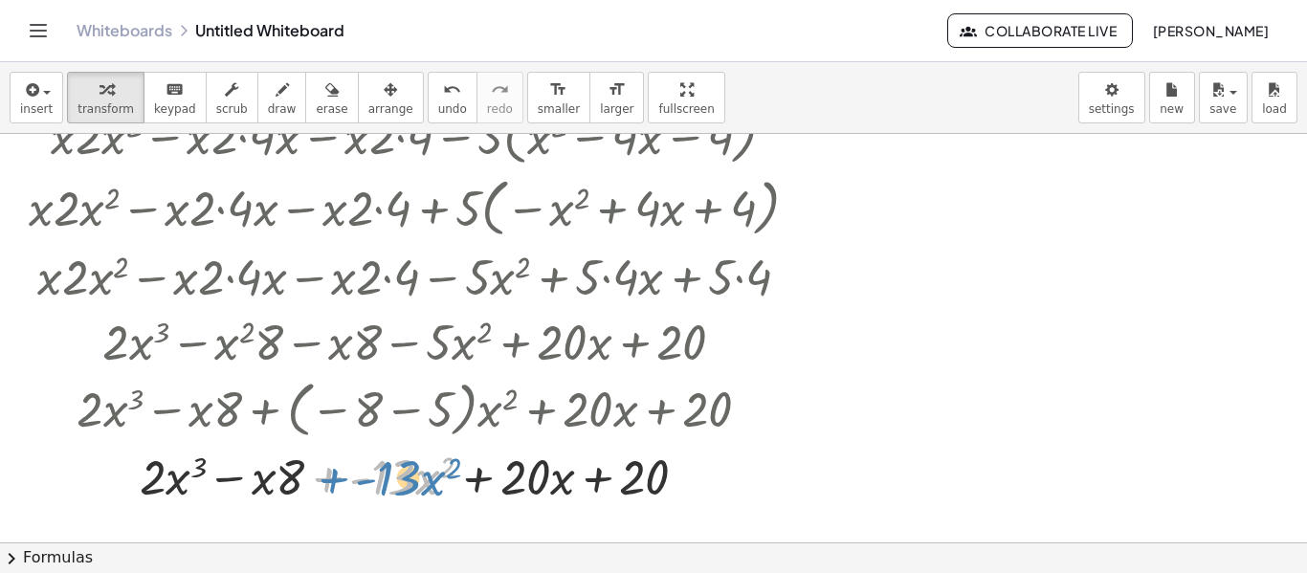
click at [336, 471] on div at bounding box center [421, 475] width 804 height 65
click at [284, 471] on div at bounding box center [421, 475] width 804 height 65
drag, startPoint x: 296, startPoint y: 468, endPoint x: 548, endPoint y: 472, distance: 252.6
click at [550, 471] on div at bounding box center [421, 475] width 804 height 65
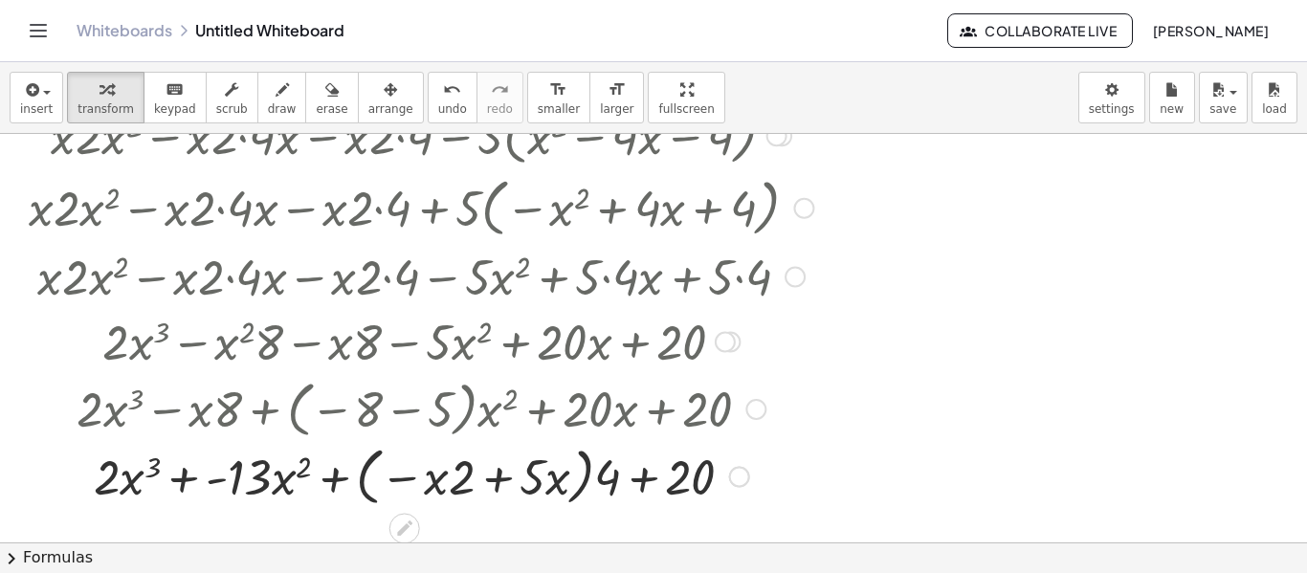
click at [452, 480] on div at bounding box center [421, 475] width 804 height 73
click at [477, 481] on div at bounding box center [421, 475] width 804 height 73
click at [477, 481] on div at bounding box center [421, 475] width 804 height 65
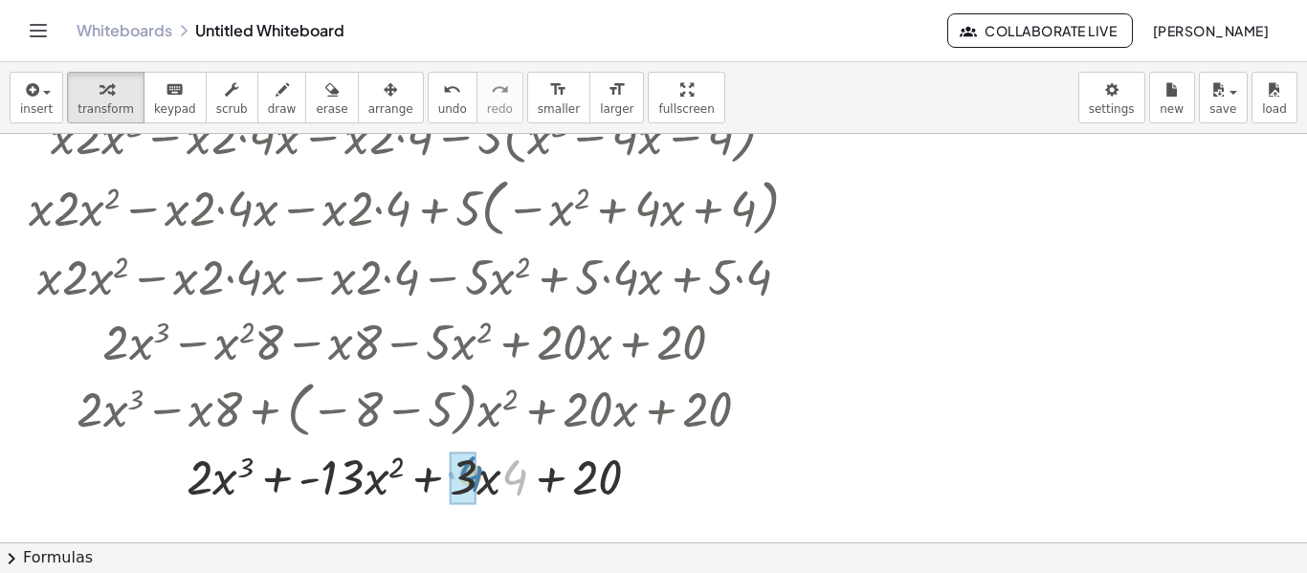
drag, startPoint x: 513, startPoint y: 482, endPoint x: 468, endPoint y: 479, distance: 45.1
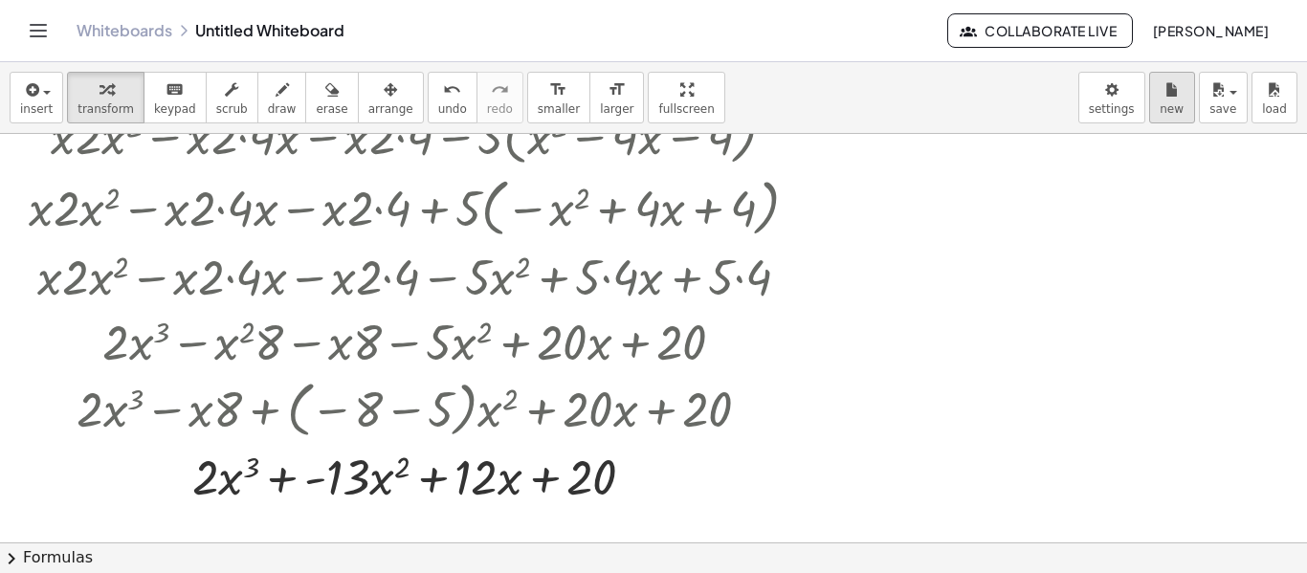
click at [1175, 99] on icon "button" at bounding box center [1171, 89] width 13 height 23
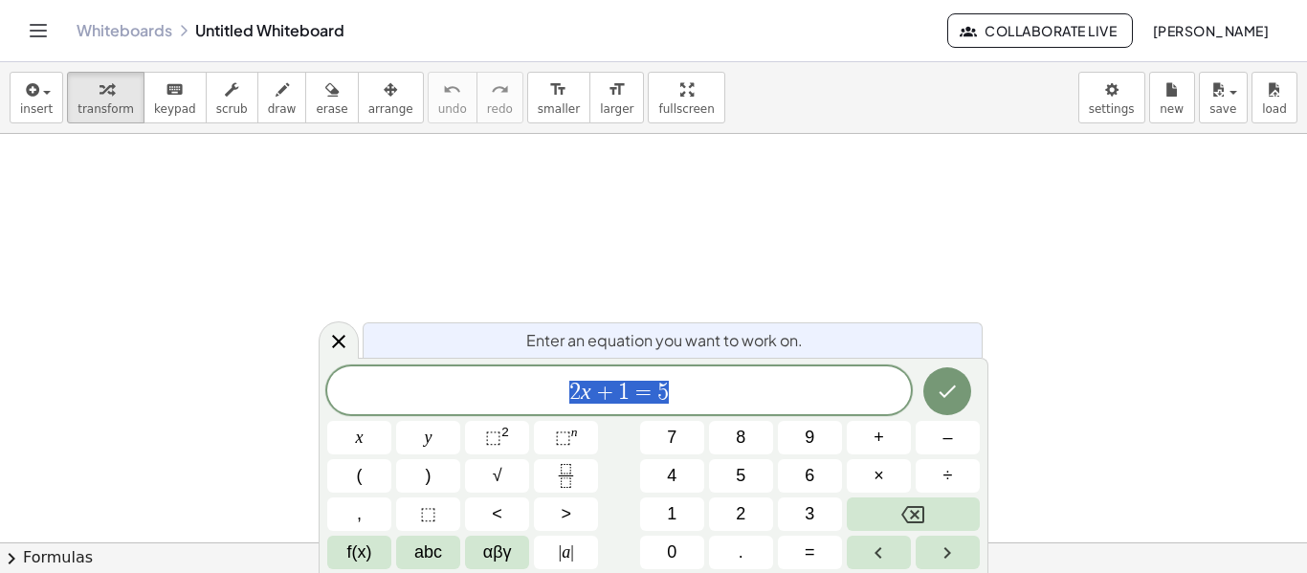
click at [548, 392] on span "2 x + 1 = 5" at bounding box center [619, 392] width 584 height 27
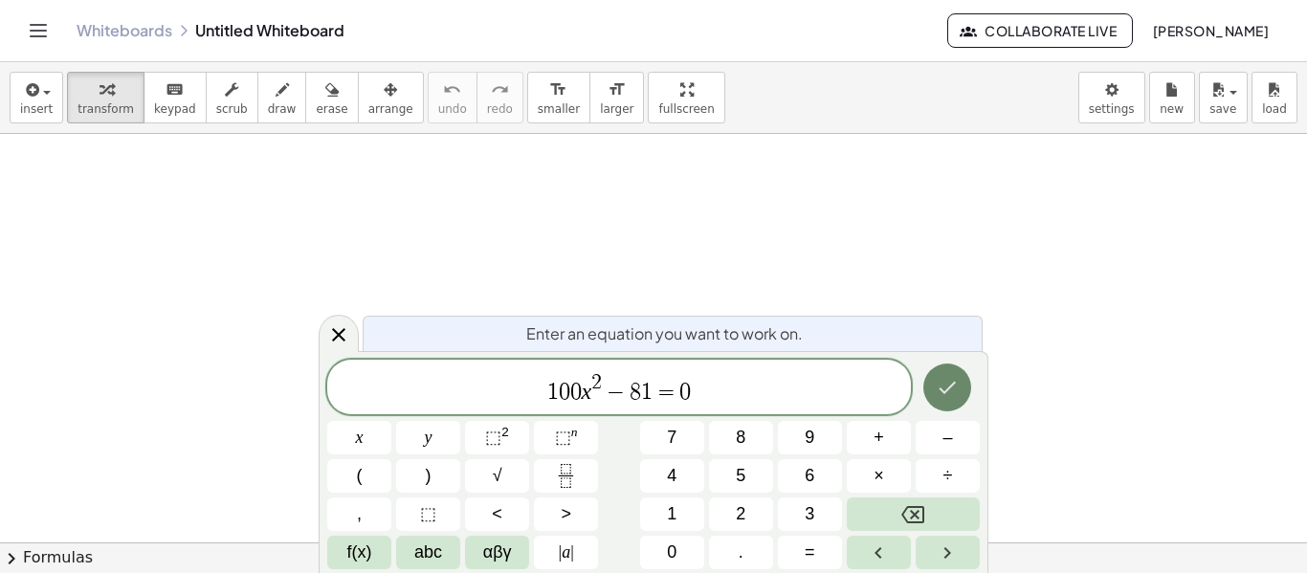
click at [968, 390] on button "Done" at bounding box center [947, 388] width 48 height 48
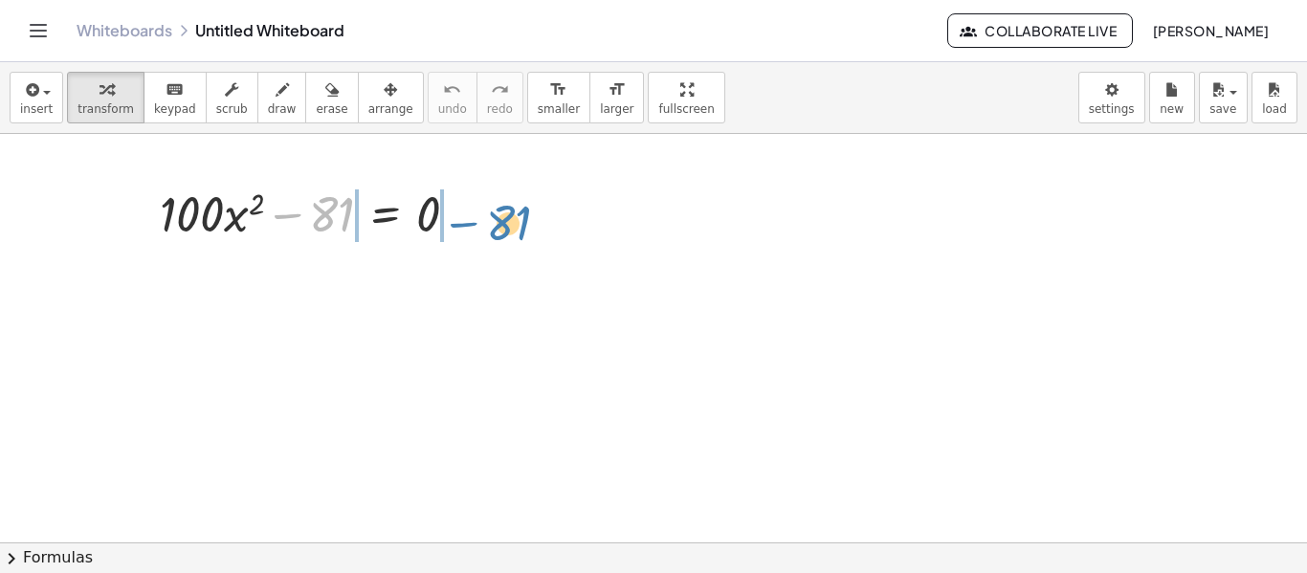
drag, startPoint x: 298, startPoint y: 221, endPoint x: 475, endPoint y: 230, distance: 177.2
click at [475, 230] on div at bounding box center [316, 212] width 333 height 65
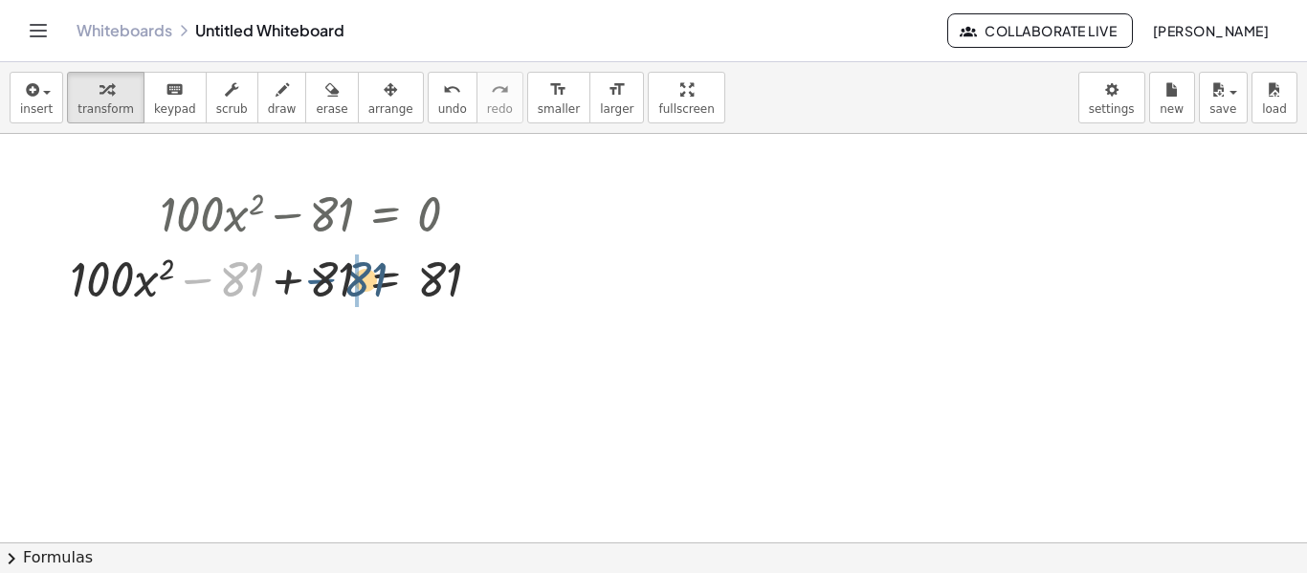
drag, startPoint x: 201, startPoint y: 282, endPoint x: 323, endPoint y: 282, distance: 122.5
click at [323, 282] on div at bounding box center [282, 277] width 445 height 65
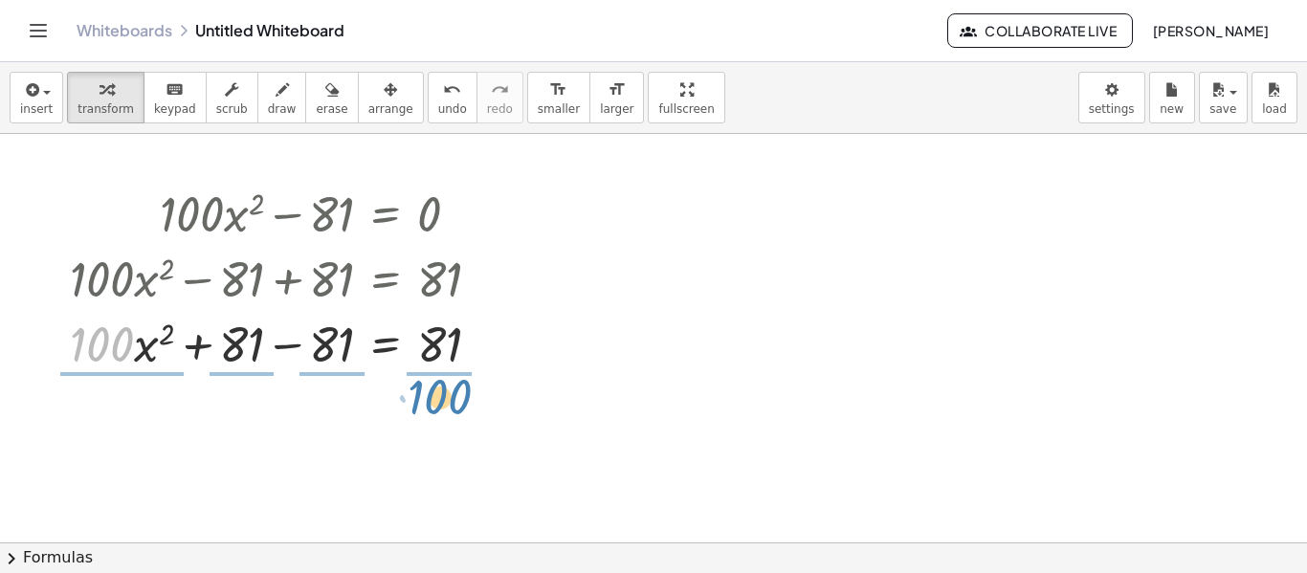
drag, startPoint x: 86, startPoint y: 341, endPoint x: 424, endPoint y: 387, distance: 341.0
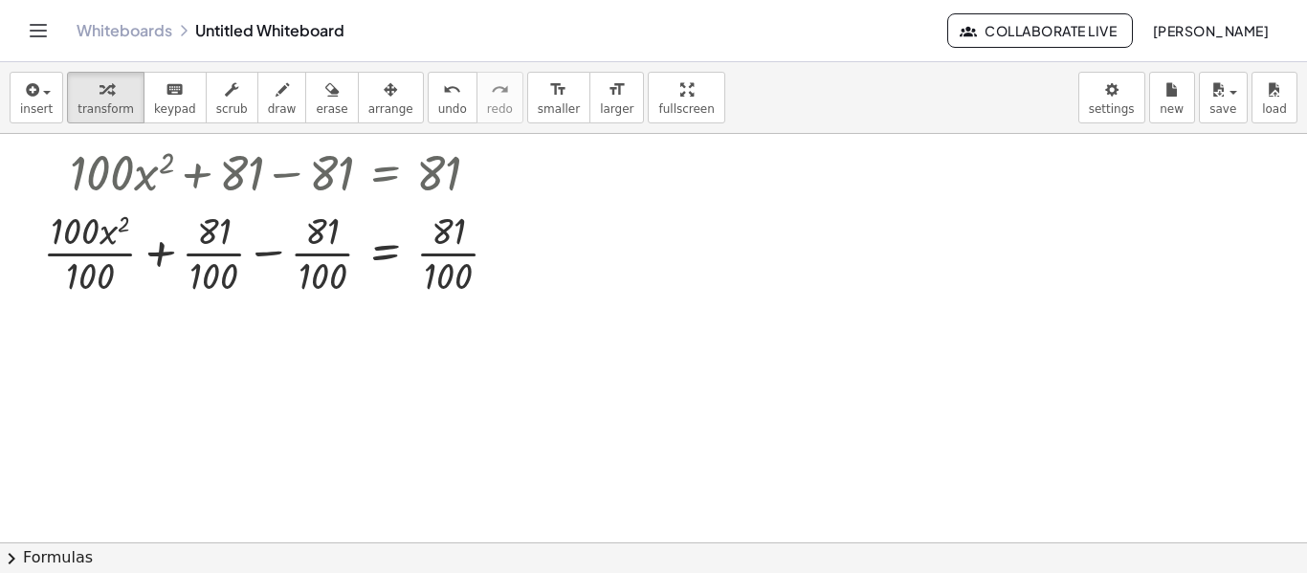
scroll to position [169, 0]
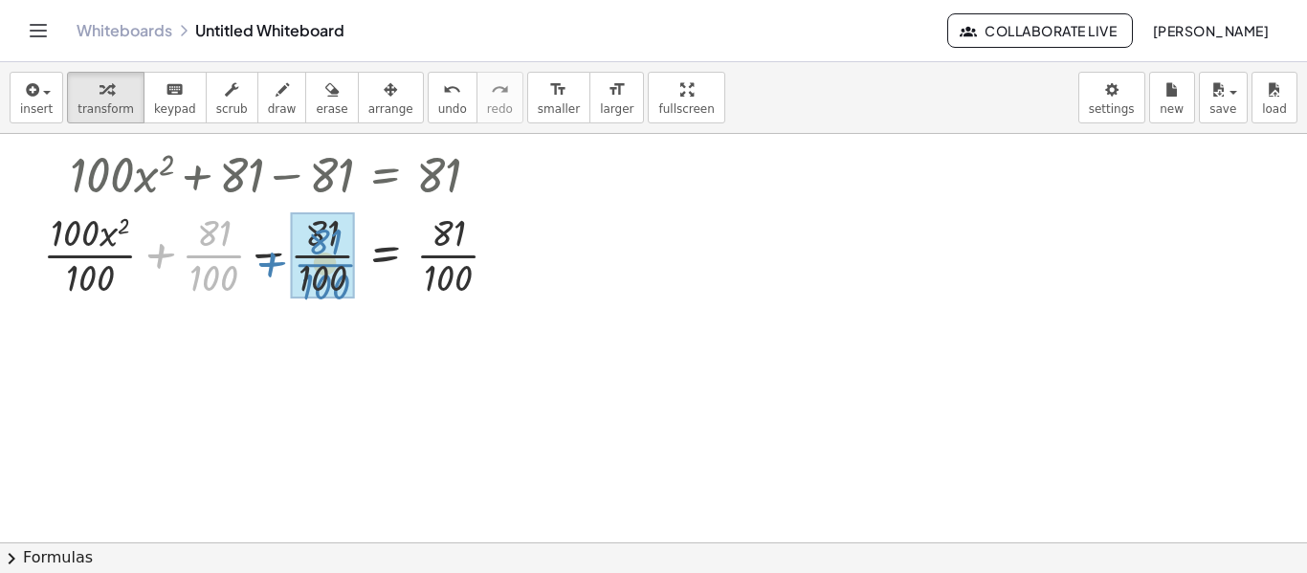
drag, startPoint x: 154, startPoint y: 252, endPoint x: 266, endPoint y: 259, distance: 112.2
click at [267, 258] on div at bounding box center [278, 254] width 490 height 96
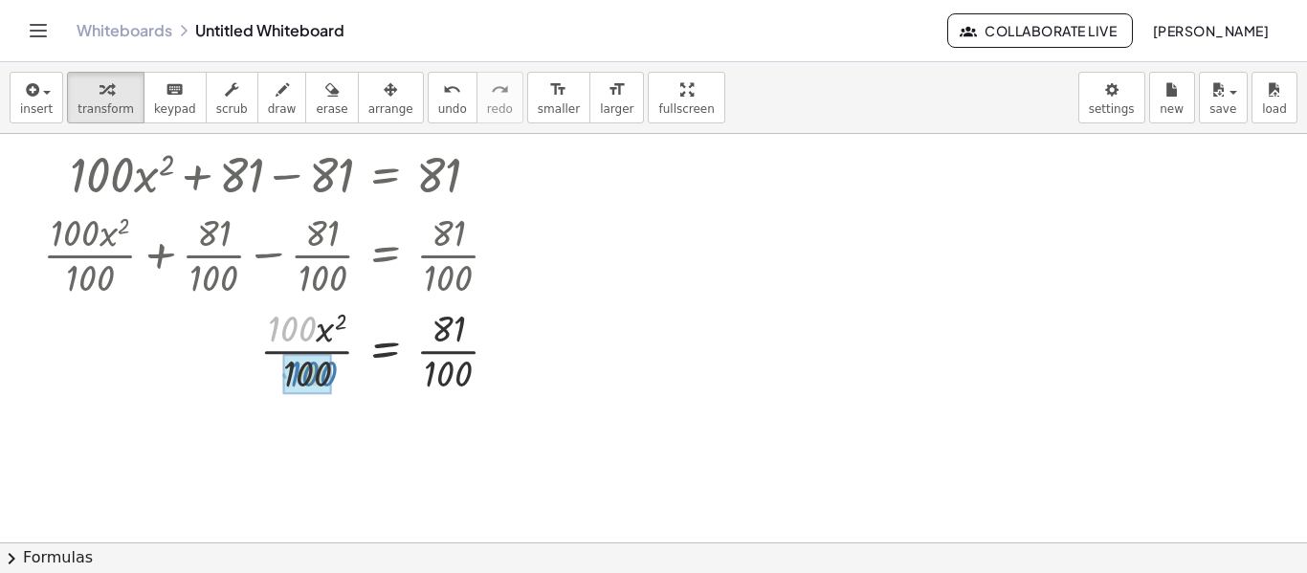
drag, startPoint x: 290, startPoint y: 314, endPoint x: 311, endPoint y: 362, distance: 52.3
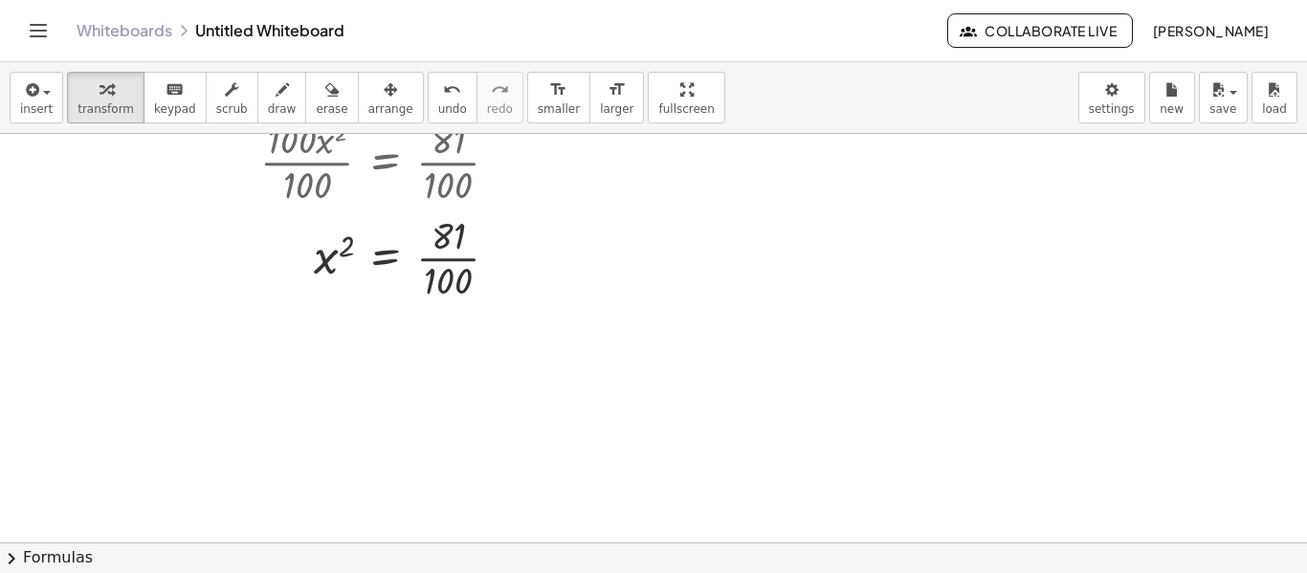
scroll to position [367, 0]
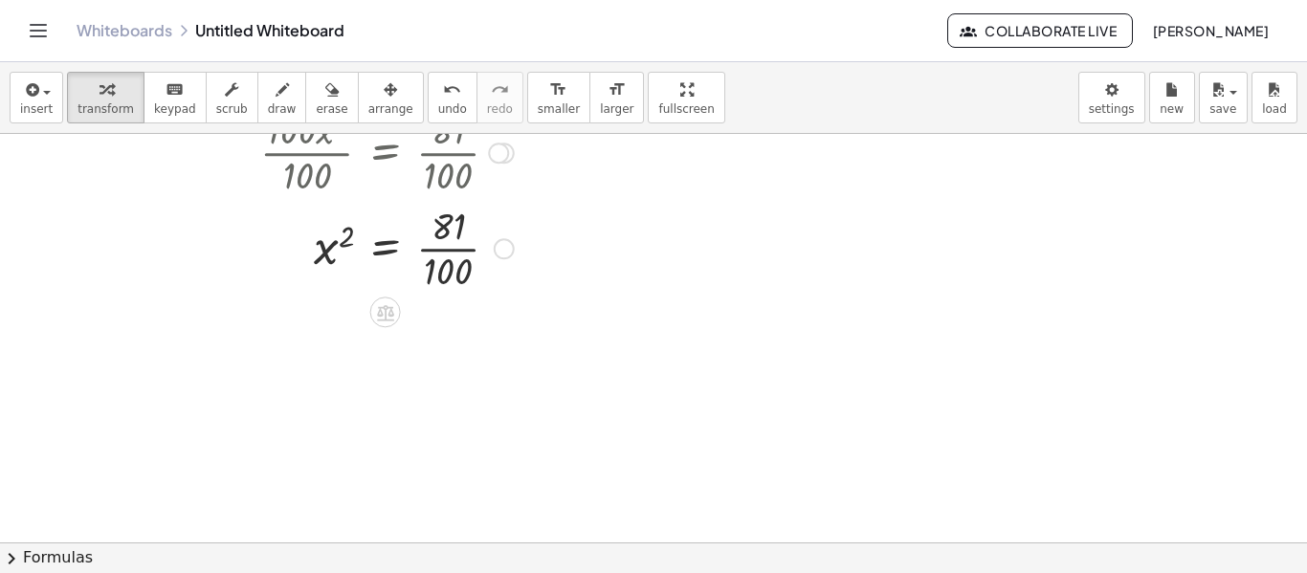
click at [433, 254] on div at bounding box center [278, 247] width 490 height 96
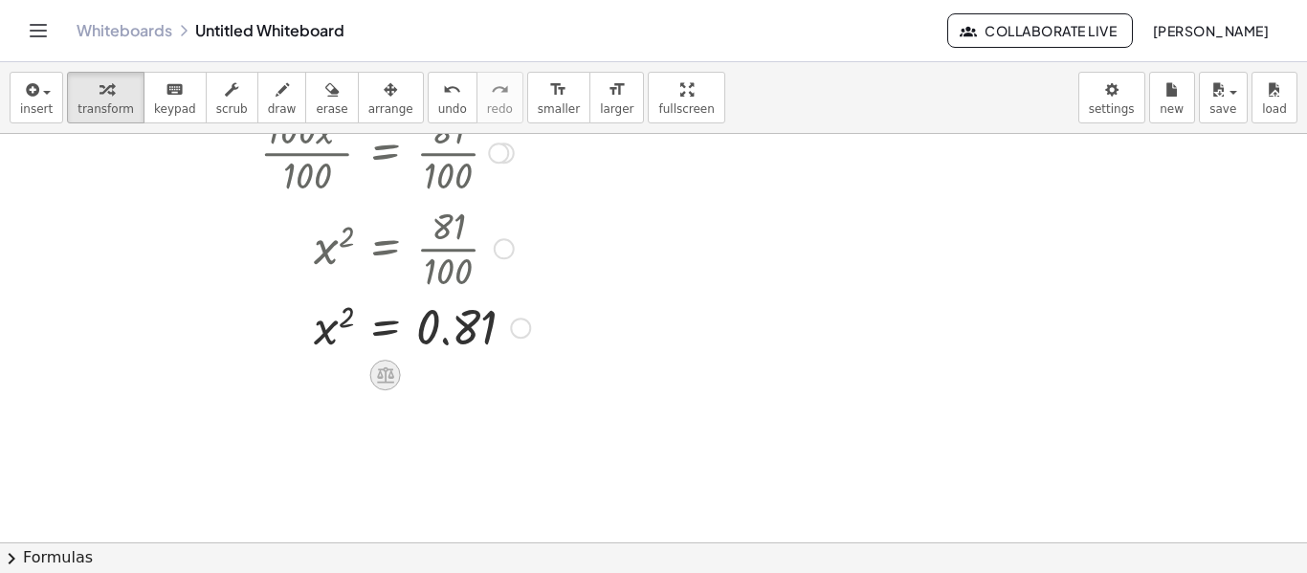
click at [389, 380] on icon at bounding box center [385, 375] width 20 height 20
click at [424, 377] on span "÷" at bounding box center [423, 376] width 11 height 28
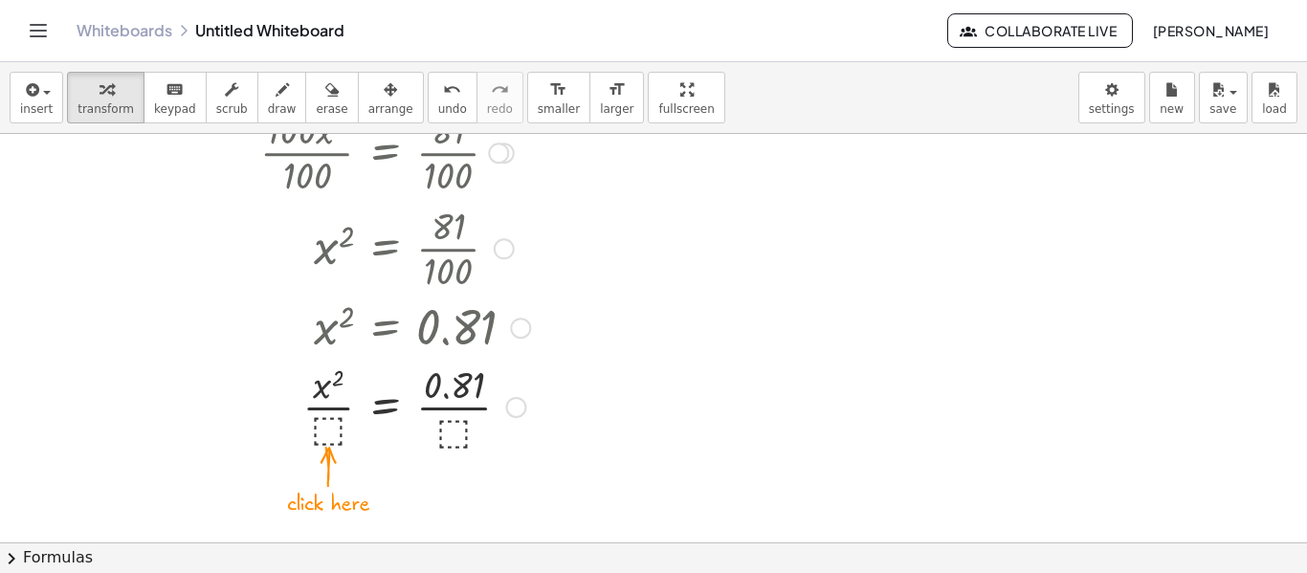
click at [337, 429] on div at bounding box center [286, 406] width 506 height 96
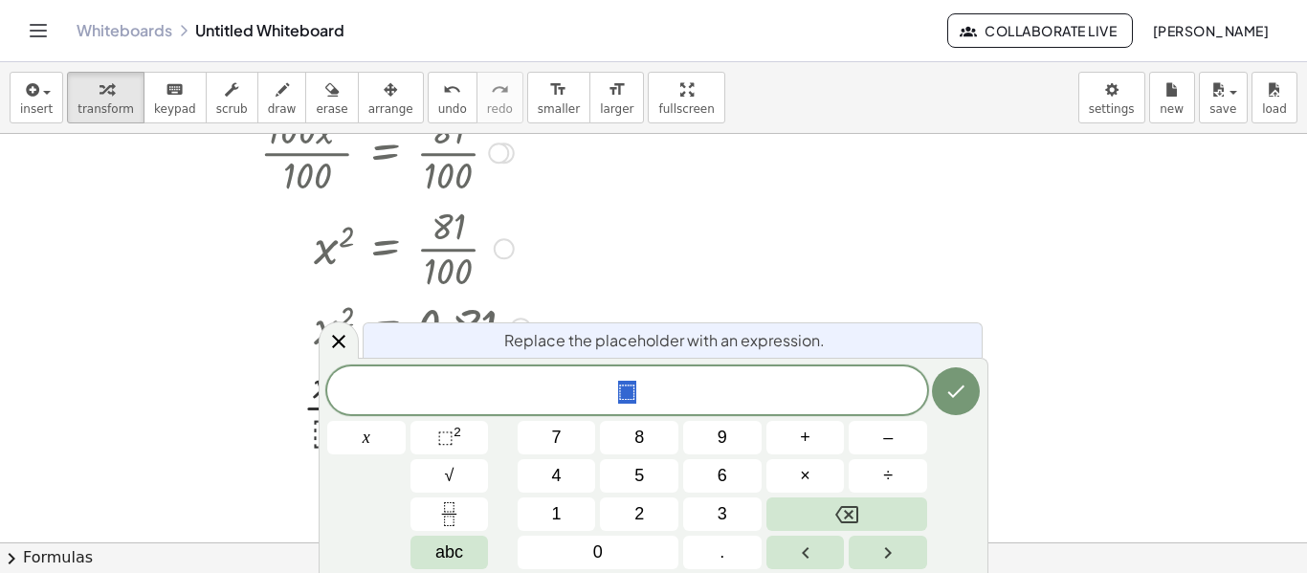
scroll to position [6, 0]
click at [345, 338] on icon at bounding box center [338, 341] width 23 height 23
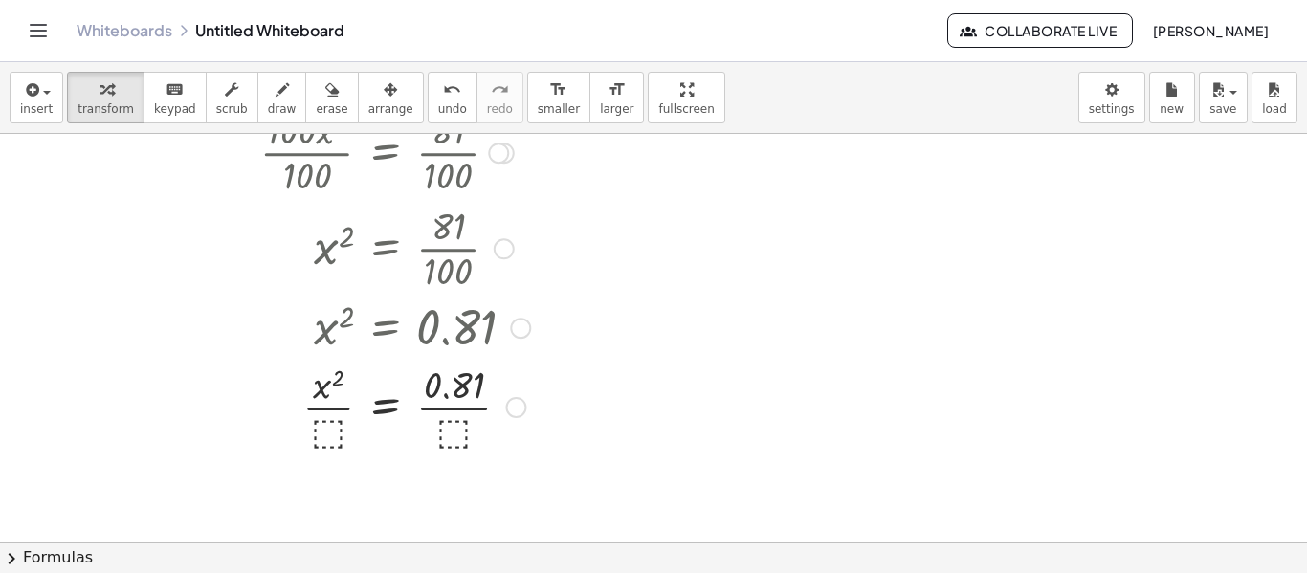
click at [472, 387] on div at bounding box center [286, 406] width 506 height 96
click at [513, 331] on div at bounding box center [520, 328] width 21 height 21
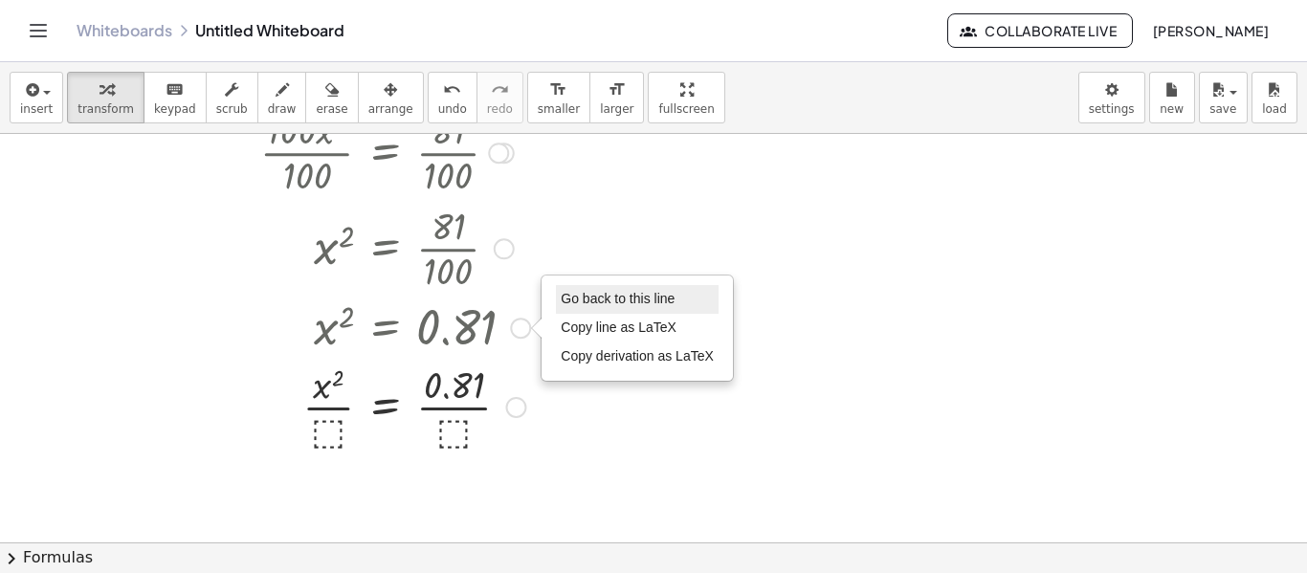
click at [576, 295] on span "Go back to this line" at bounding box center [618, 298] width 114 height 15
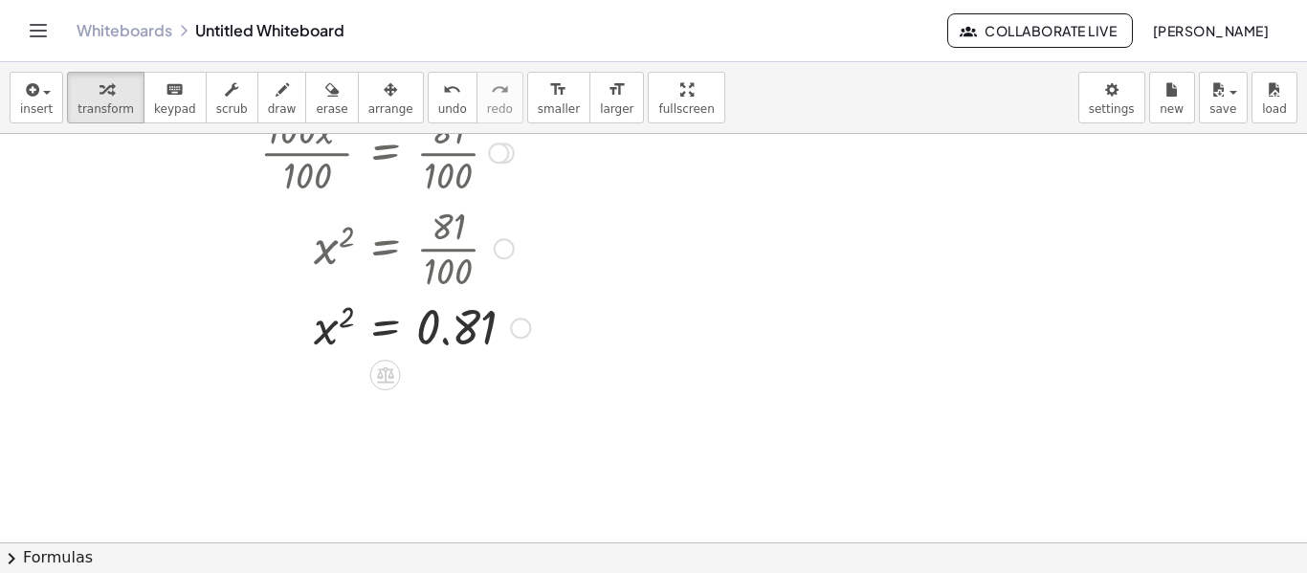
click at [445, 321] on div at bounding box center [286, 326] width 506 height 63
click at [449, 327] on div at bounding box center [286, 326] width 506 height 63
click at [460, 329] on div at bounding box center [286, 326] width 506 height 63
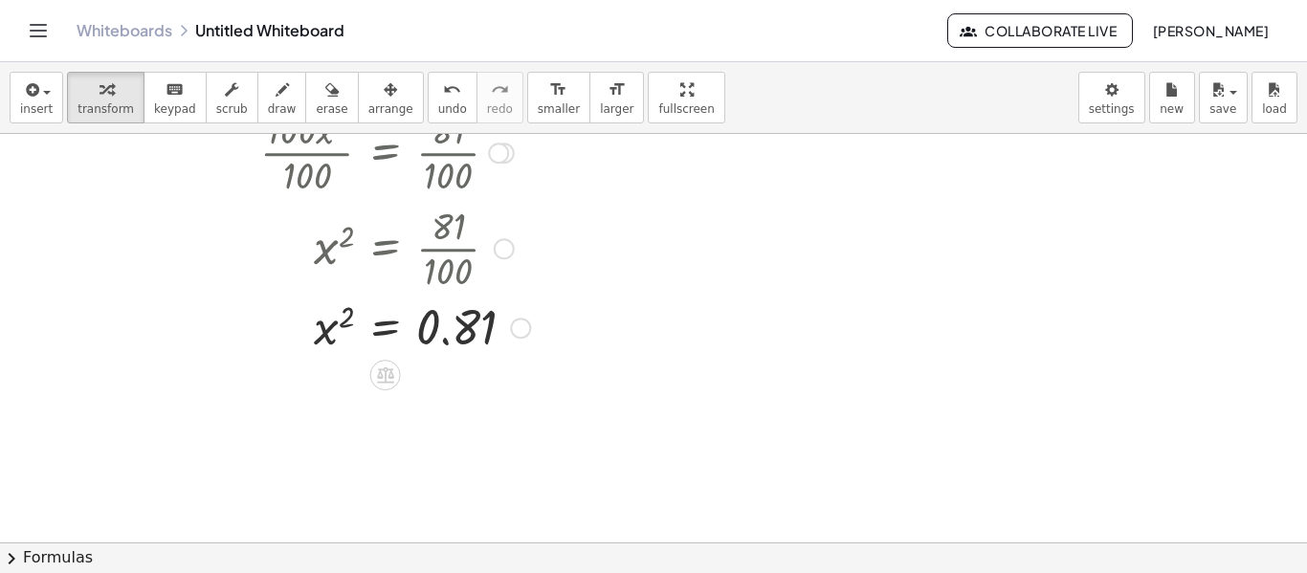
click at [460, 329] on div at bounding box center [286, 326] width 506 height 63
click at [460, 330] on div at bounding box center [286, 326] width 506 height 63
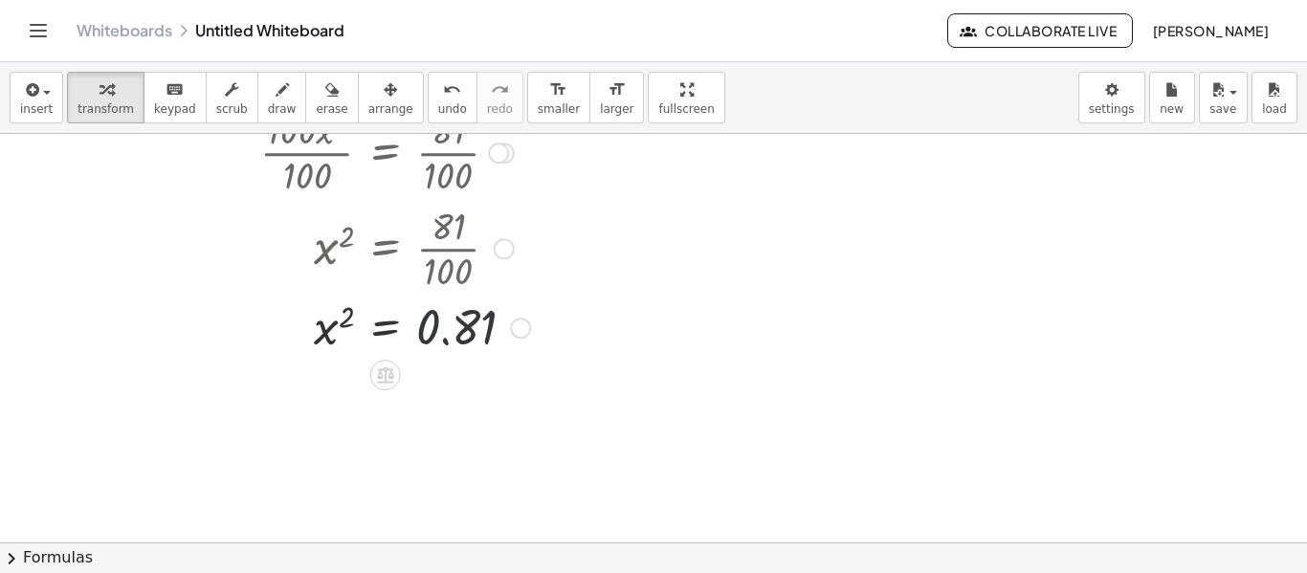
click at [460, 330] on div at bounding box center [286, 326] width 506 height 63
click at [461, 336] on div at bounding box center [286, 326] width 506 height 63
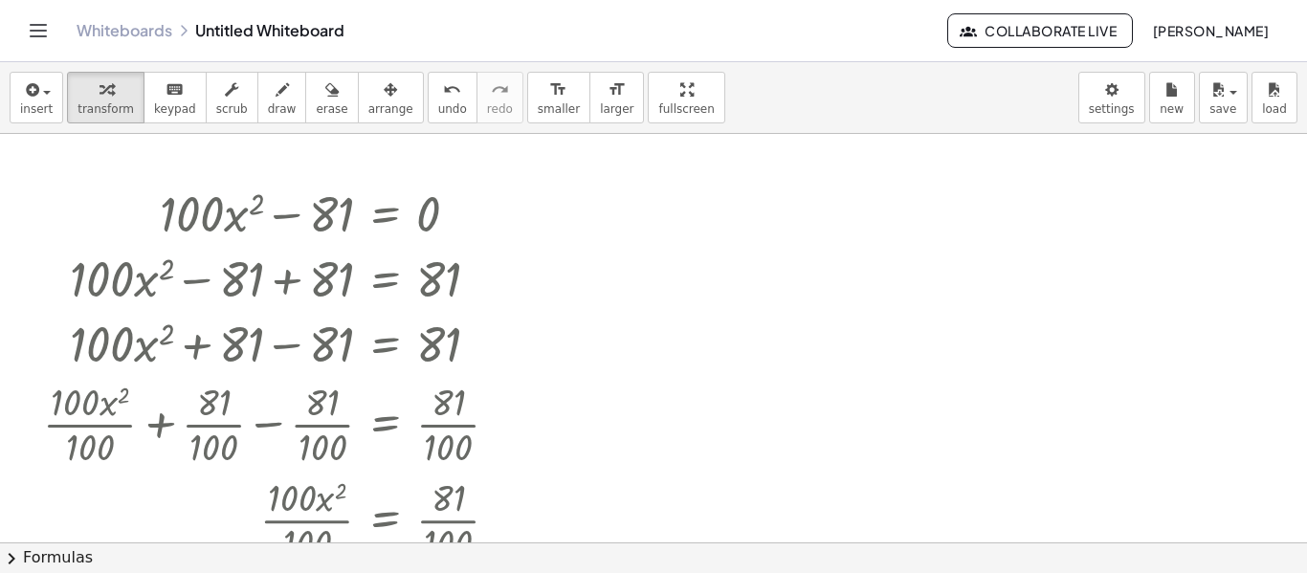
click at [52, 40] on div "Whiteboards Untitled Whiteboard Collaborate Live [PERSON_NAME]" at bounding box center [653, 30] width 1261 height 61
click at [42, 38] on icon "Toggle navigation" at bounding box center [38, 30] width 23 height 23
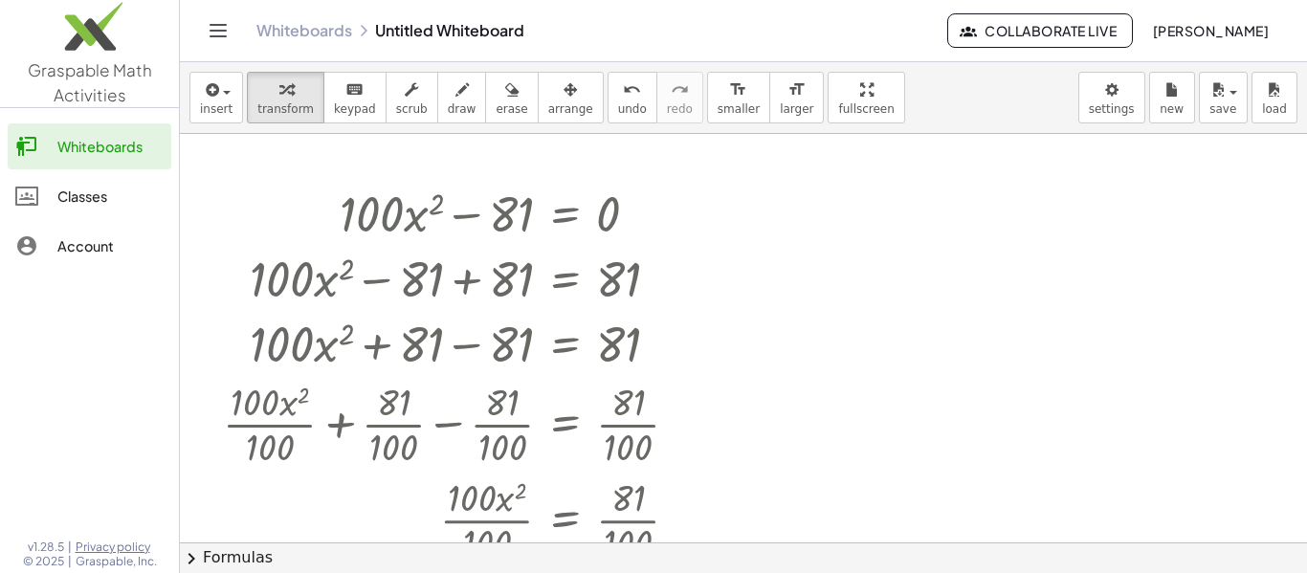
click at [117, 202] on div "Classes" at bounding box center [110, 196] width 106 height 23
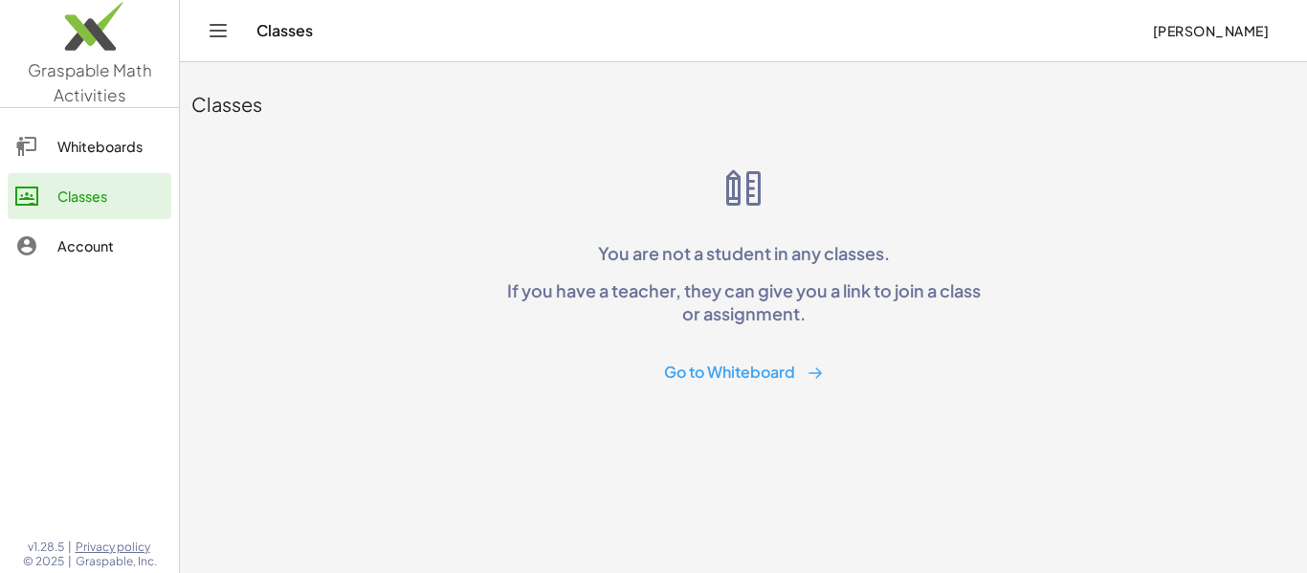
click at [163, 236] on div "Account" at bounding box center [110, 245] width 106 height 23
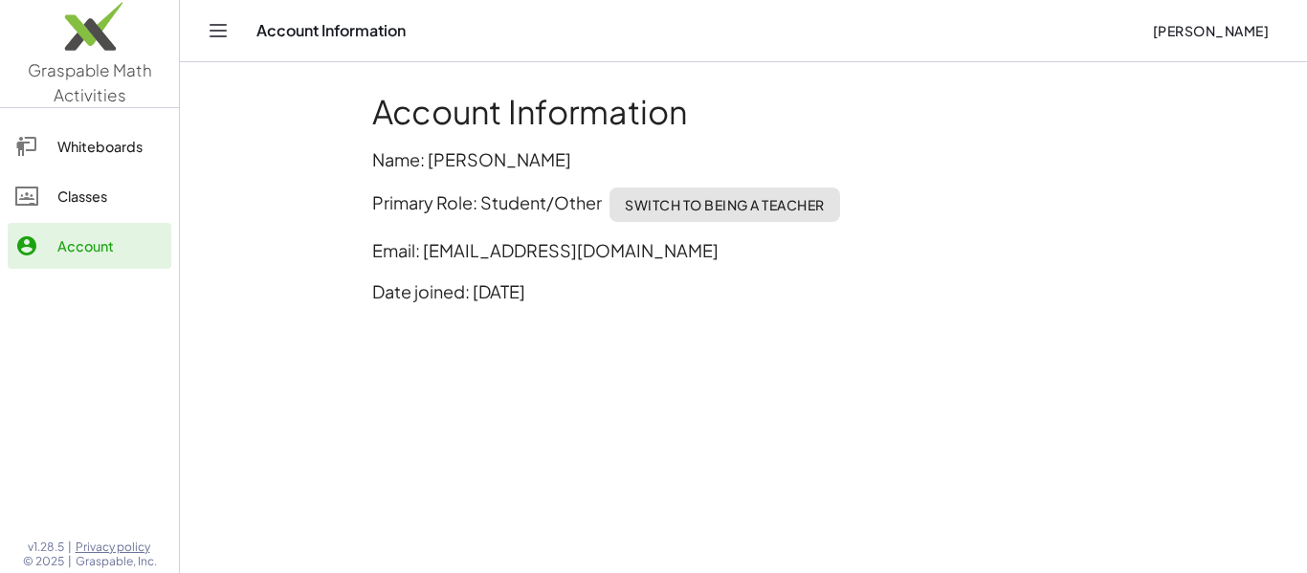
click at [126, 144] on div "Whiteboards" at bounding box center [110, 146] width 106 height 23
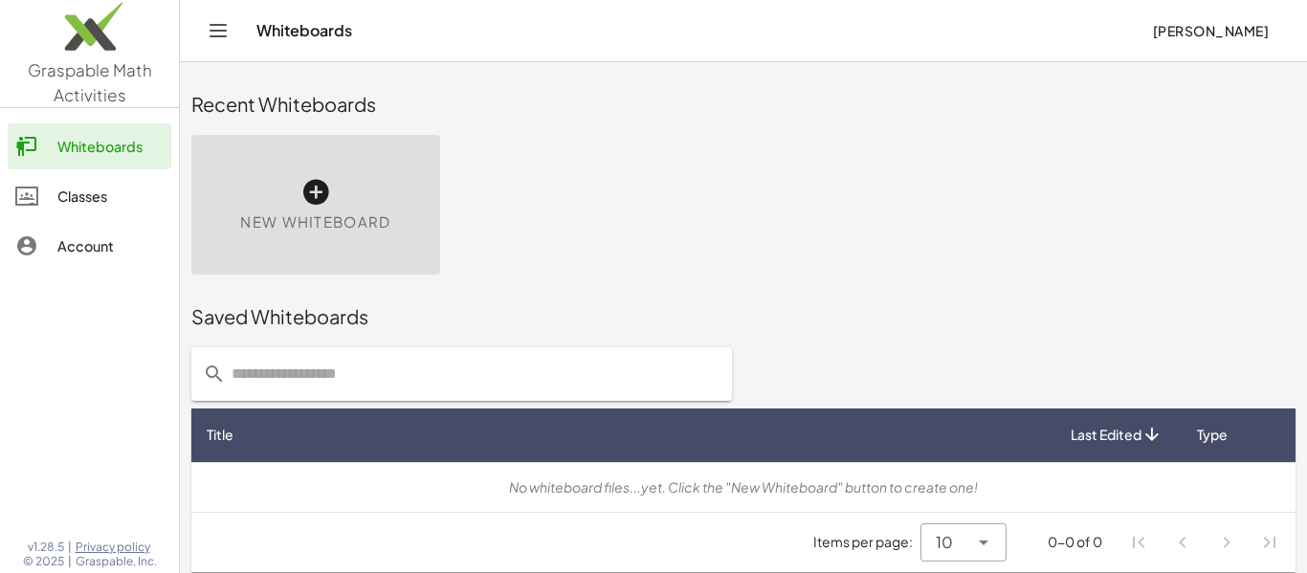
scroll to position [11, 0]
